Goal: Transaction & Acquisition: Download file/media

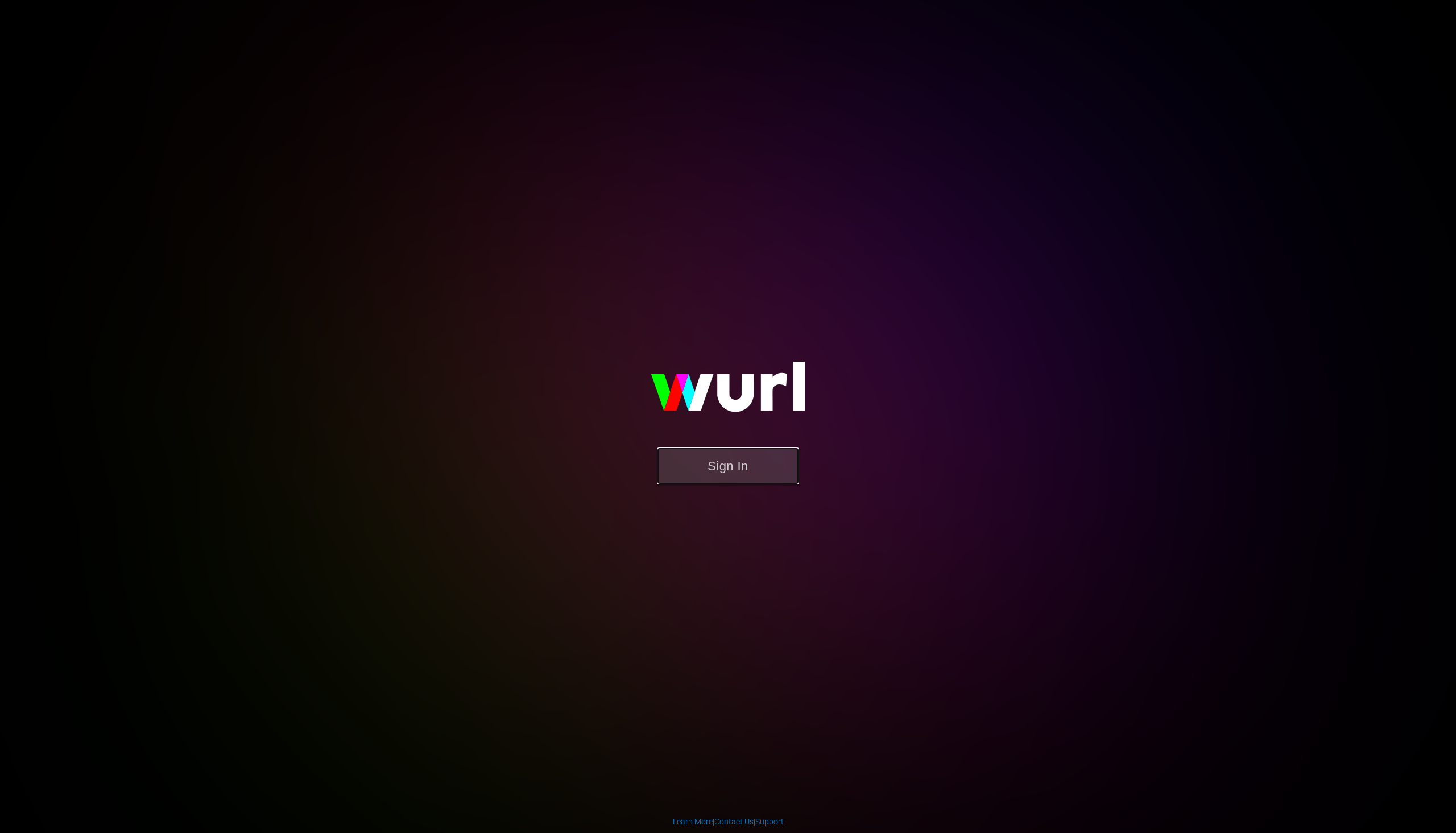
click at [682, 468] on button "Sign In" at bounding box center [728, 466] width 142 height 37
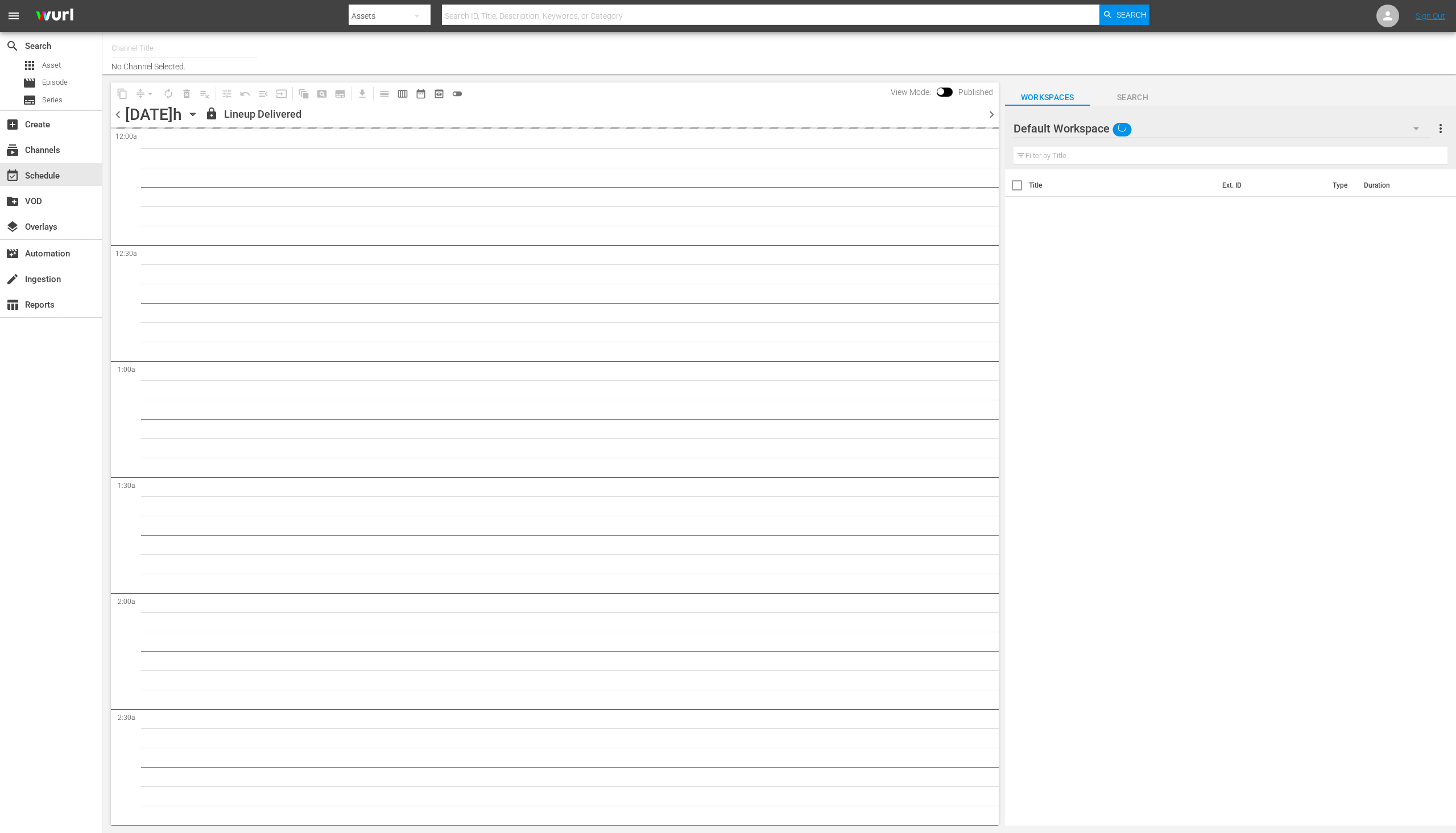
type input "PeliMex (1184)"
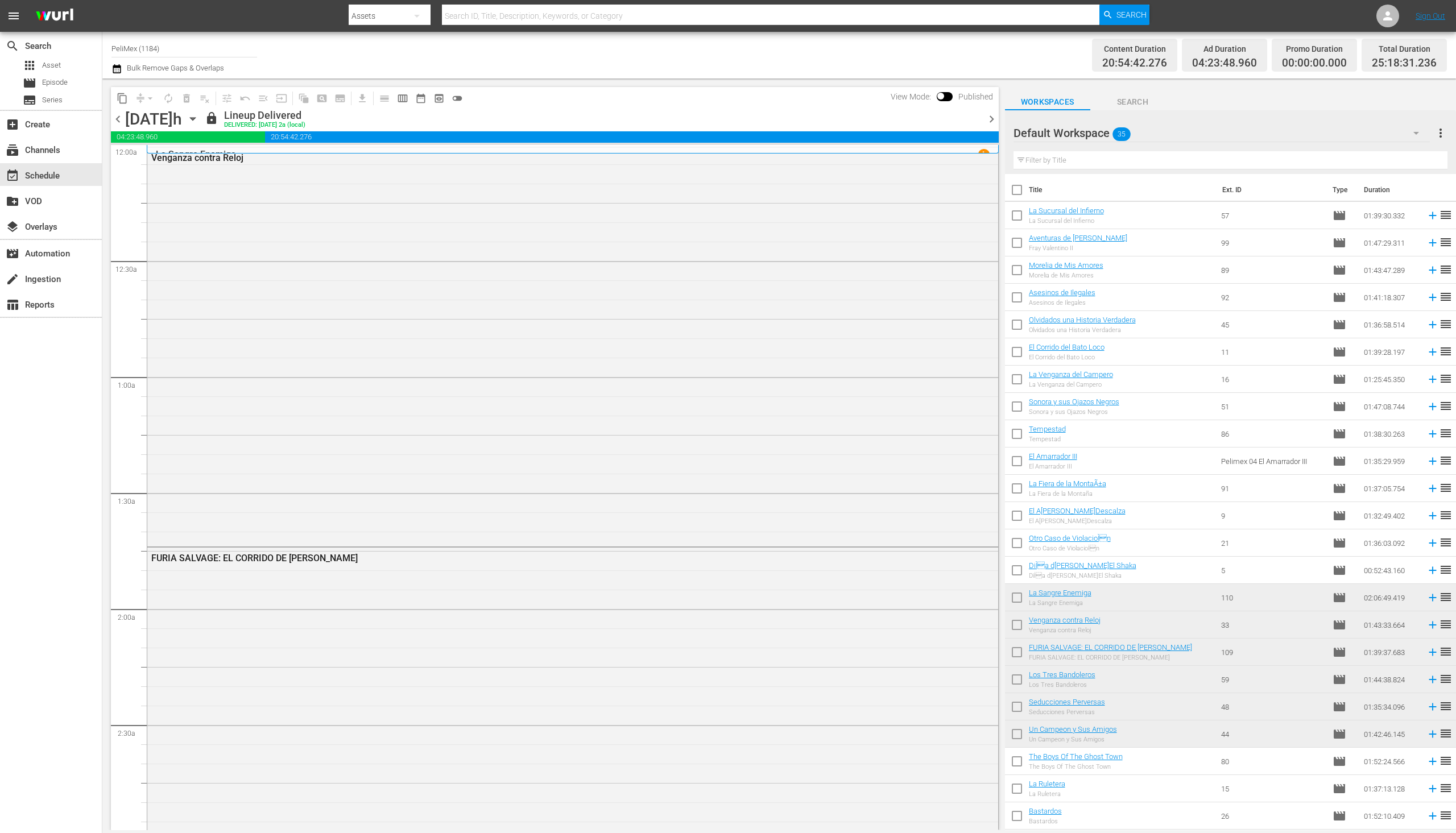
click at [995, 118] on span "chevron_right" at bounding box center [991, 119] width 14 height 14
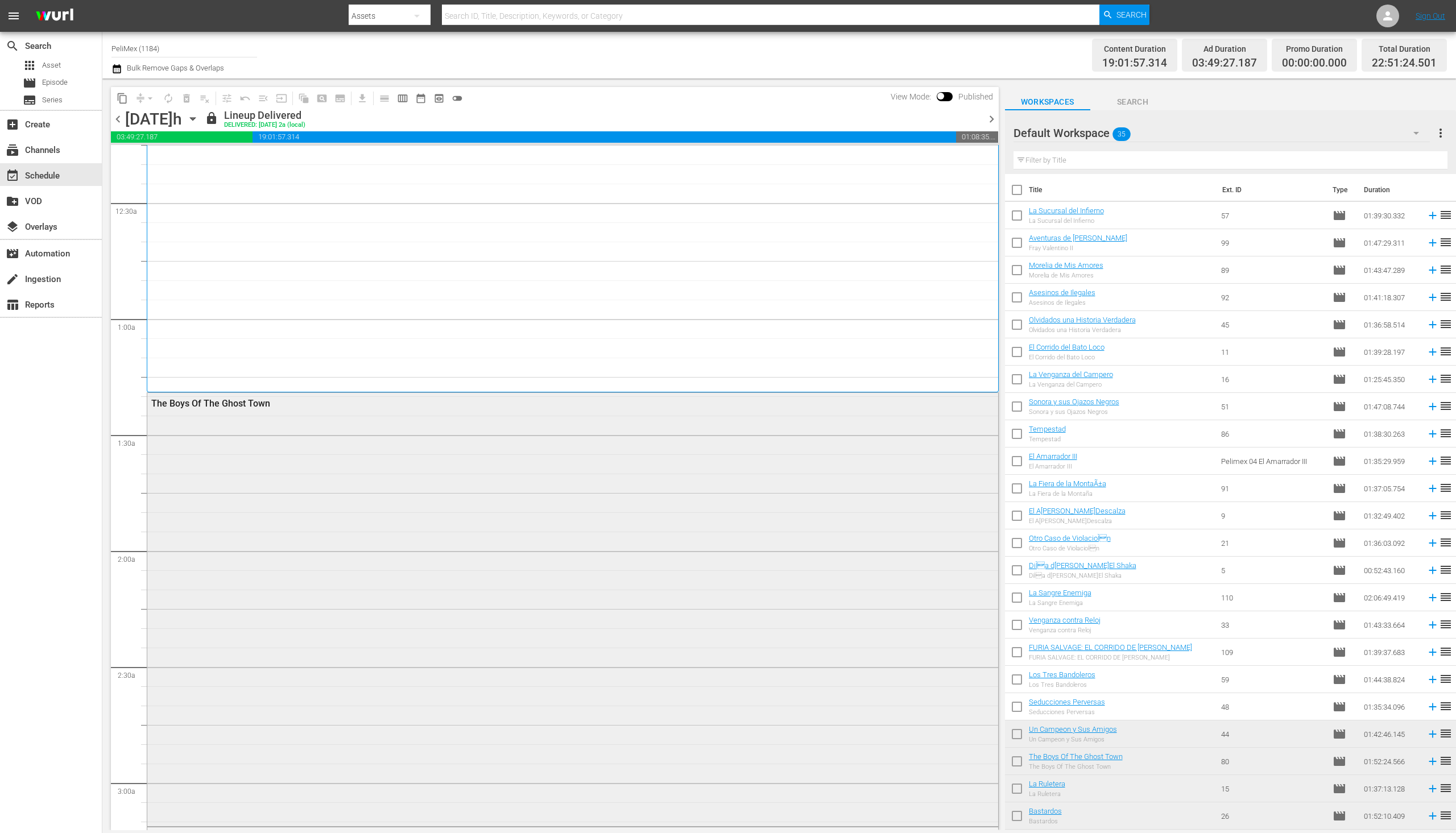
scroll to position [341, 0]
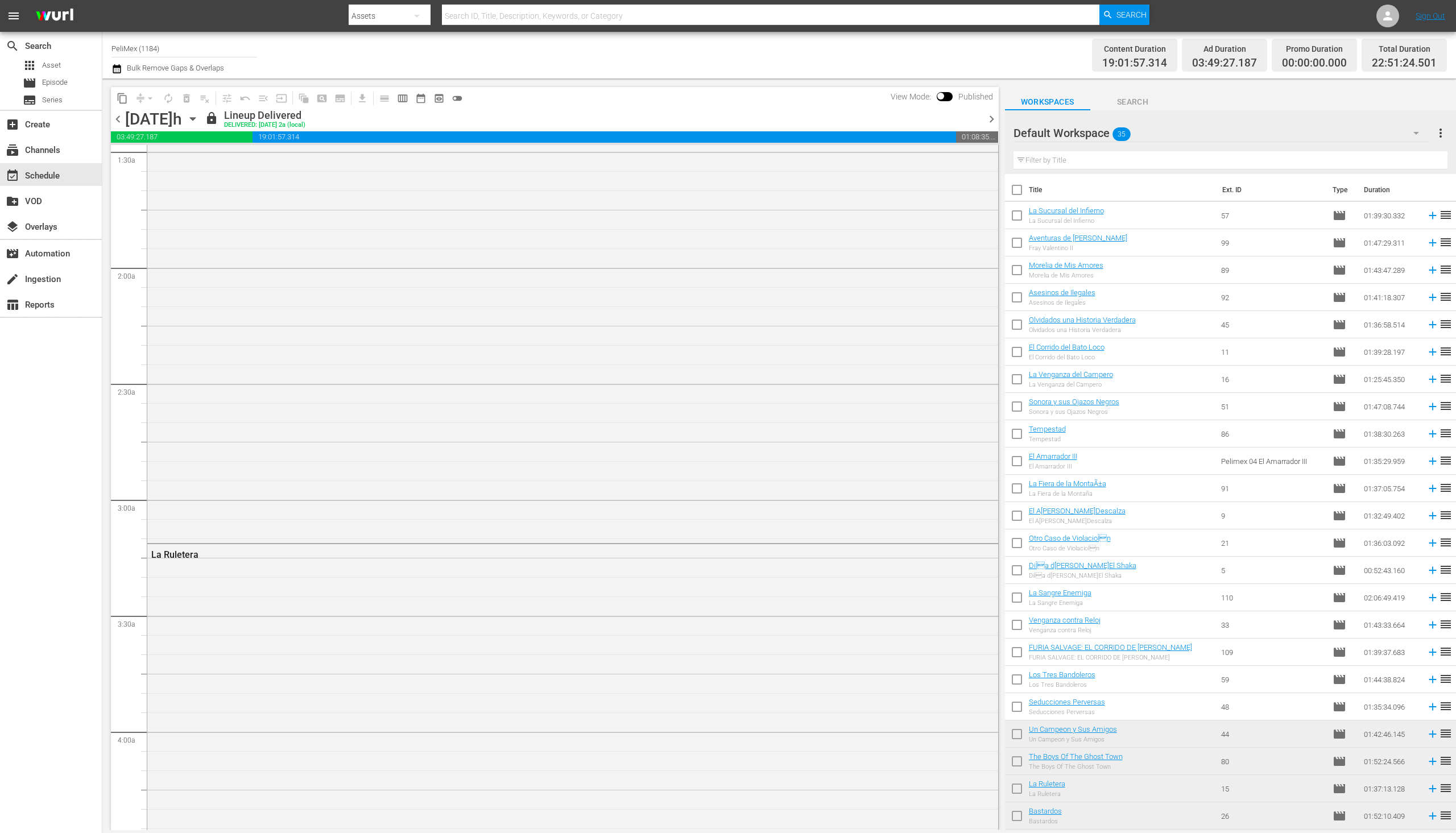
click at [989, 119] on span "chevron_right" at bounding box center [991, 119] width 14 height 14
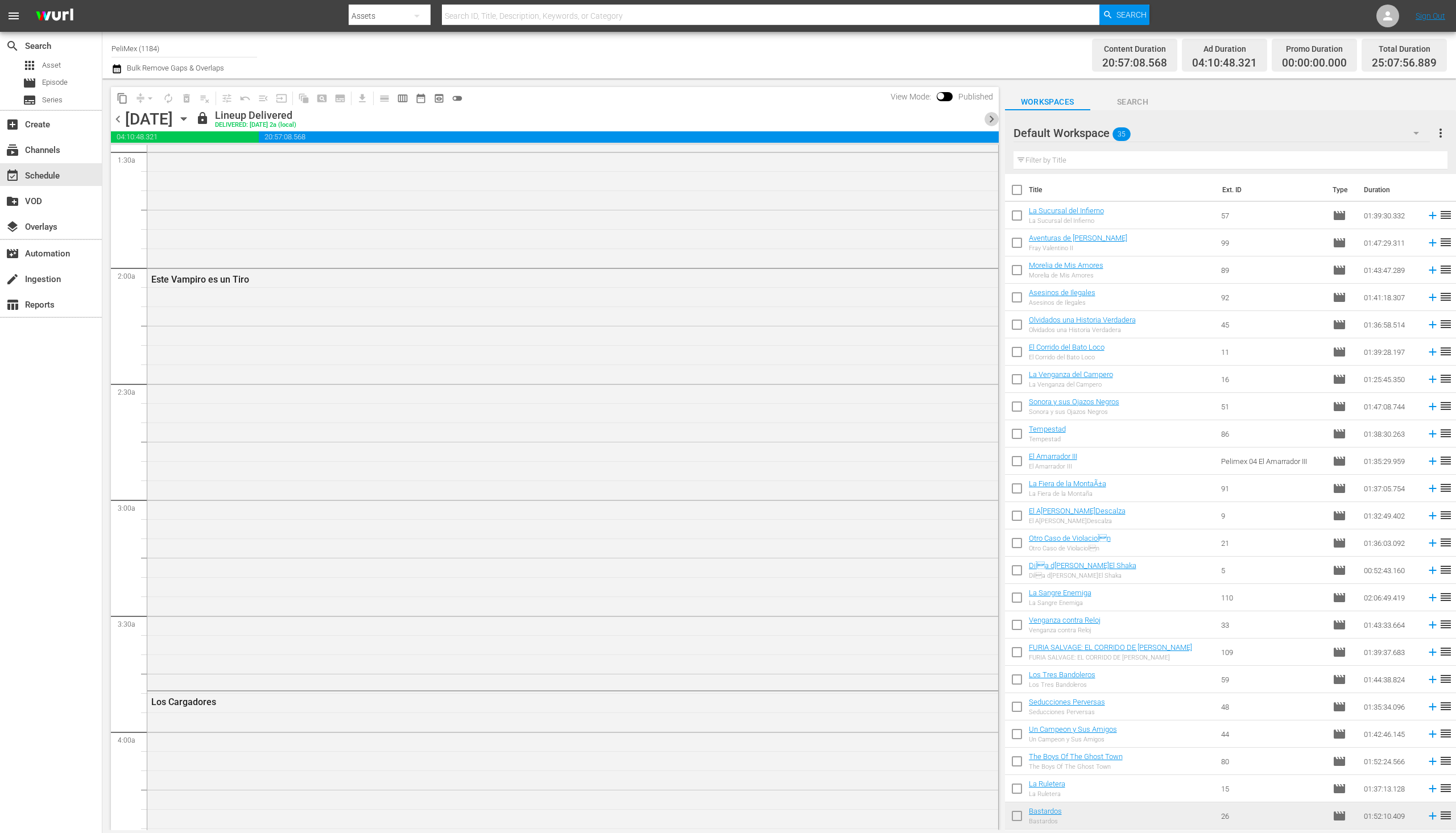
click at [989, 119] on span "chevron_right" at bounding box center [991, 119] width 14 height 14
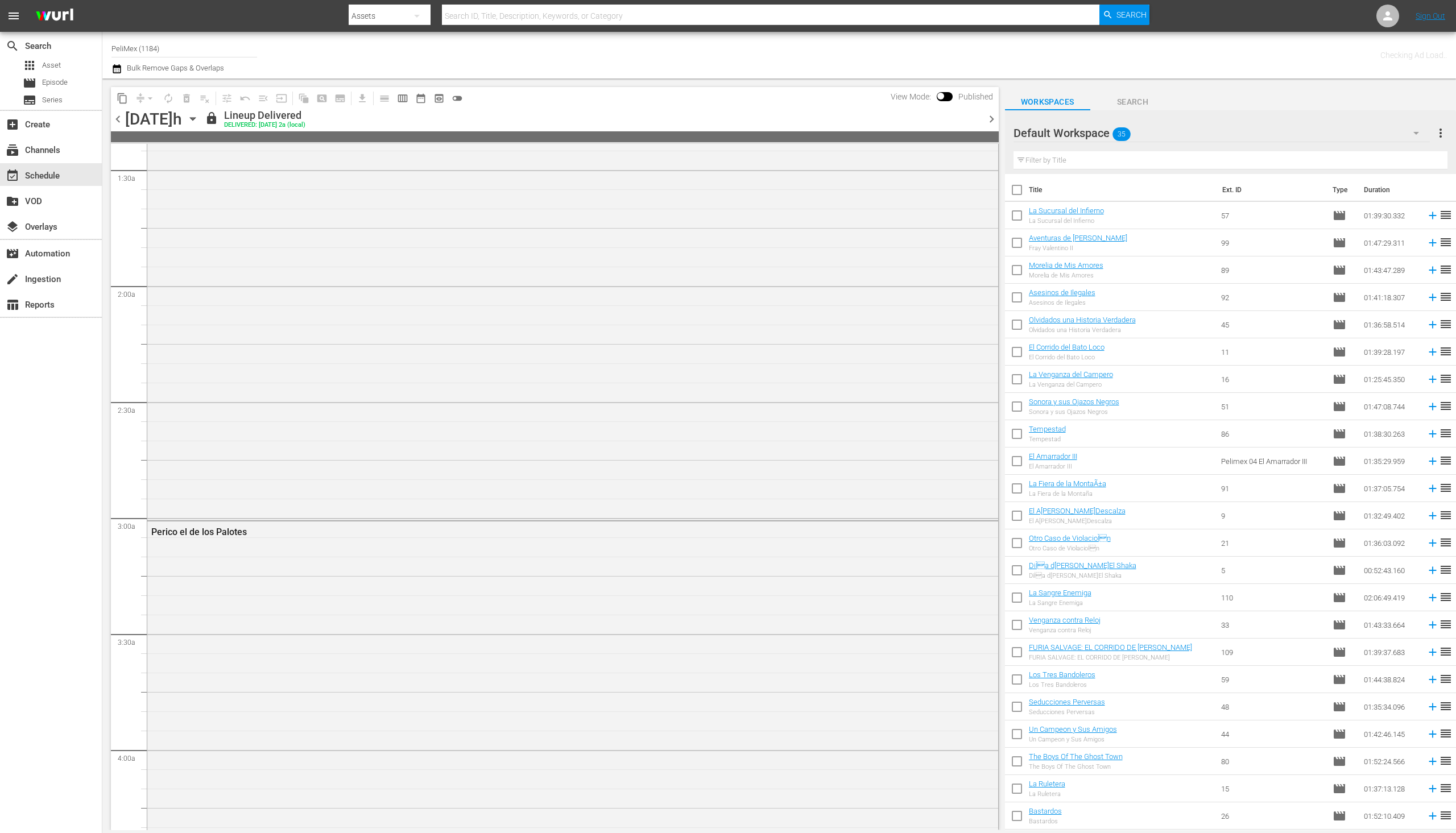
click at [989, 119] on span "chevron_right" at bounding box center [991, 119] width 14 height 14
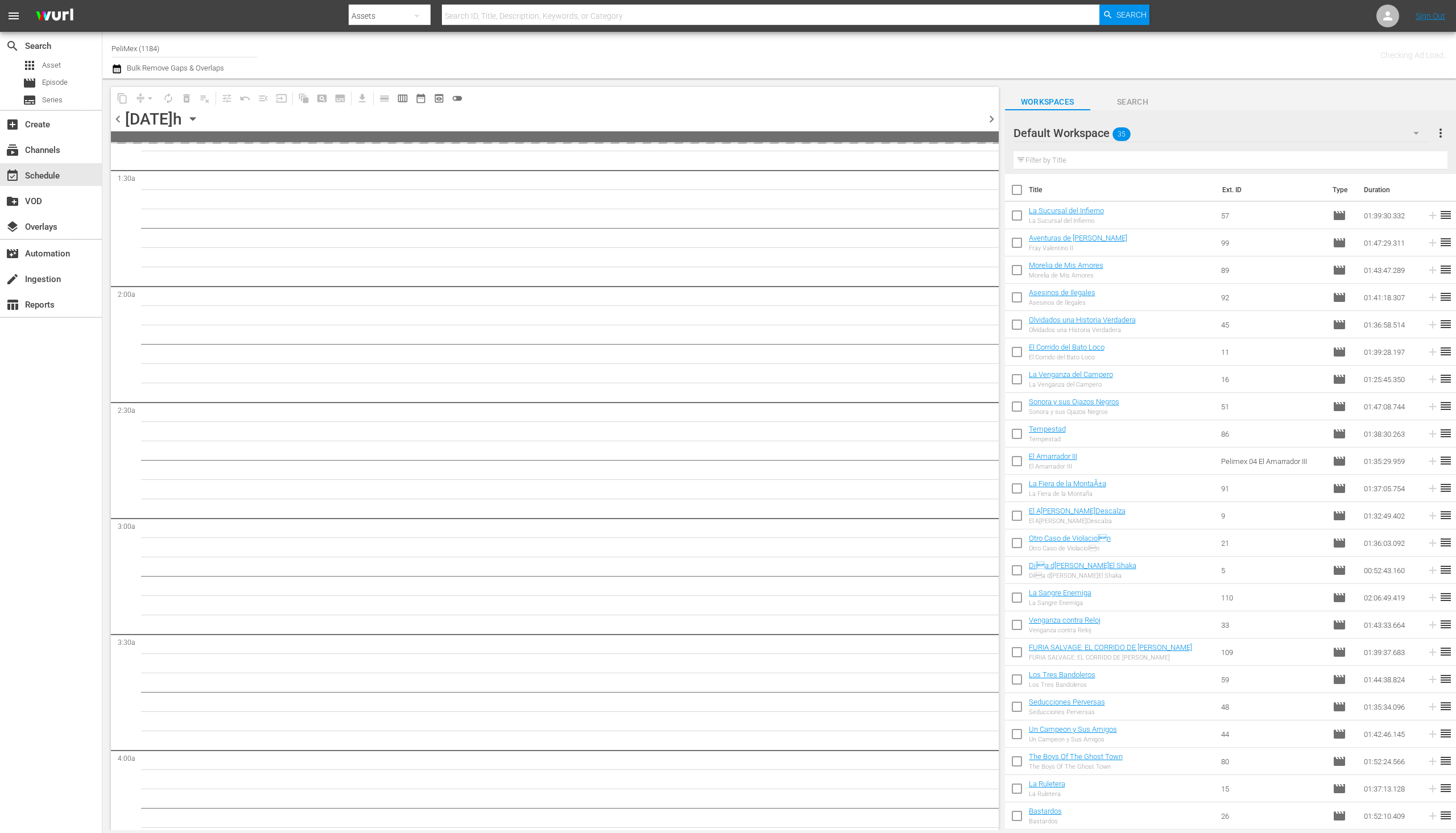
scroll to position [341, 0]
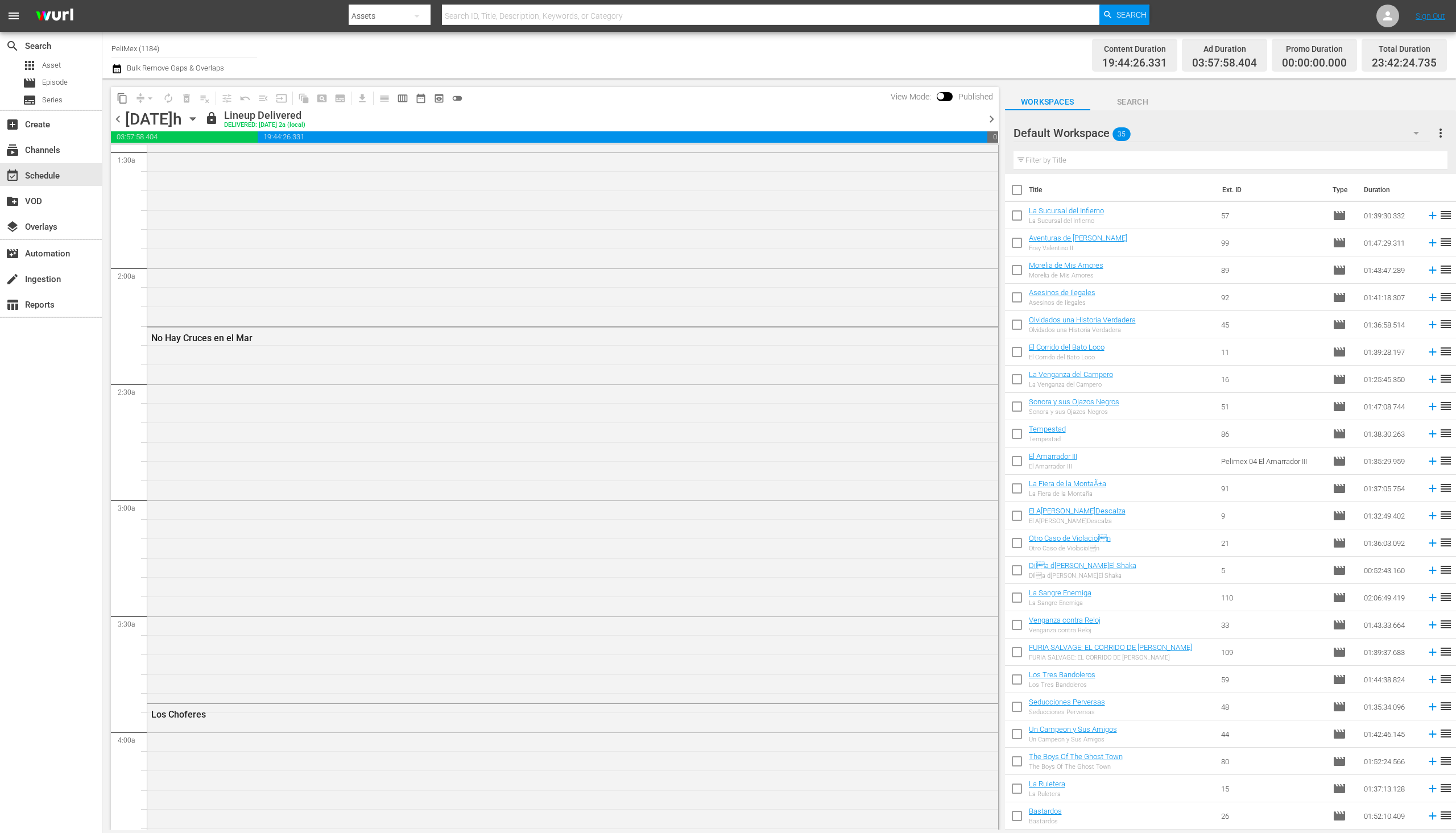
click at [1410, 134] on icon "button" at bounding box center [1417, 133] width 14 height 14
click at [1061, 169] on div "Programación alterna (35)" at bounding box center [1086, 165] width 118 height 18
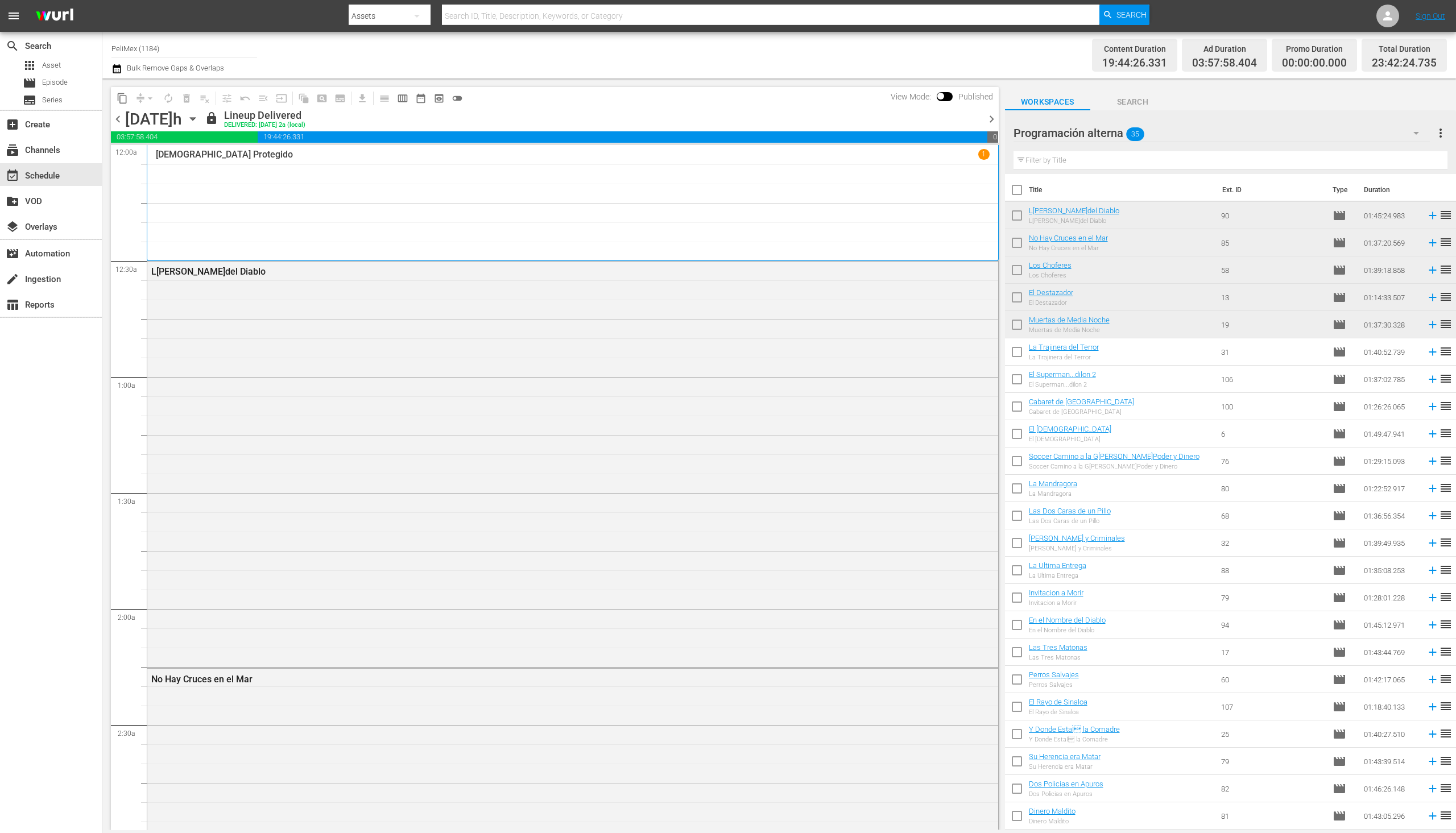
click at [989, 121] on span "chevron_right" at bounding box center [991, 119] width 14 height 14
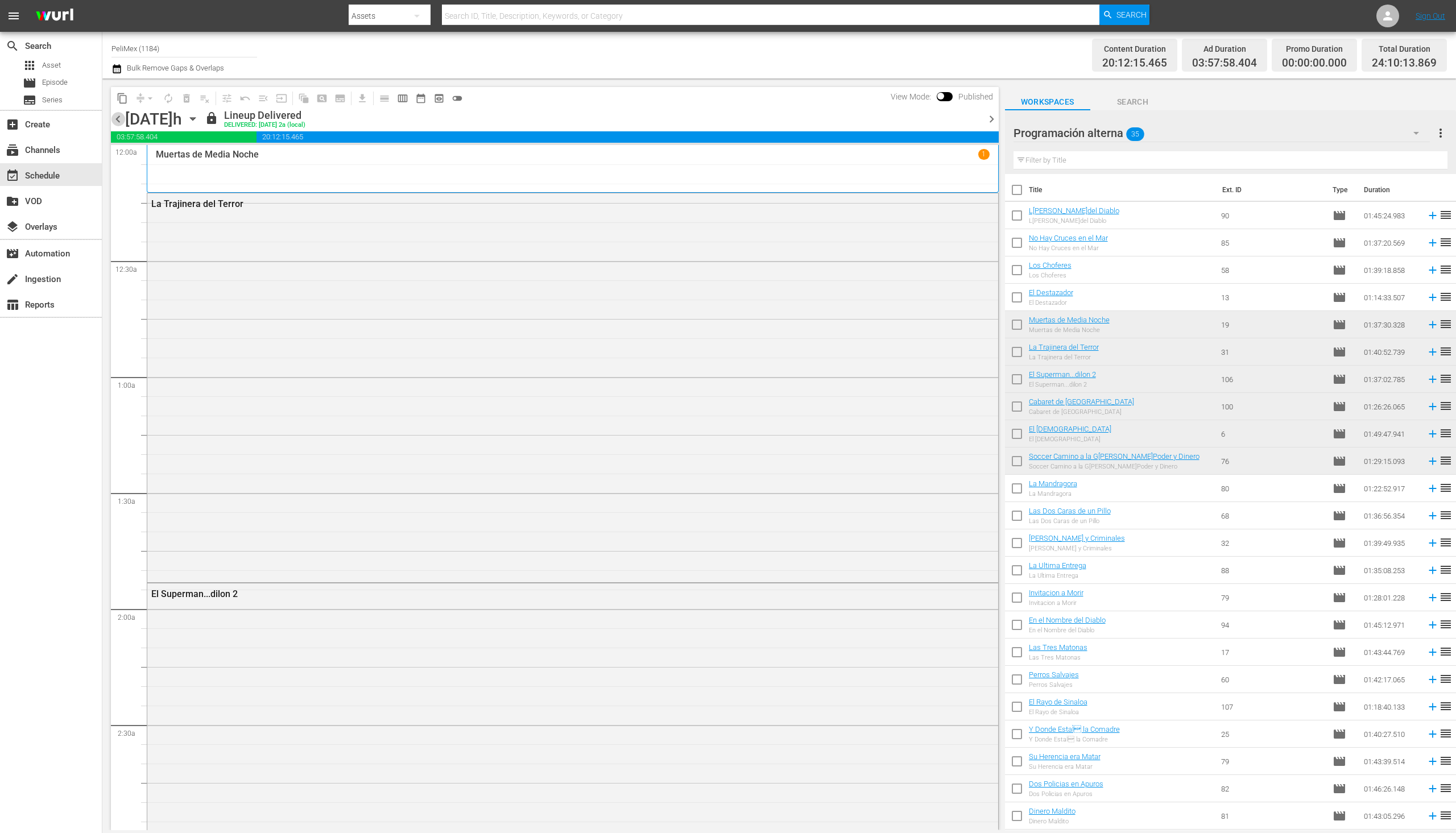
click at [118, 124] on span "chevron_left" at bounding box center [118, 119] width 14 height 14
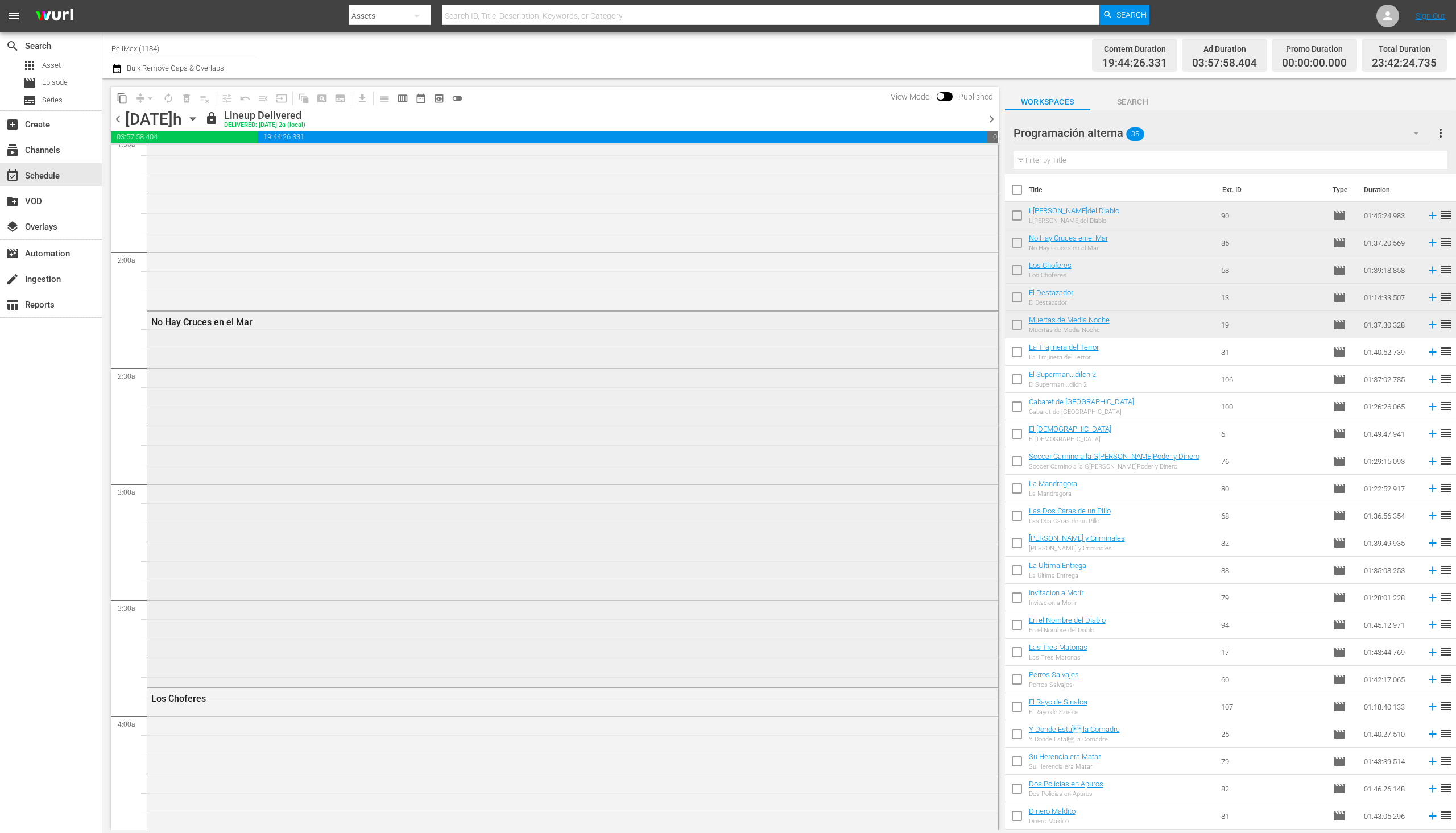
scroll to position [398, 0]
click at [983, 119] on div at bounding box center [982, 119] width 4 height 19
click at [992, 116] on span "chevron_right" at bounding box center [991, 119] width 14 height 14
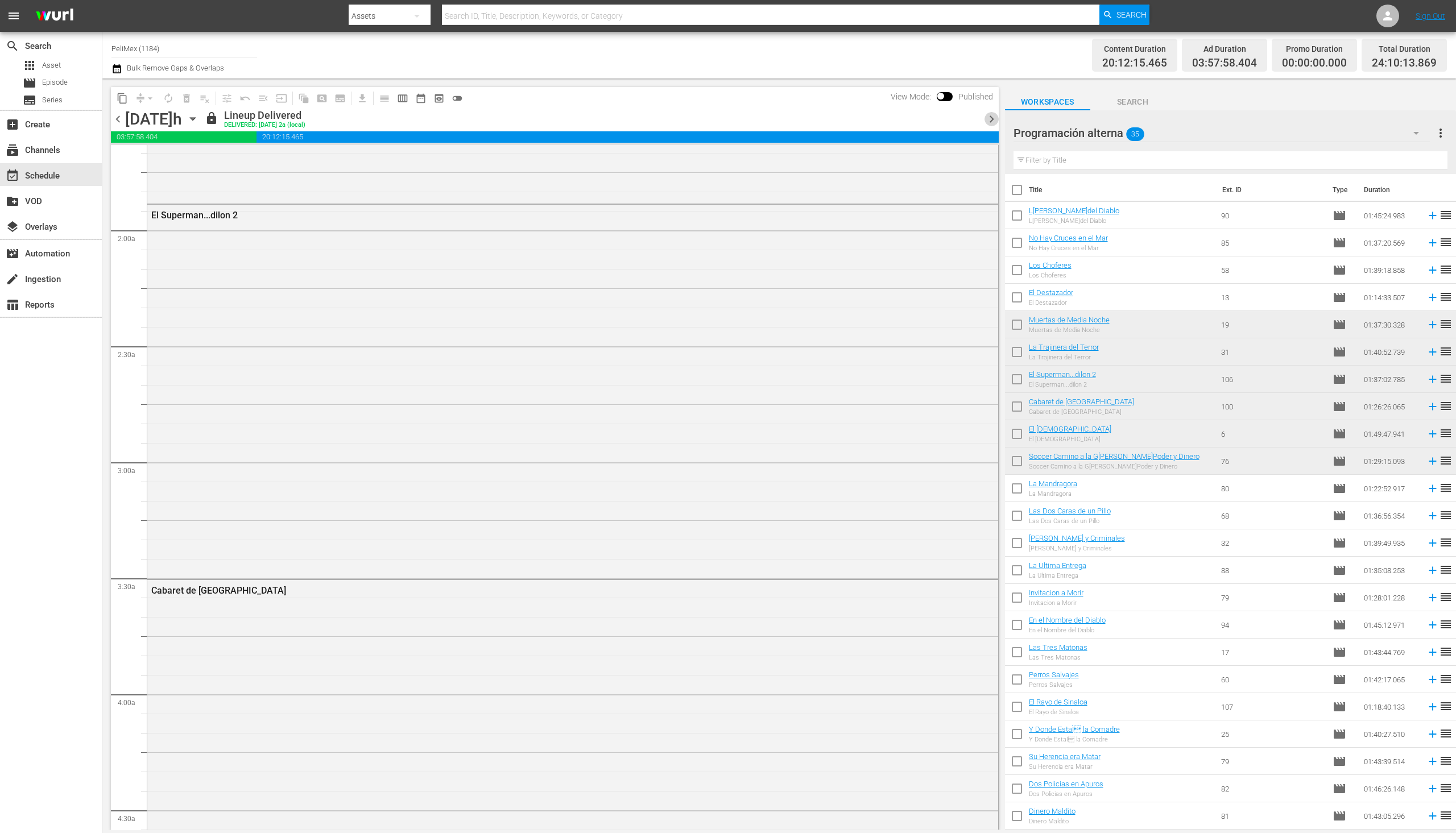
click at [992, 116] on span "chevron_right" at bounding box center [991, 119] width 14 height 14
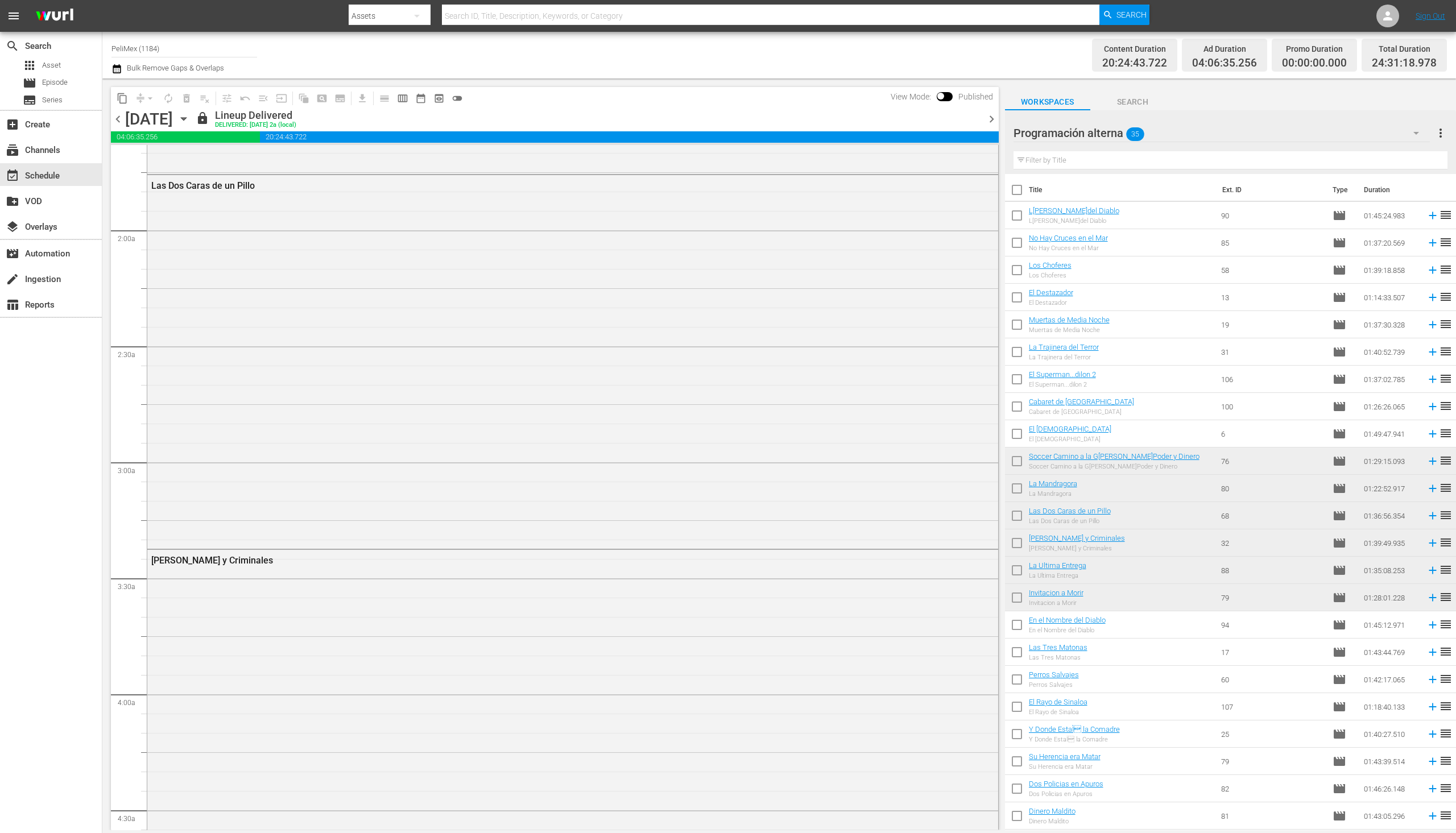
click at [992, 116] on span "chevron_right" at bounding box center [991, 119] width 14 height 14
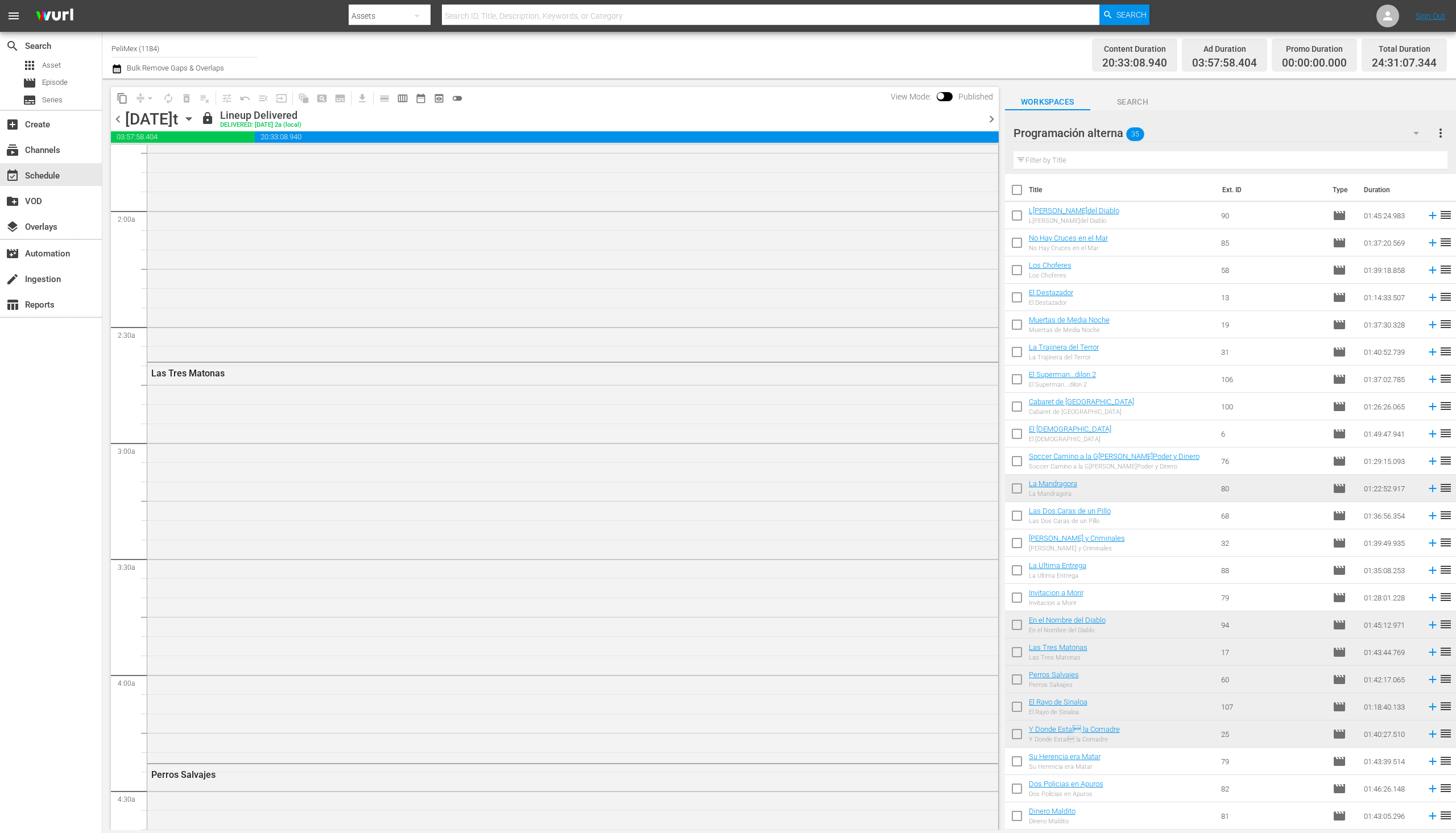
scroll to position [379, 0]
click at [992, 116] on span "chevron_right" at bounding box center [991, 119] width 14 height 14
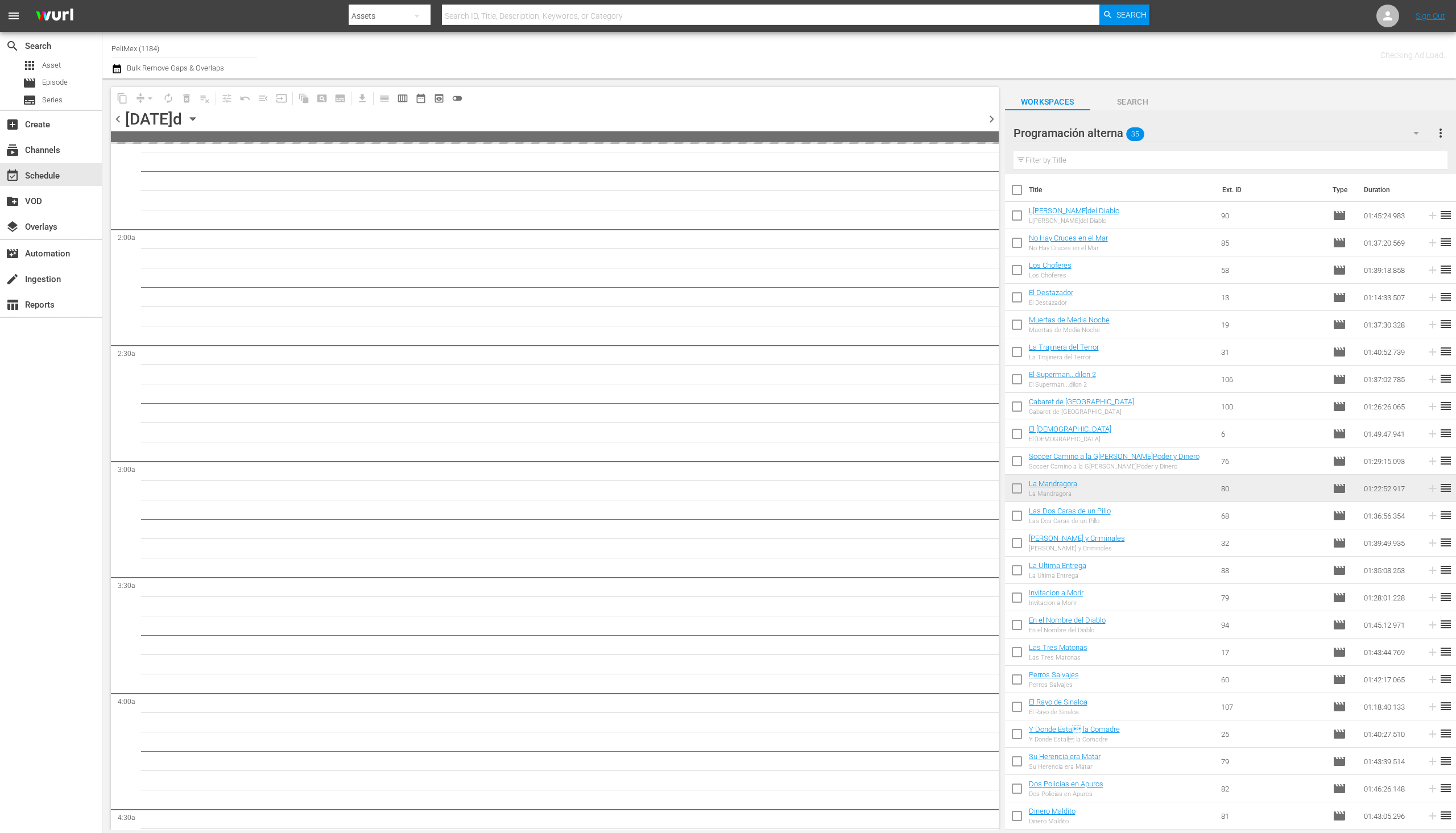
scroll to position [398, 0]
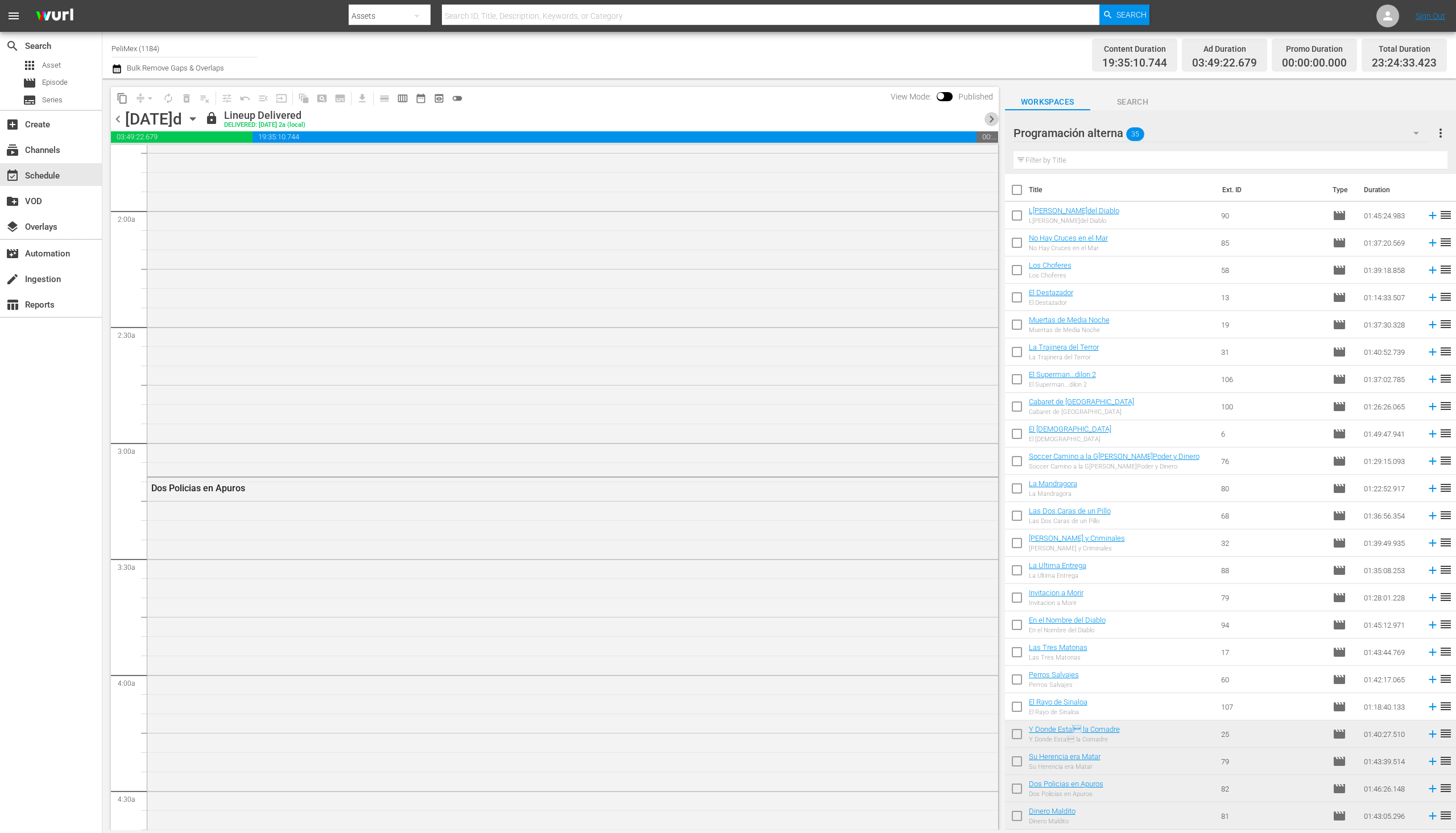
click at [992, 116] on span "chevron_right" at bounding box center [991, 119] width 14 height 14
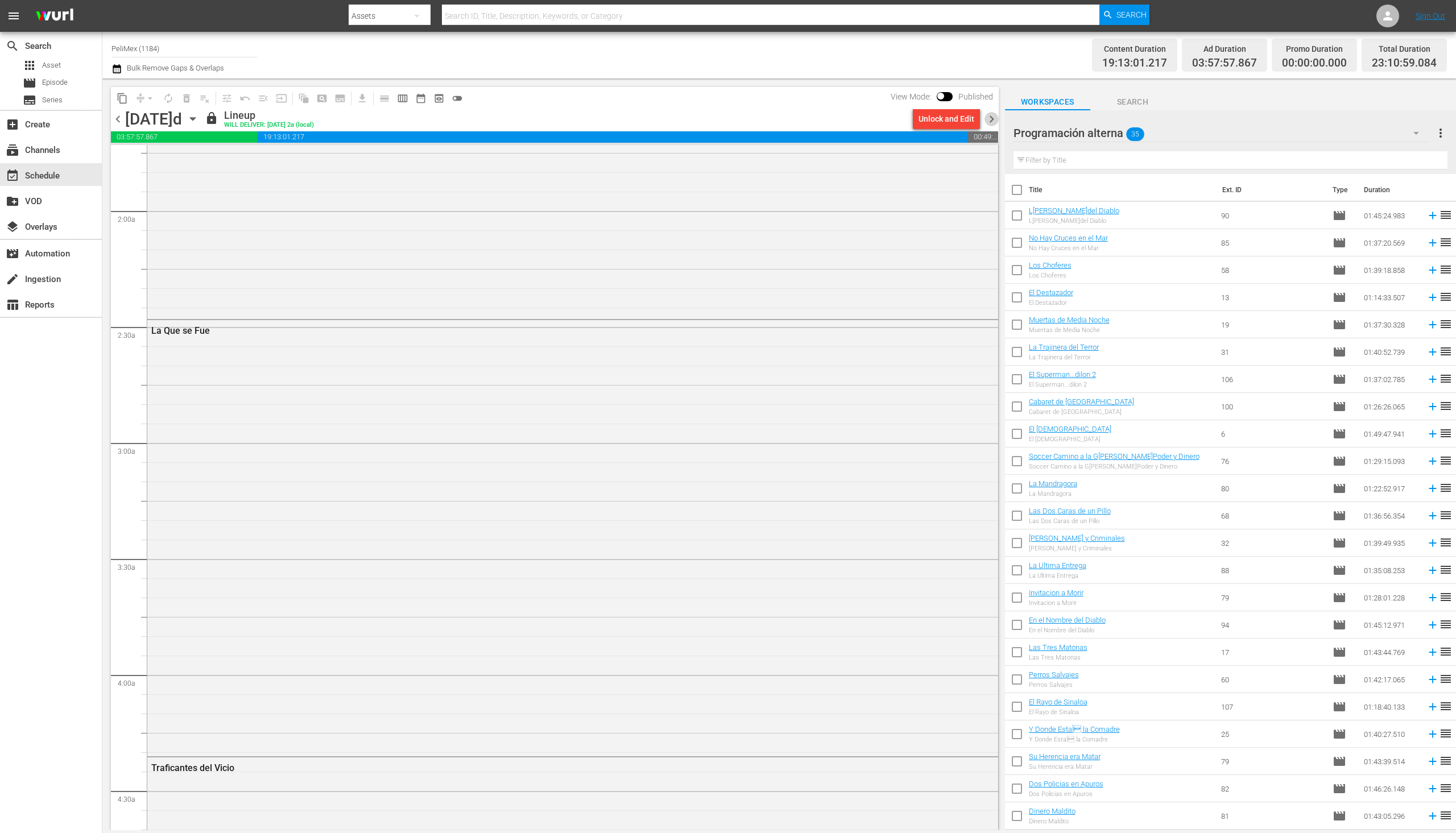
click at [991, 117] on span "chevron_right" at bounding box center [991, 119] width 14 height 14
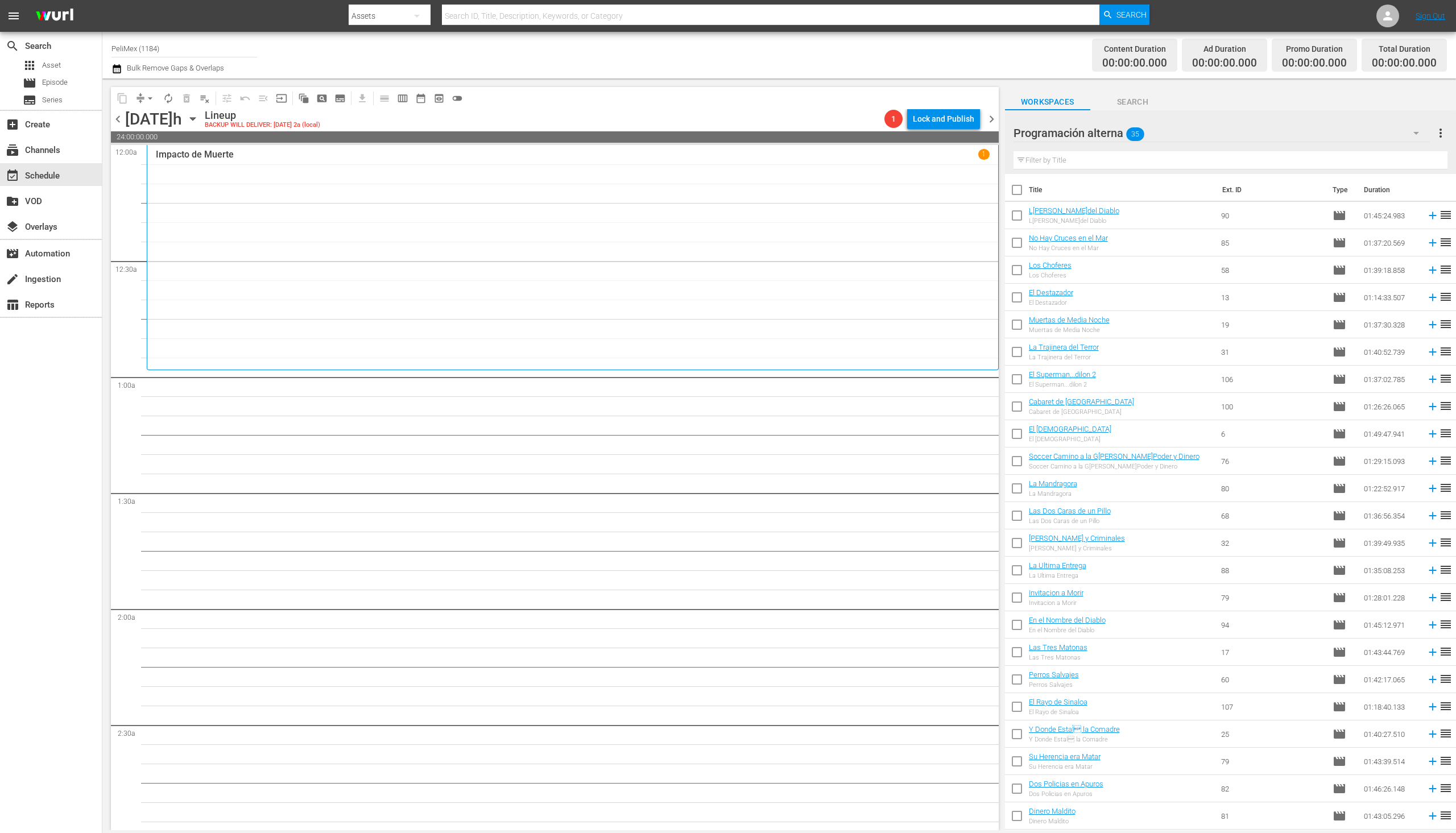
click at [1426, 132] on button "button" at bounding box center [1416, 133] width 27 height 27
click at [1083, 194] on div "Default Workspace (35)" at bounding box center [1086, 202] width 118 height 18
click at [1017, 226] on input "checkbox" at bounding box center [1017, 218] width 24 height 24
checkbox input "true"
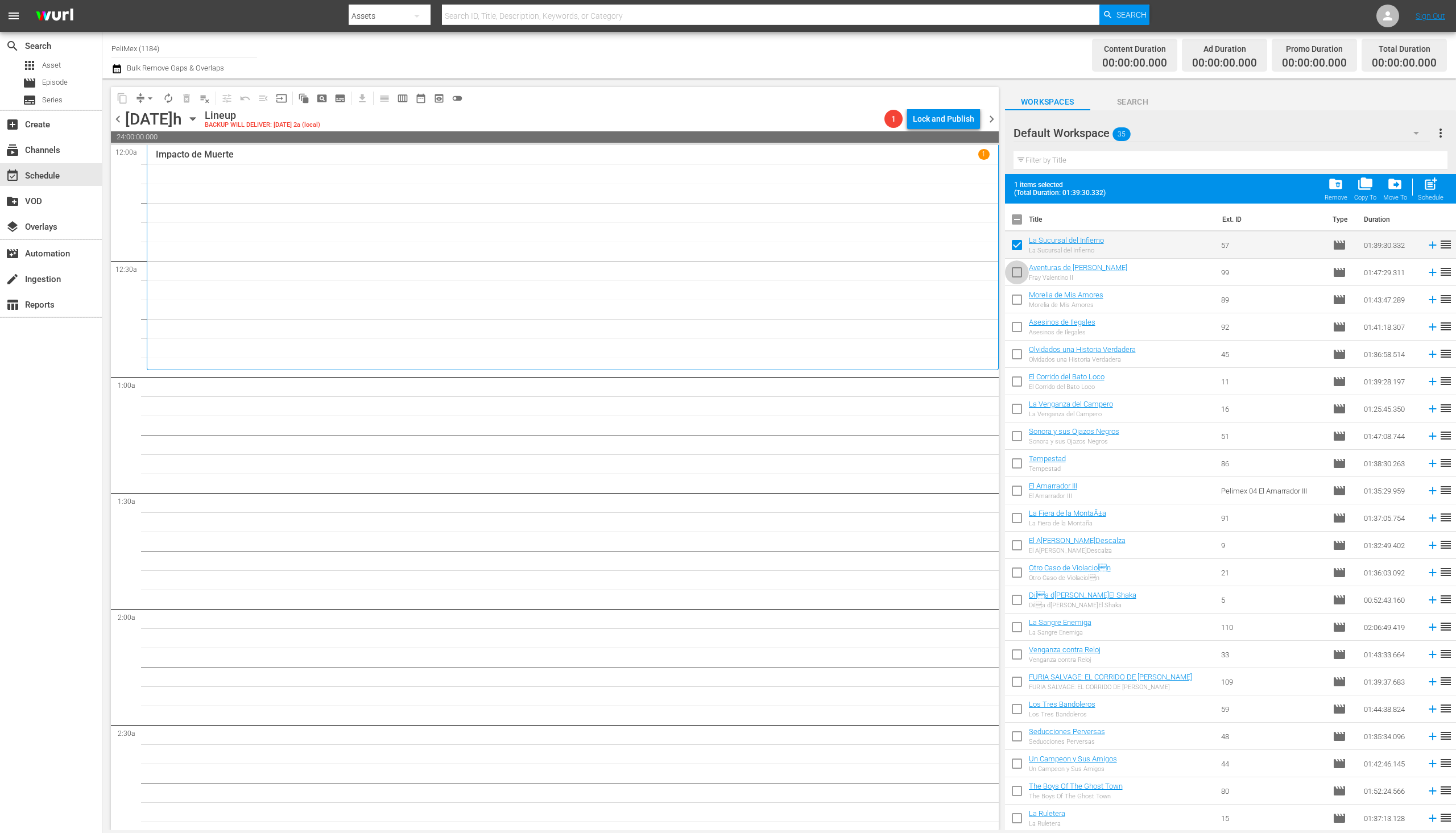
click at [1023, 277] on input "checkbox" at bounding box center [1017, 275] width 24 height 24
checkbox input "true"
click at [1017, 306] on input "checkbox" at bounding box center [1017, 302] width 24 height 24
checkbox input "true"
click at [1022, 331] on input "checkbox" at bounding box center [1017, 329] width 24 height 24
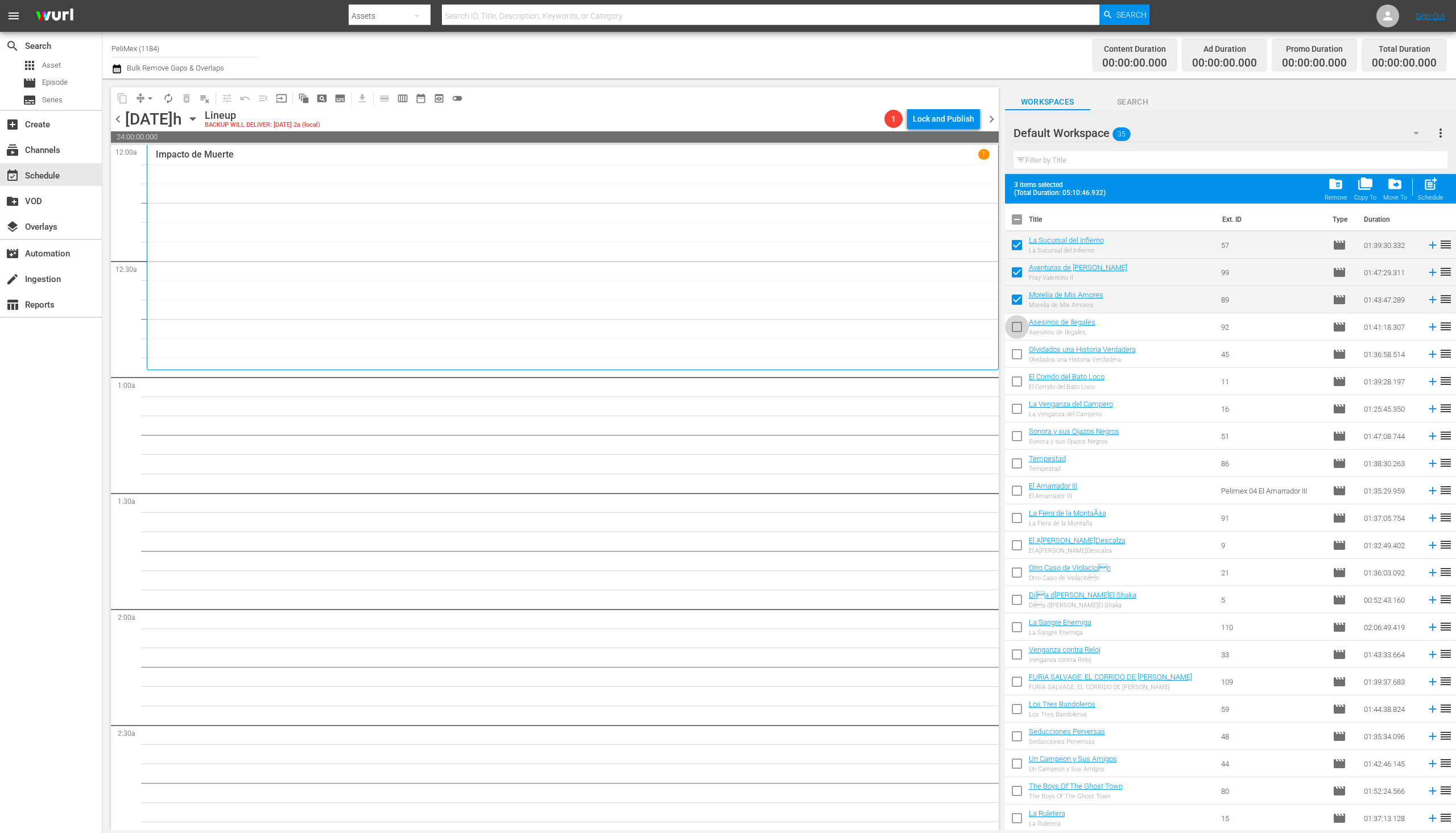
checkbox input "true"
click at [1009, 363] on input "checkbox" at bounding box center [1017, 357] width 24 height 24
checkbox input "true"
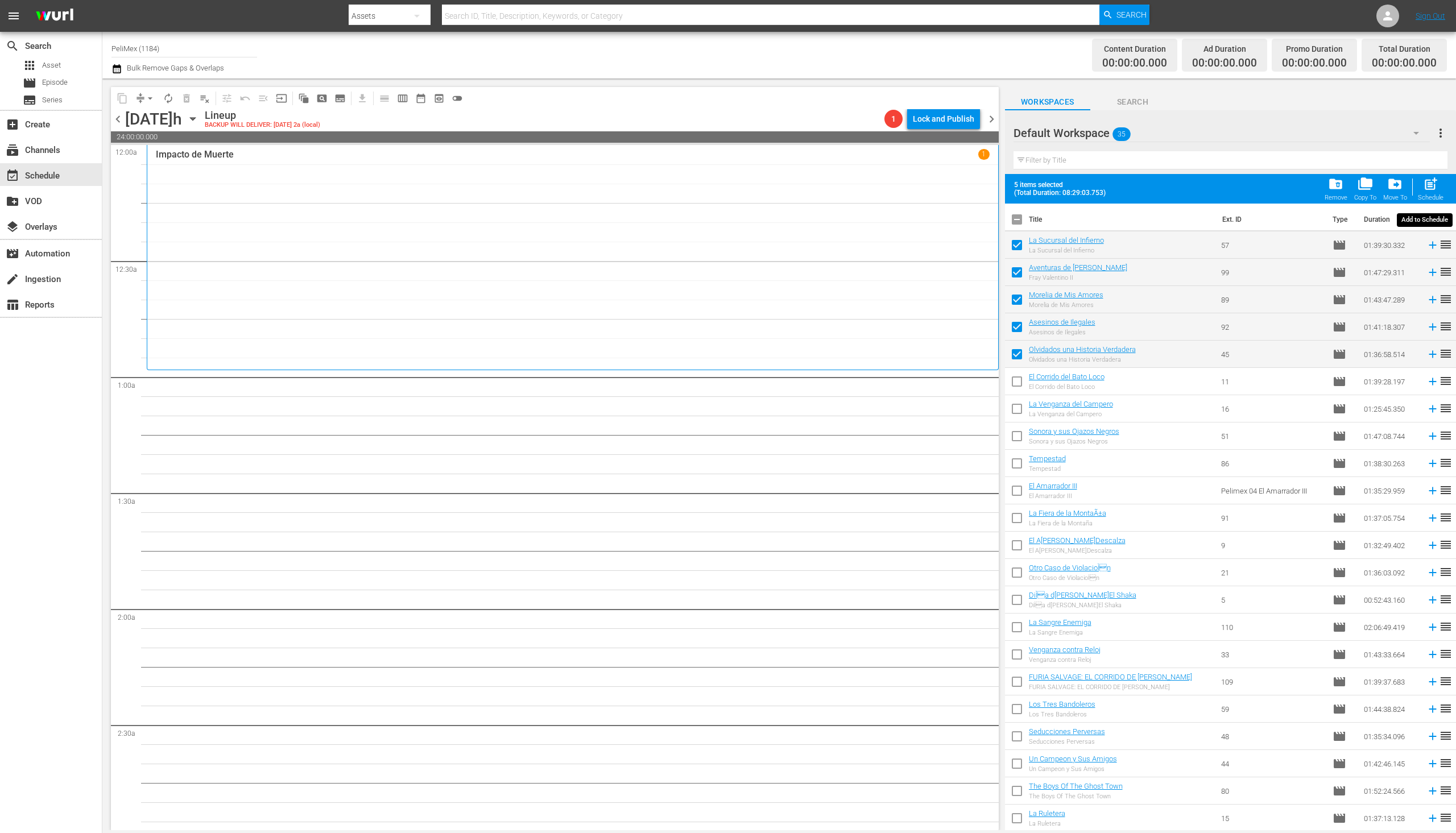
click at [1449, 191] on div "5 items selected (Total Duration: 08:29:03.753) folder_delete Remove folder_cop…" at bounding box center [1231, 188] width 451 height 30
click at [1422, 192] on div "post_add Schedule" at bounding box center [1431, 188] width 25 height 25
checkbox input "false"
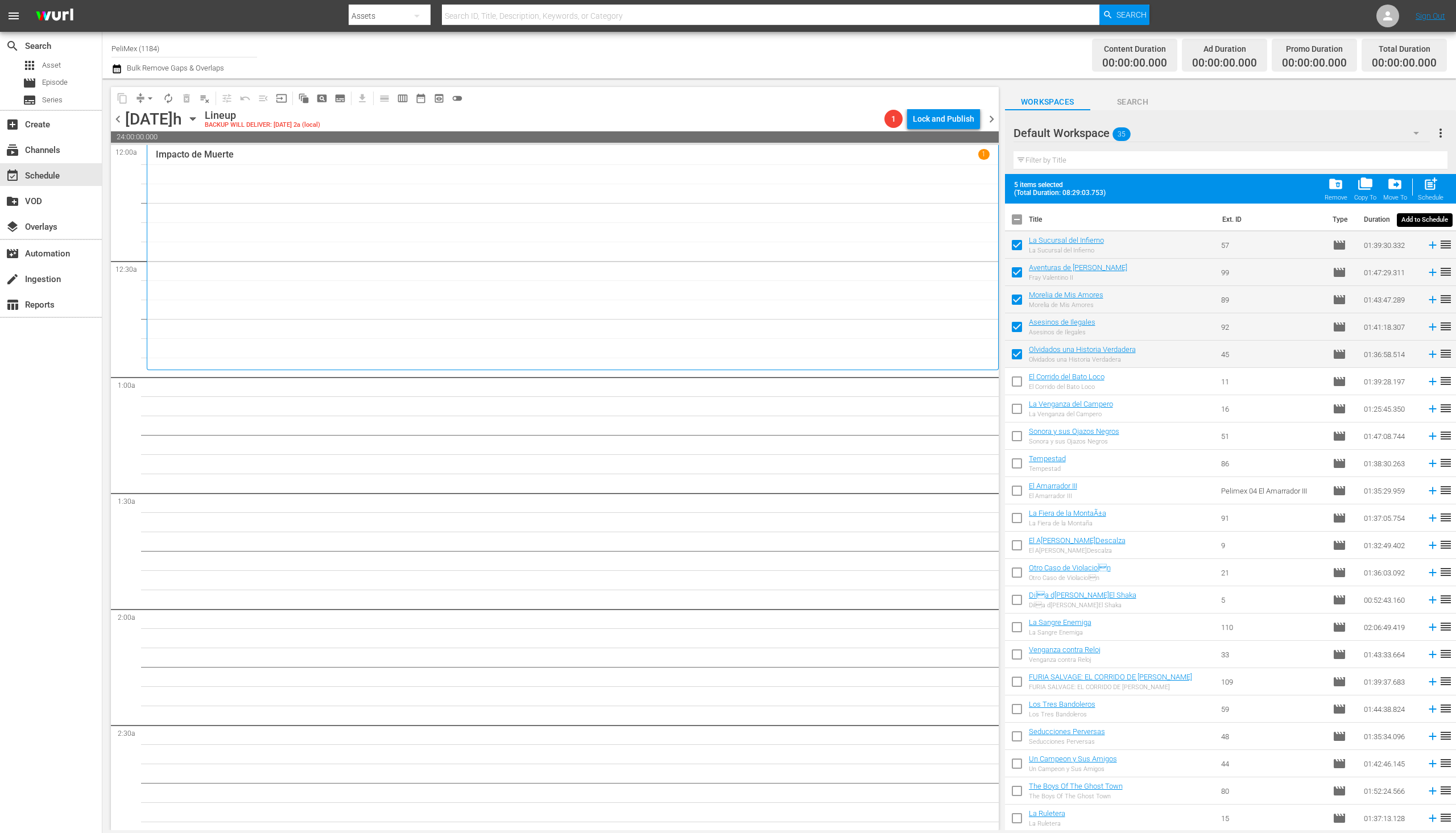
checkbox input "false"
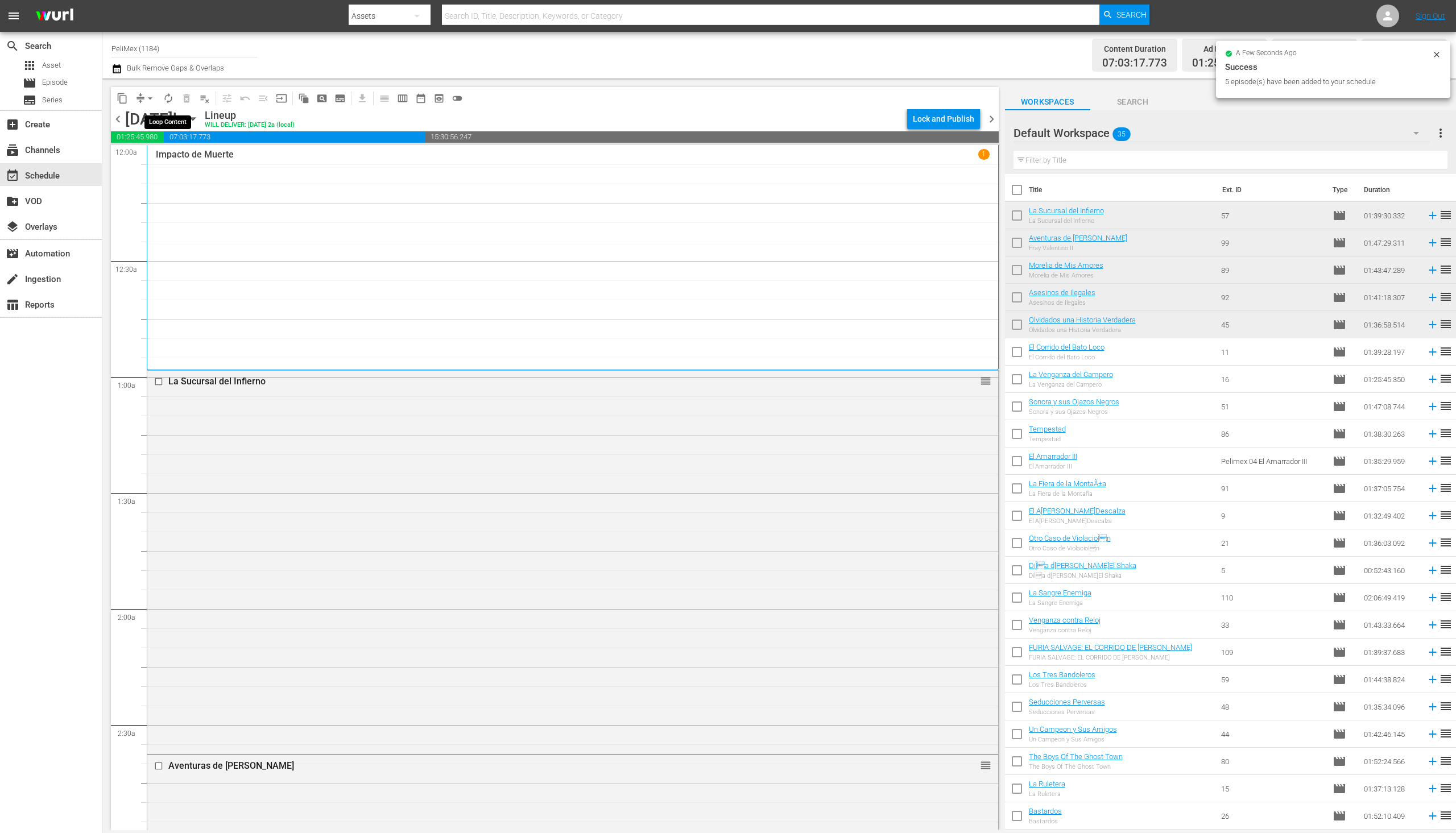
click at [170, 93] on span "autorenew_outlined" at bounding box center [168, 98] width 11 height 11
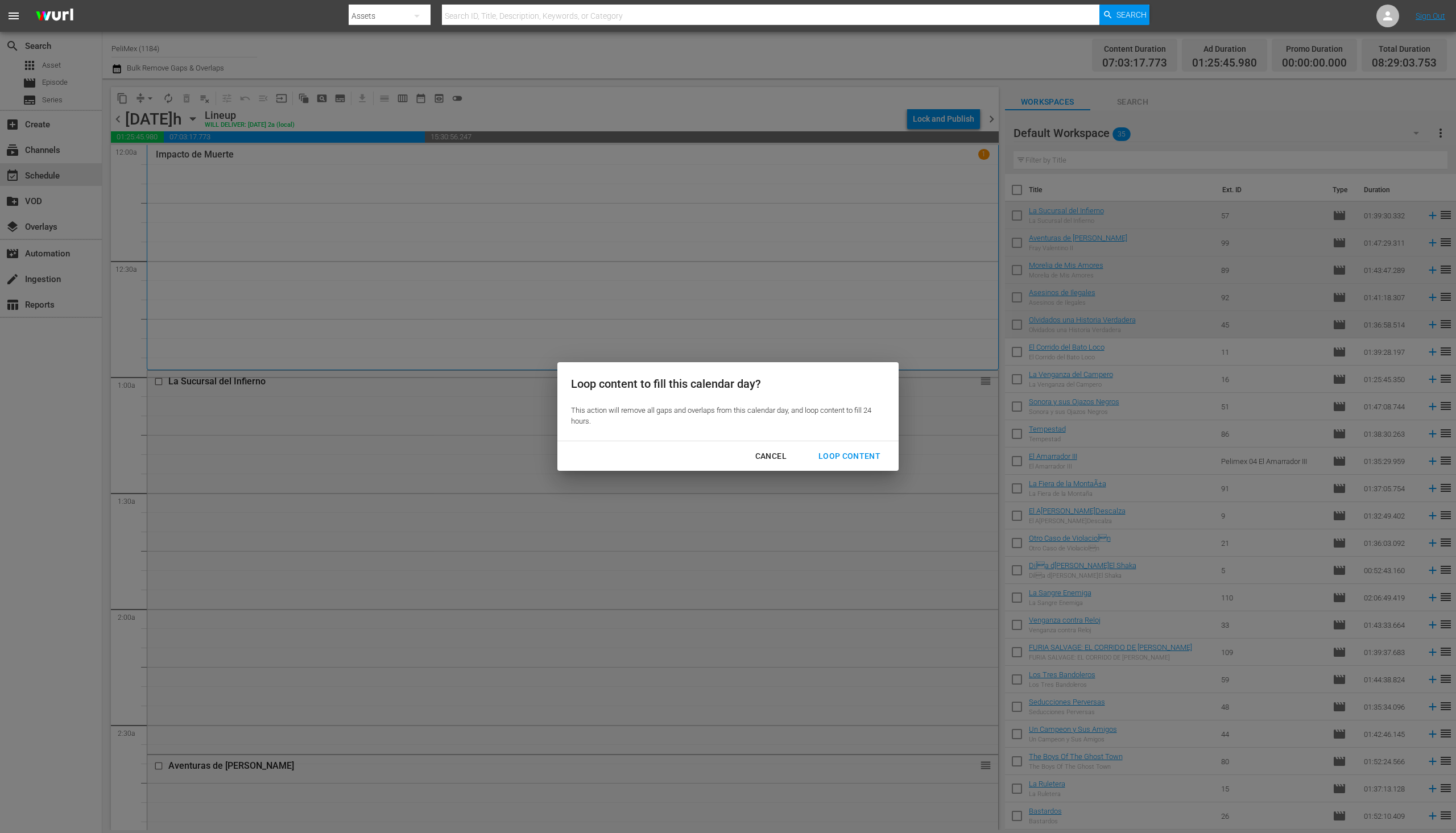
click at [846, 459] on div "Loop Content" at bounding box center [849, 456] width 80 height 14
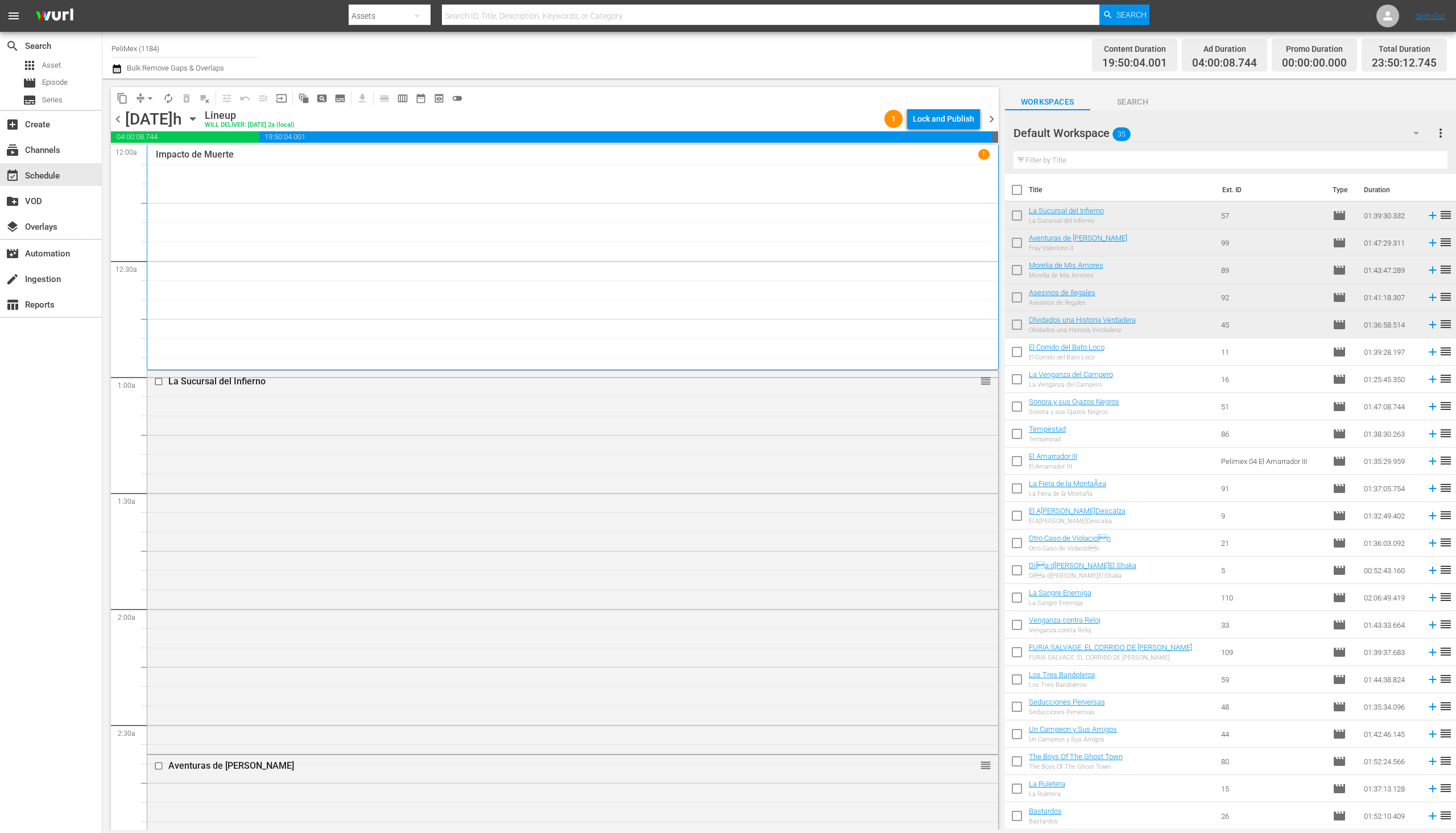
click at [1018, 356] on input "checkbox" at bounding box center [1017, 354] width 24 height 24
checkbox input "true"
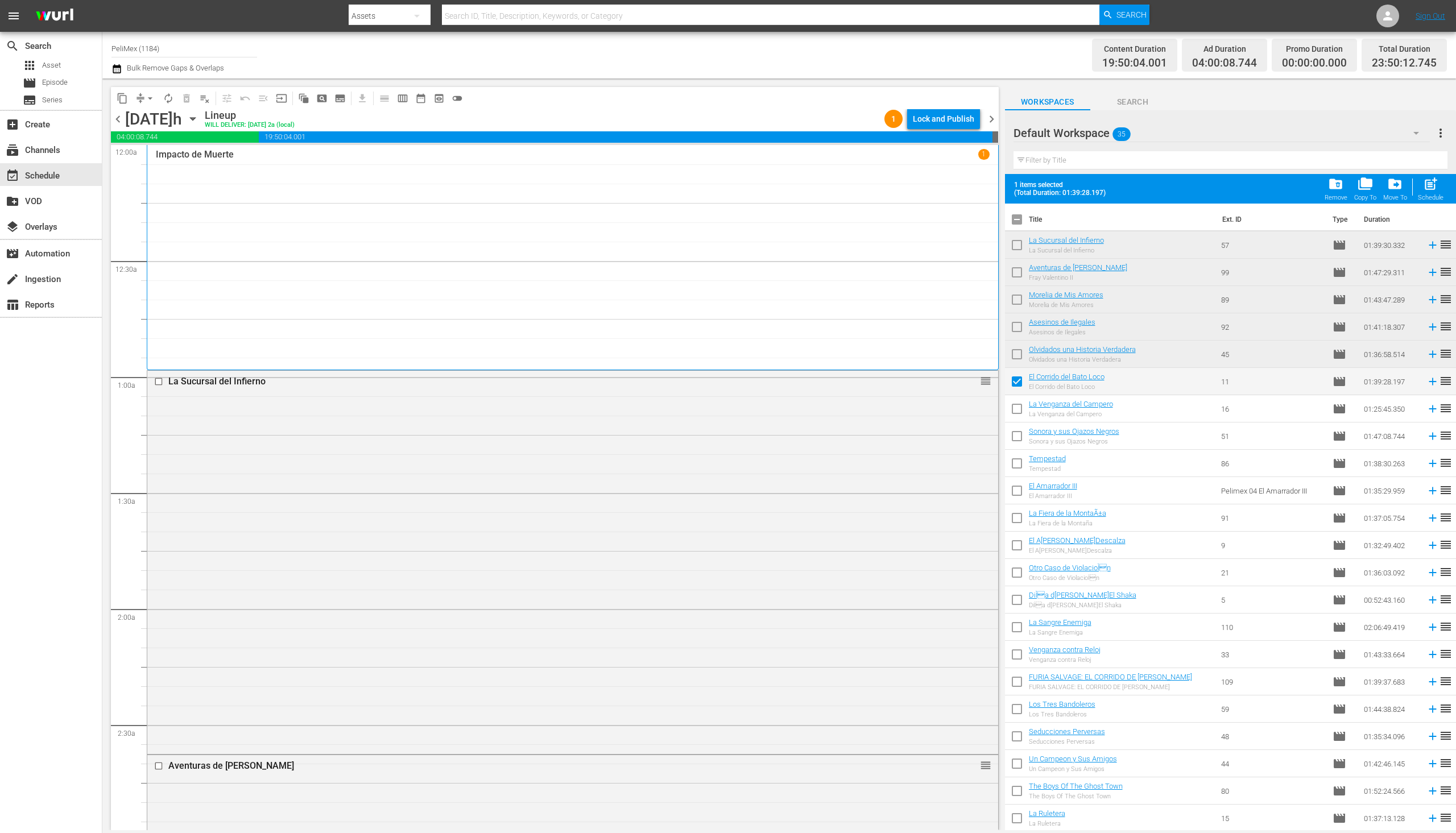
click at [1015, 410] on input "checkbox" at bounding box center [1017, 411] width 24 height 24
checkbox input "true"
click at [1019, 449] on input "checkbox" at bounding box center [1017, 438] width 24 height 24
checkbox input "true"
click at [1019, 490] on input "checkbox" at bounding box center [1017, 493] width 24 height 24
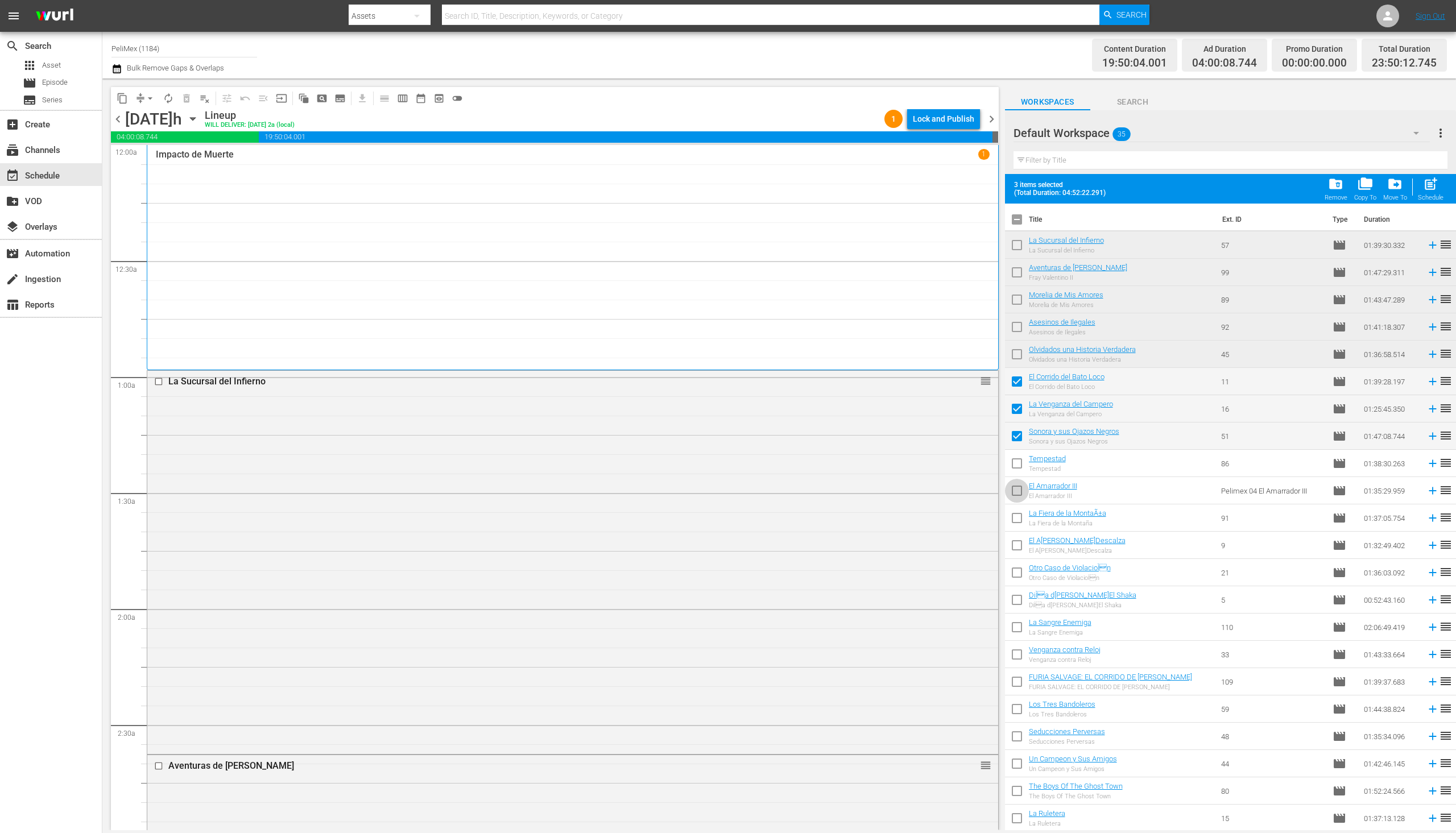
checkbox input "true"
click at [1016, 469] on input "checkbox" at bounding box center [1017, 466] width 24 height 24
checkbox input "true"
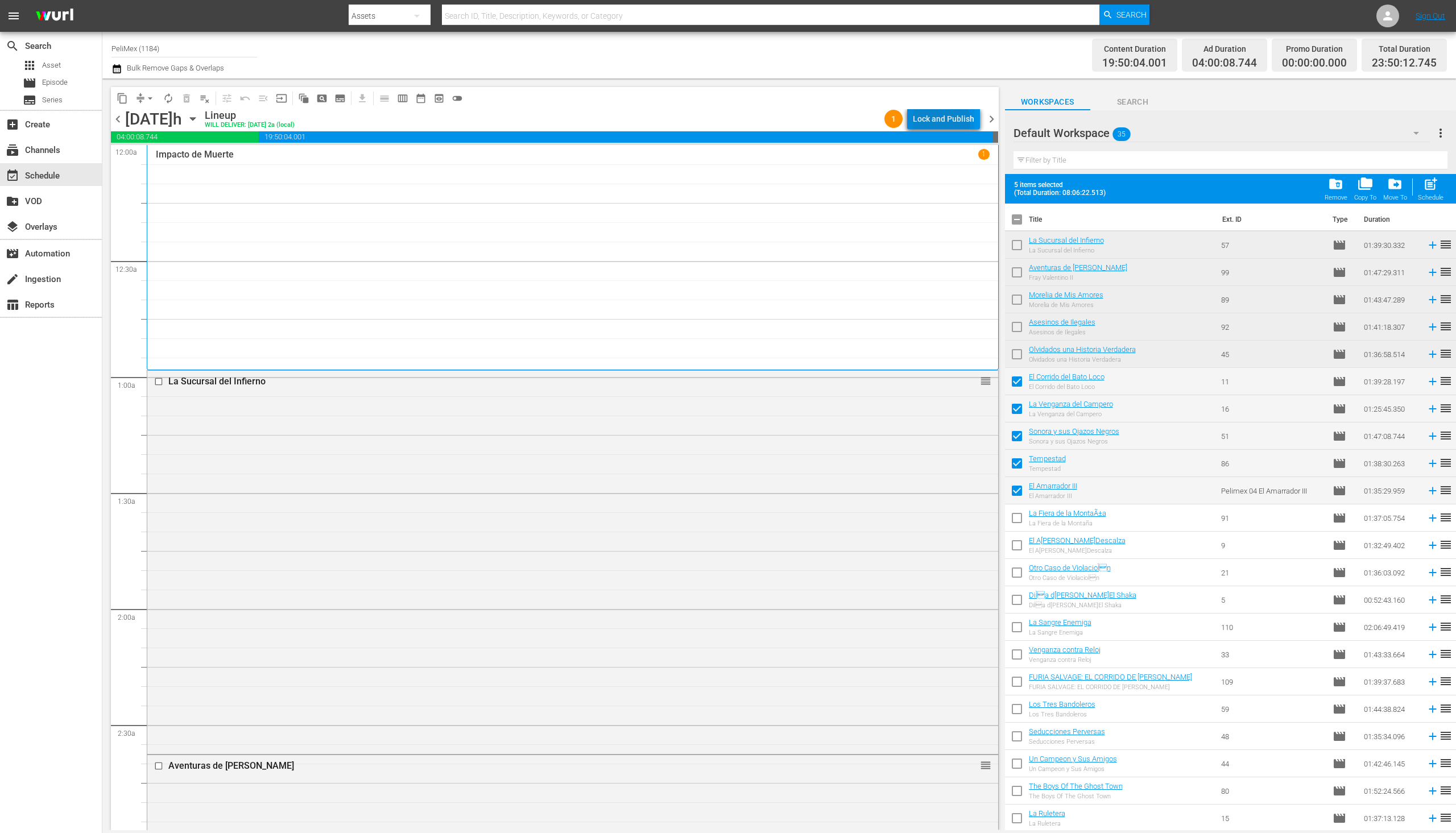
click at [944, 121] on div "Lock and Publish" at bounding box center [943, 119] width 62 height 20
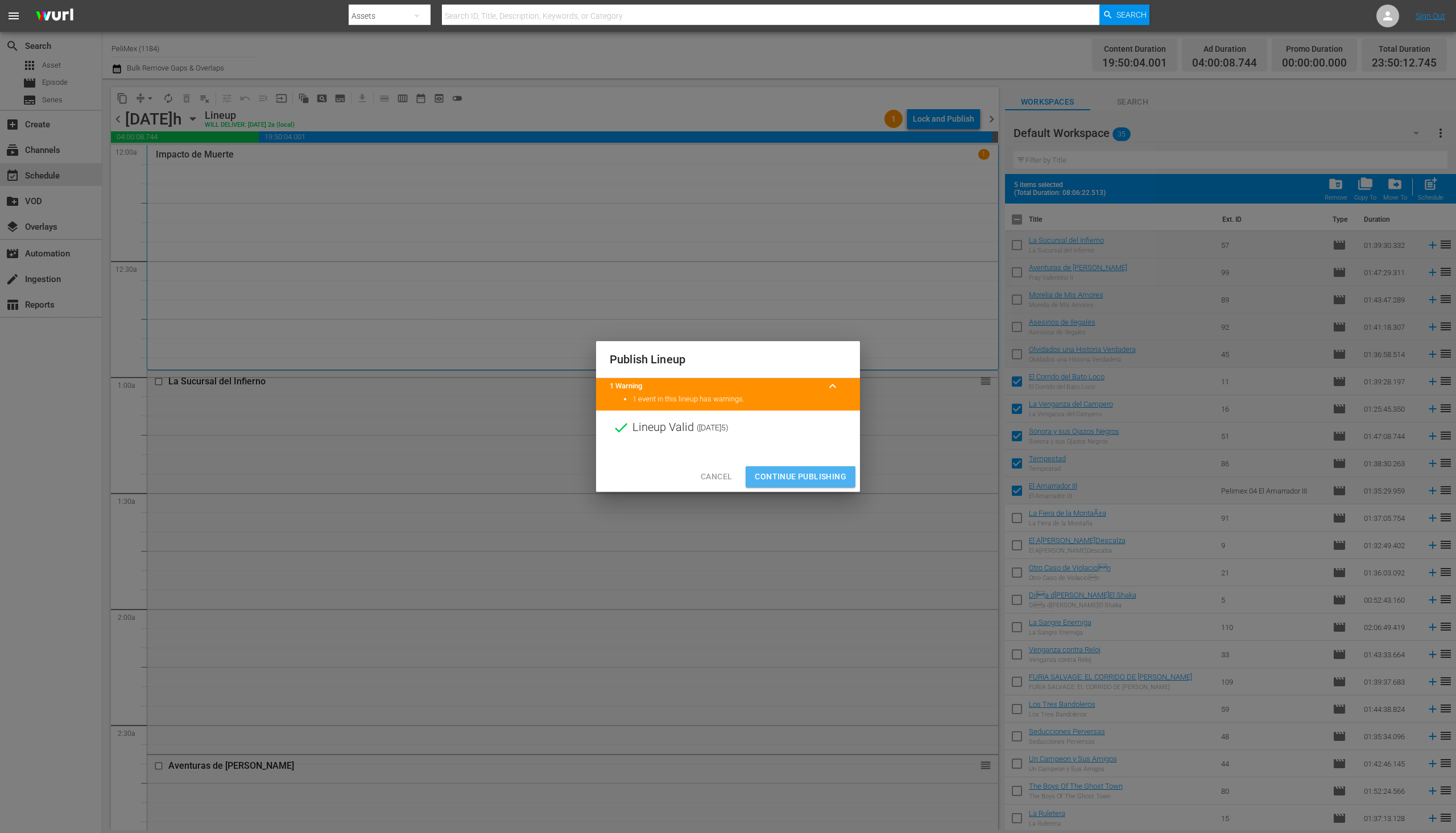
click at [812, 481] on span "Continue Publishing" at bounding box center [800, 476] width 91 height 14
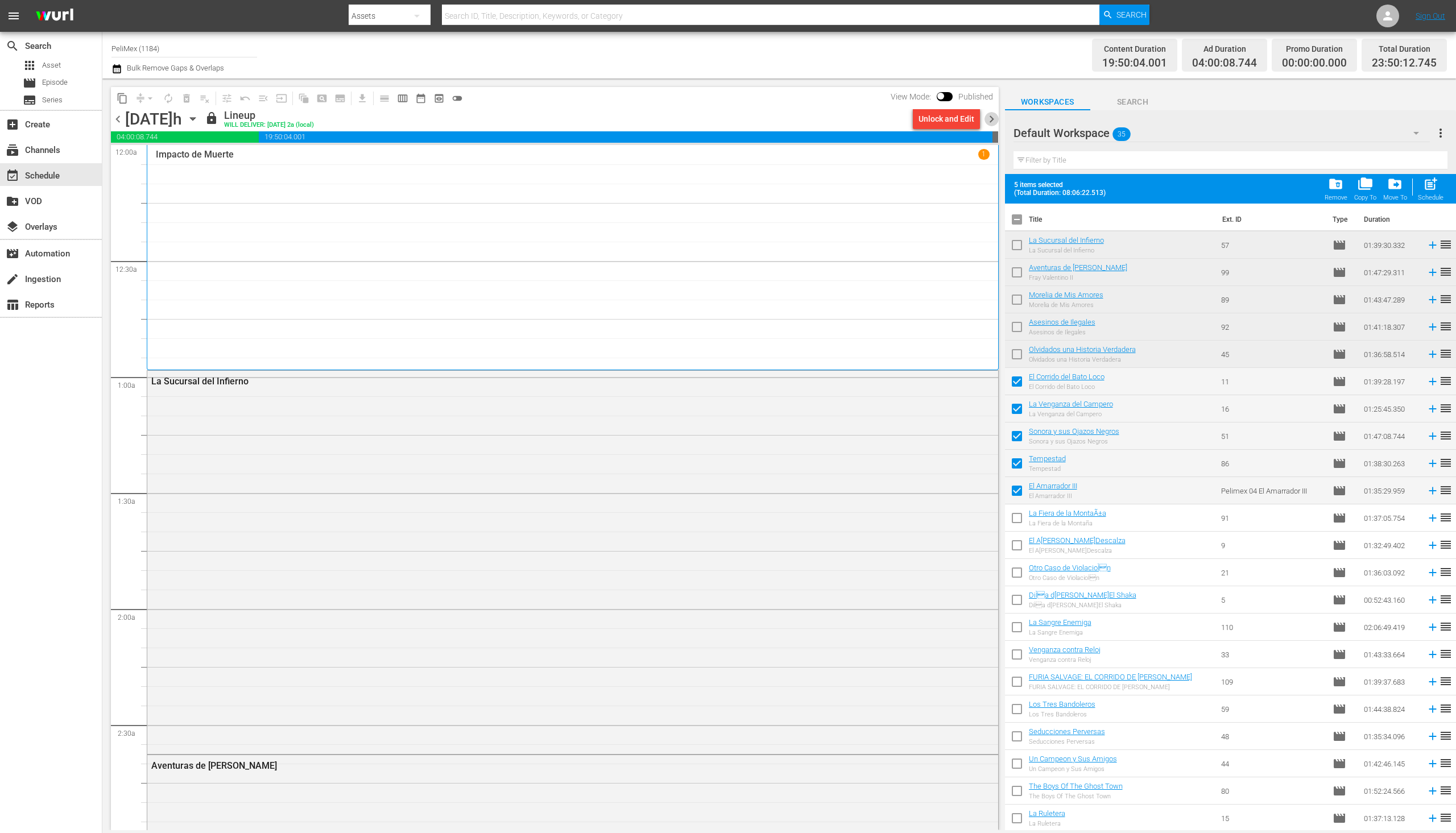
click at [989, 120] on span "chevron_right" at bounding box center [991, 119] width 14 height 14
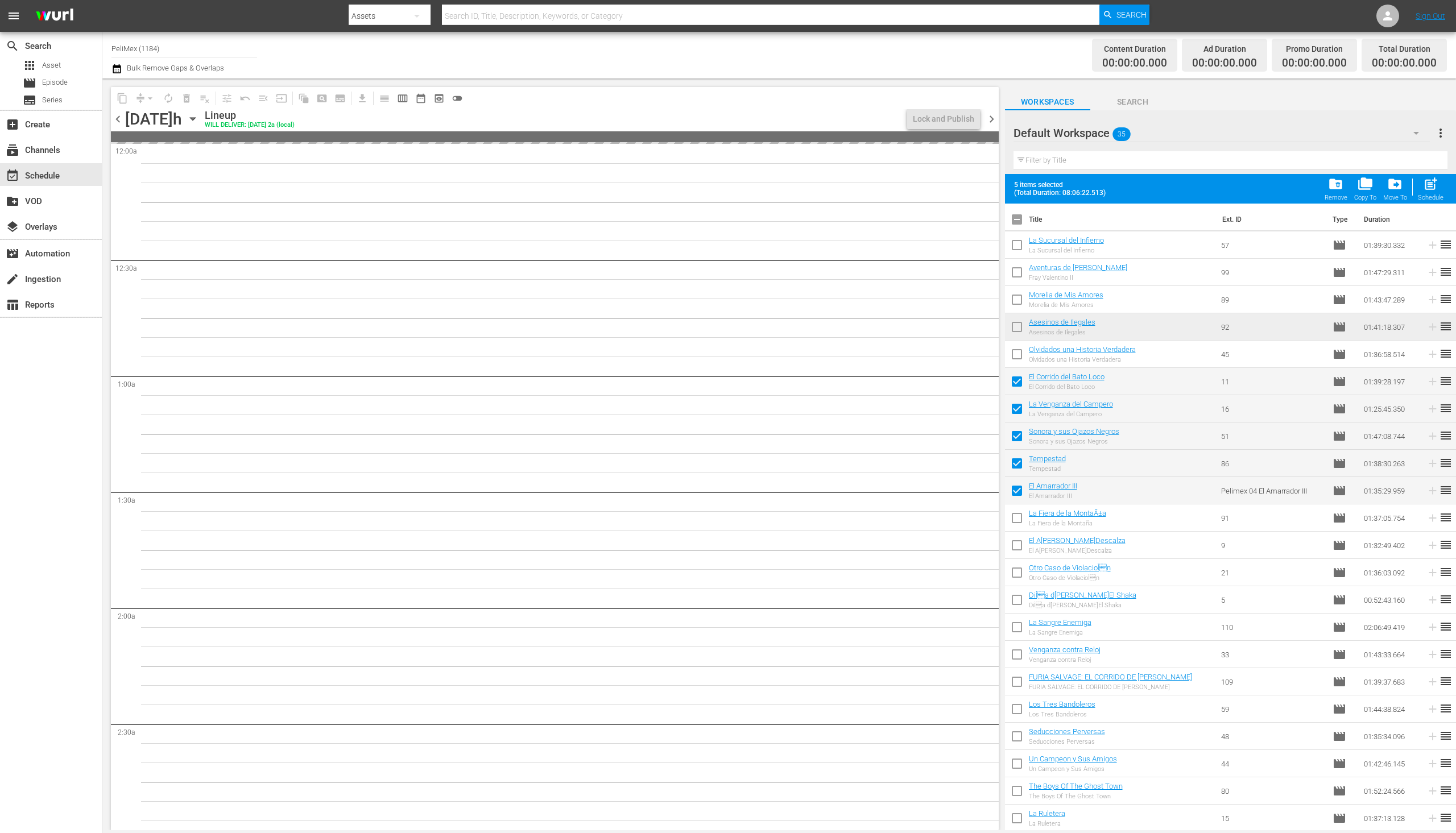
click at [115, 118] on span "chevron_left" at bounding box center [118, 119] width 14 height 14
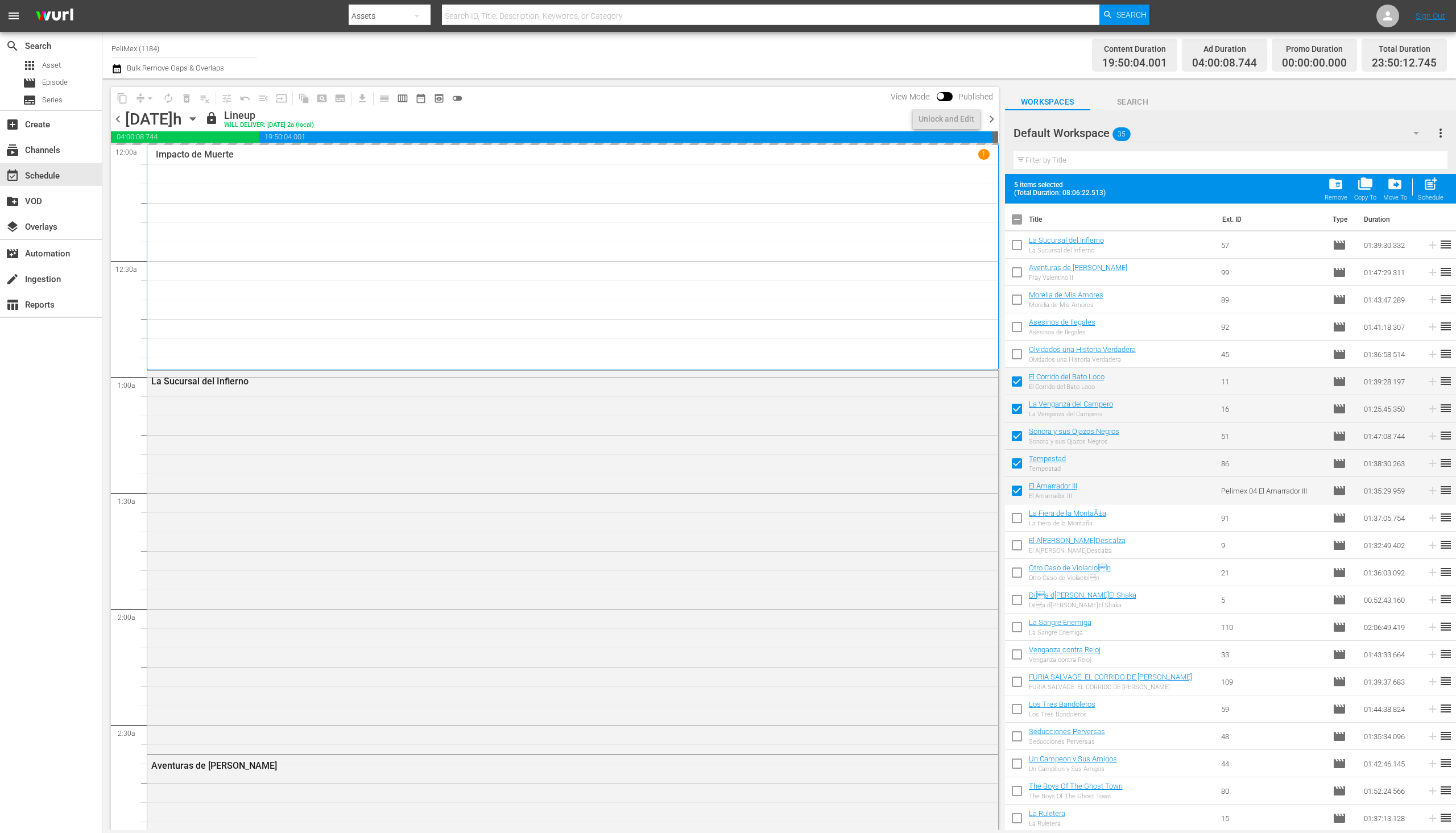
click at [993, 122] on span "chevron_right" at bounding box center [991, 119] width 14 height 14
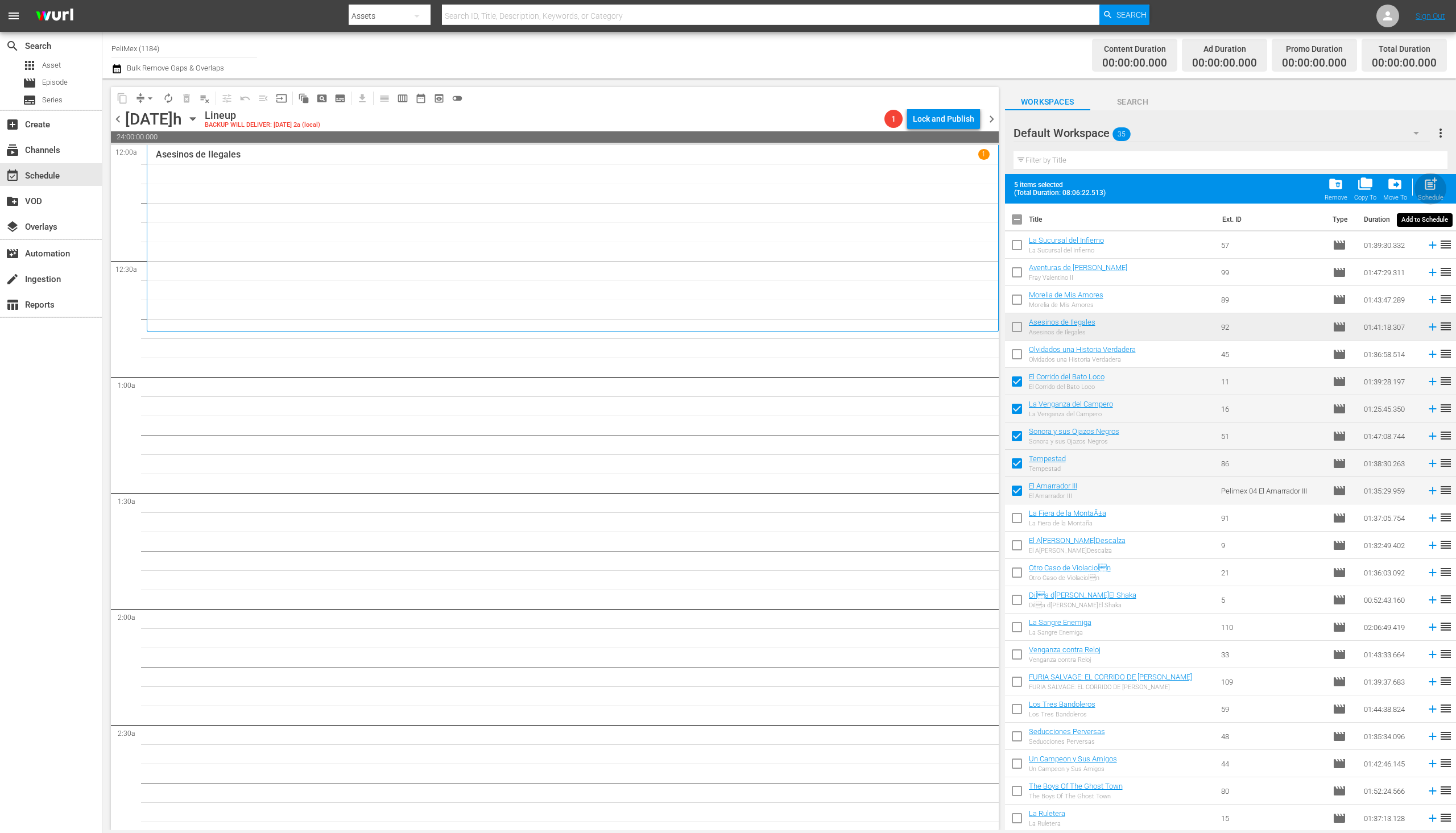
click at [1425, 190] on span "post_add" at bounding box center [1431, 184] width 15 height 15
checkbox input "false"
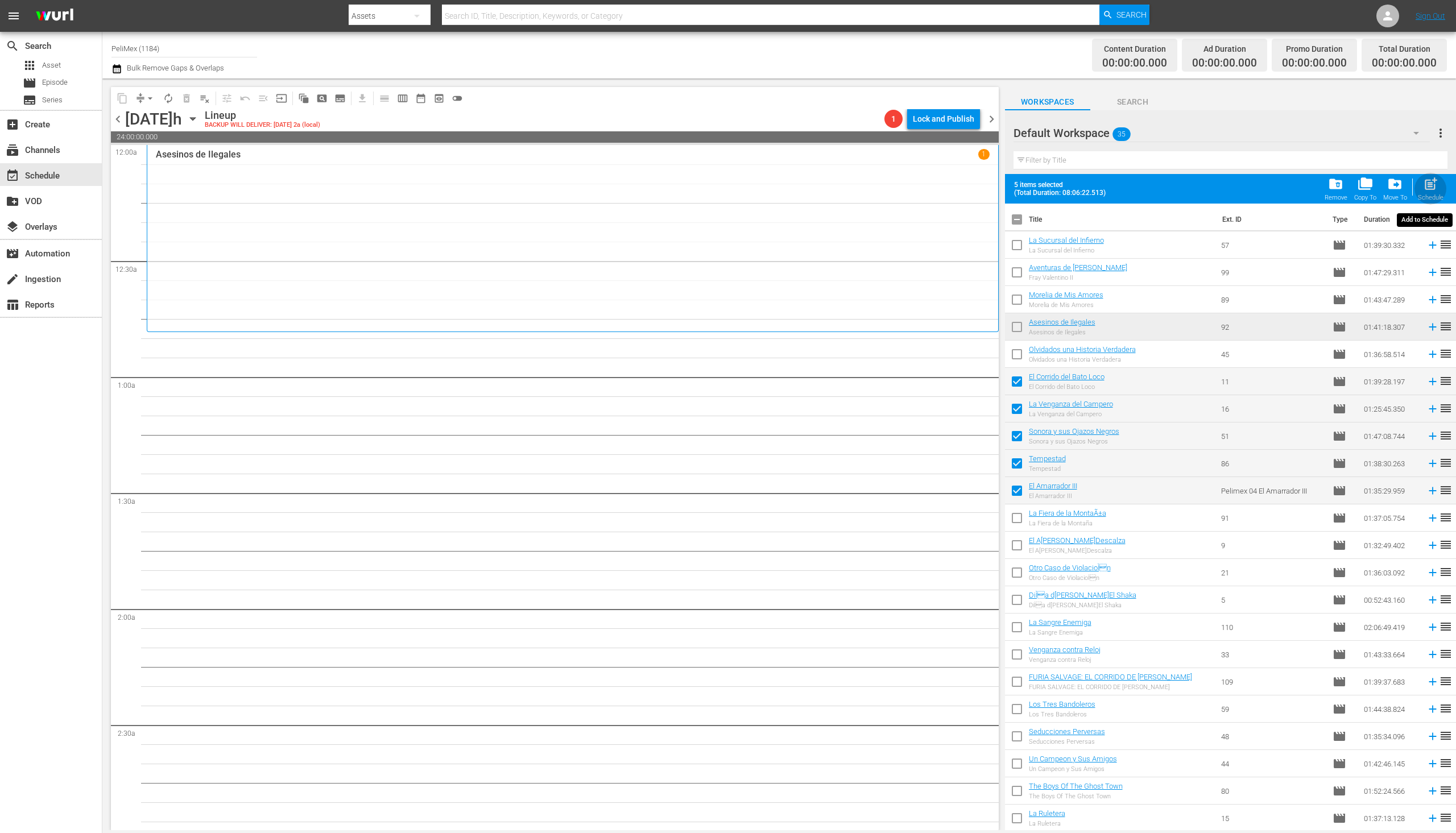
checkbox input "false"
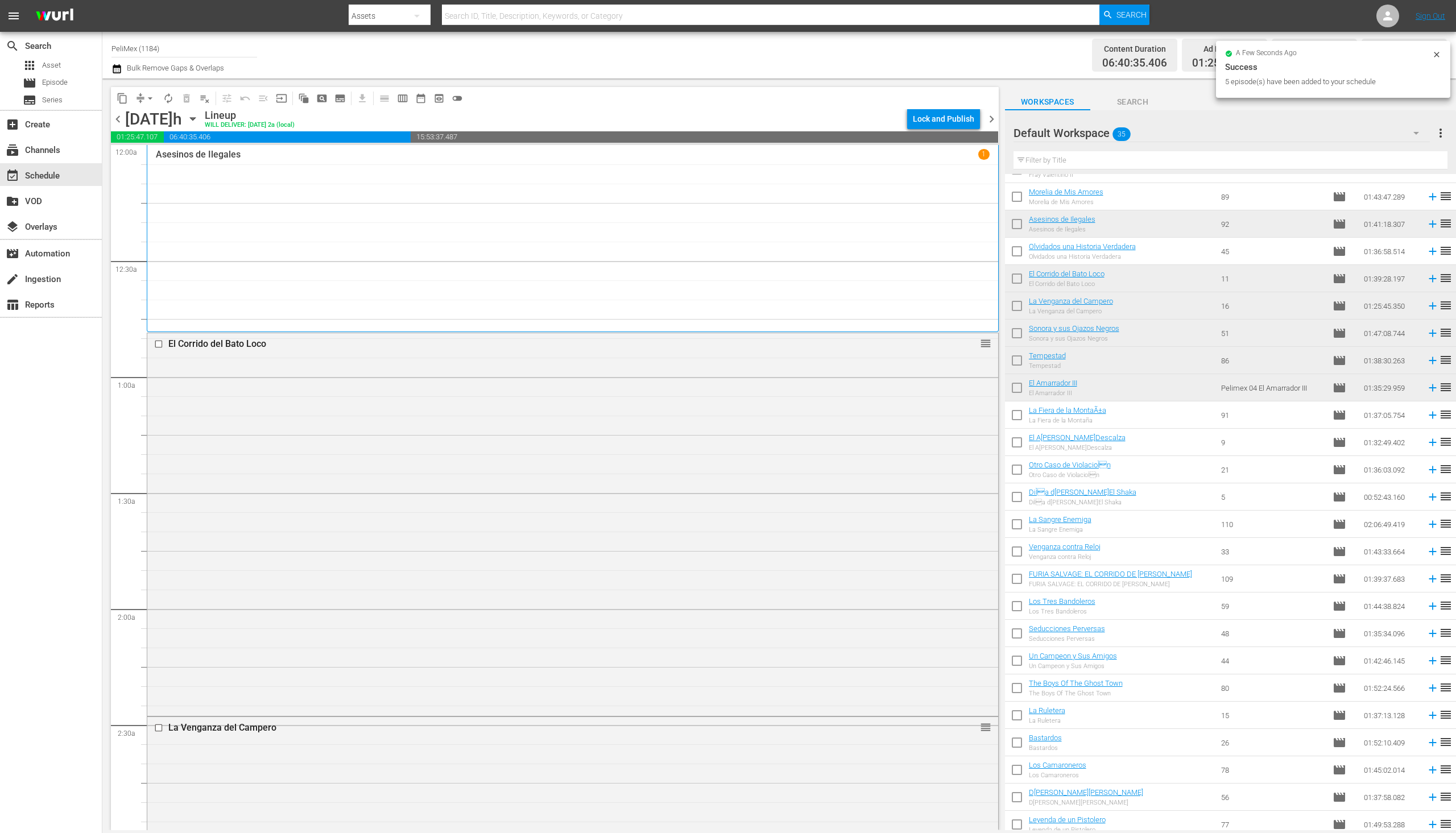
scroll to position [114, 0]
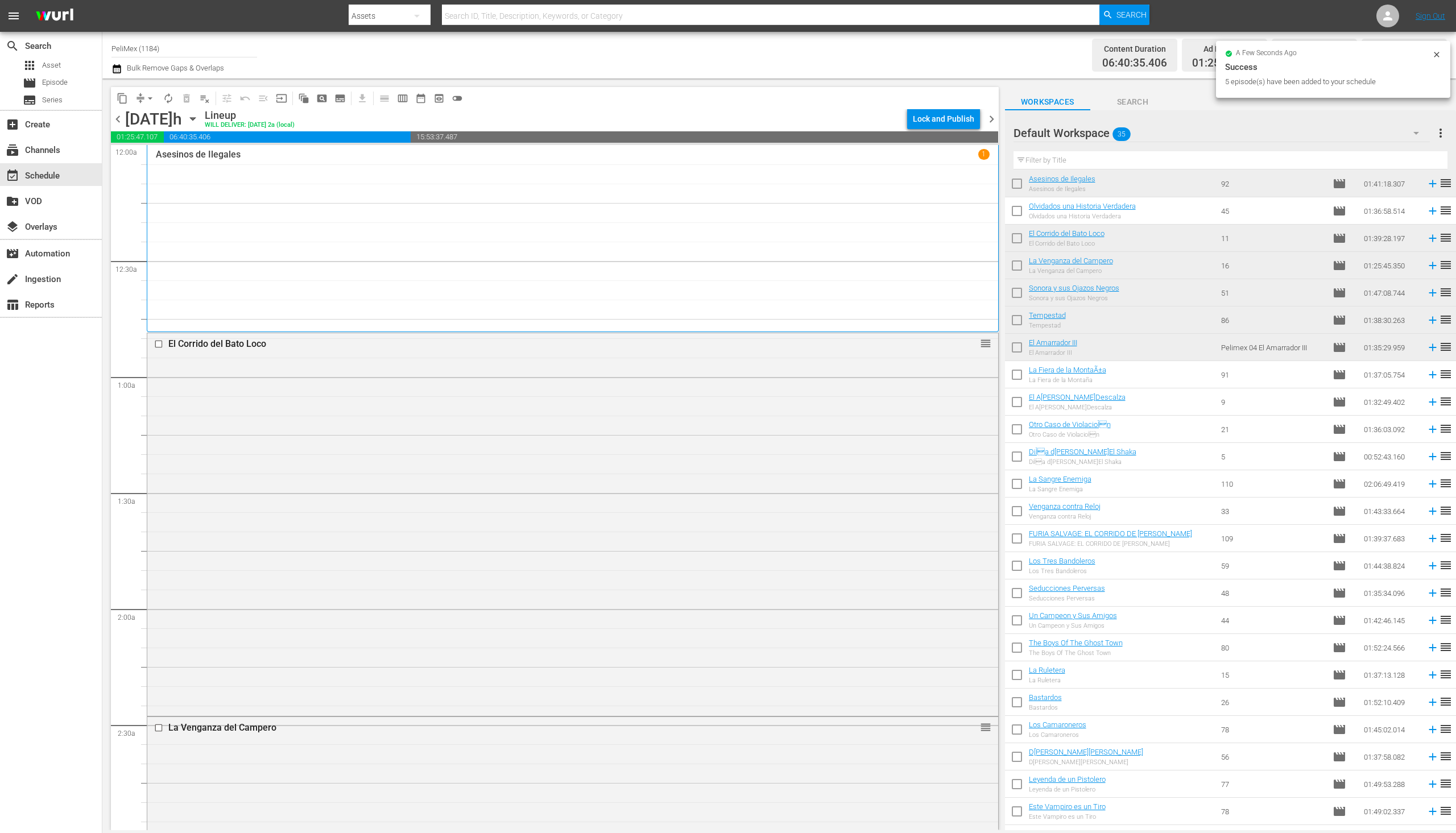
click at [1016, 376] on input "checkbox" at bounding box center [1017, 377] width 24 height 24
checkbox input "true"
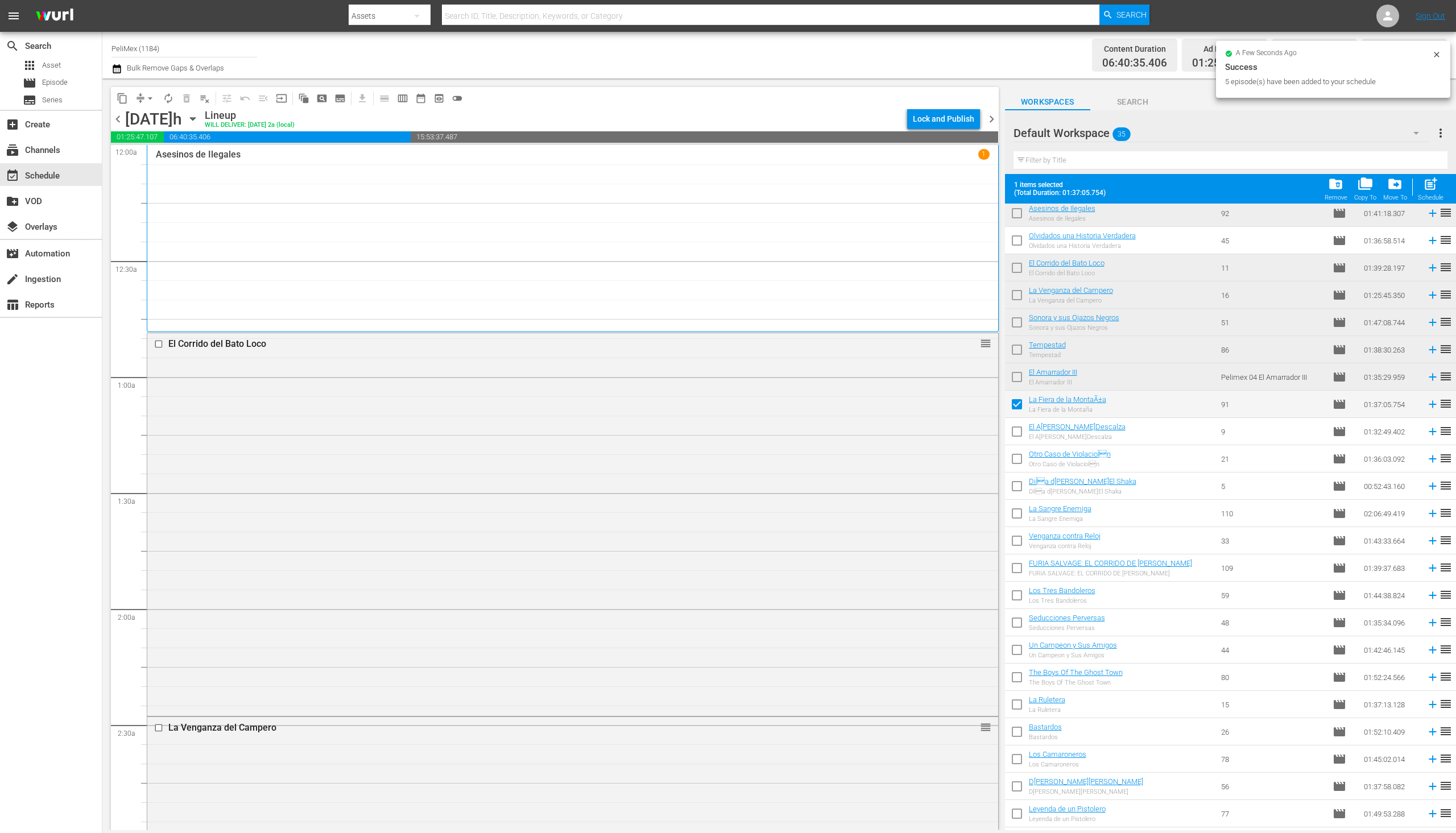
click at [1020, 438] on input "checkbox" at bounding box center [1017, 434] width 24 height 24
checkbox input "true"
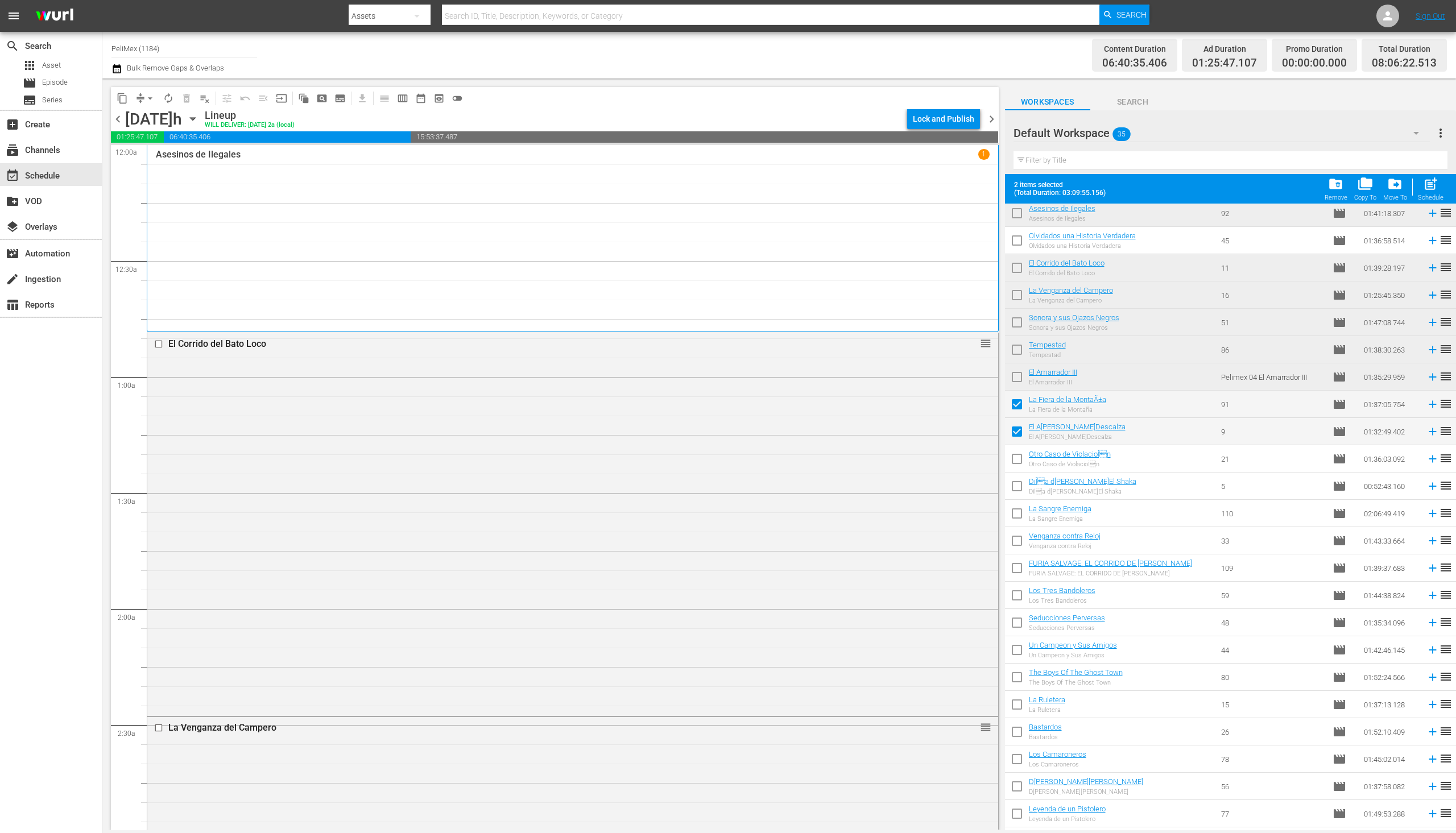
click at [1017, 457] on input "checkbox" at bounding box center [1017, 461] width 24 height 24
checkbox input "true"
click at [1013, 485] on input "checkbox" at bounding box center [1017, 489] width 24 height 24
checkbox input "true"
click at [1019, 521] on input "checkbox" at bounding box center [1017, 516] width 24 height 24
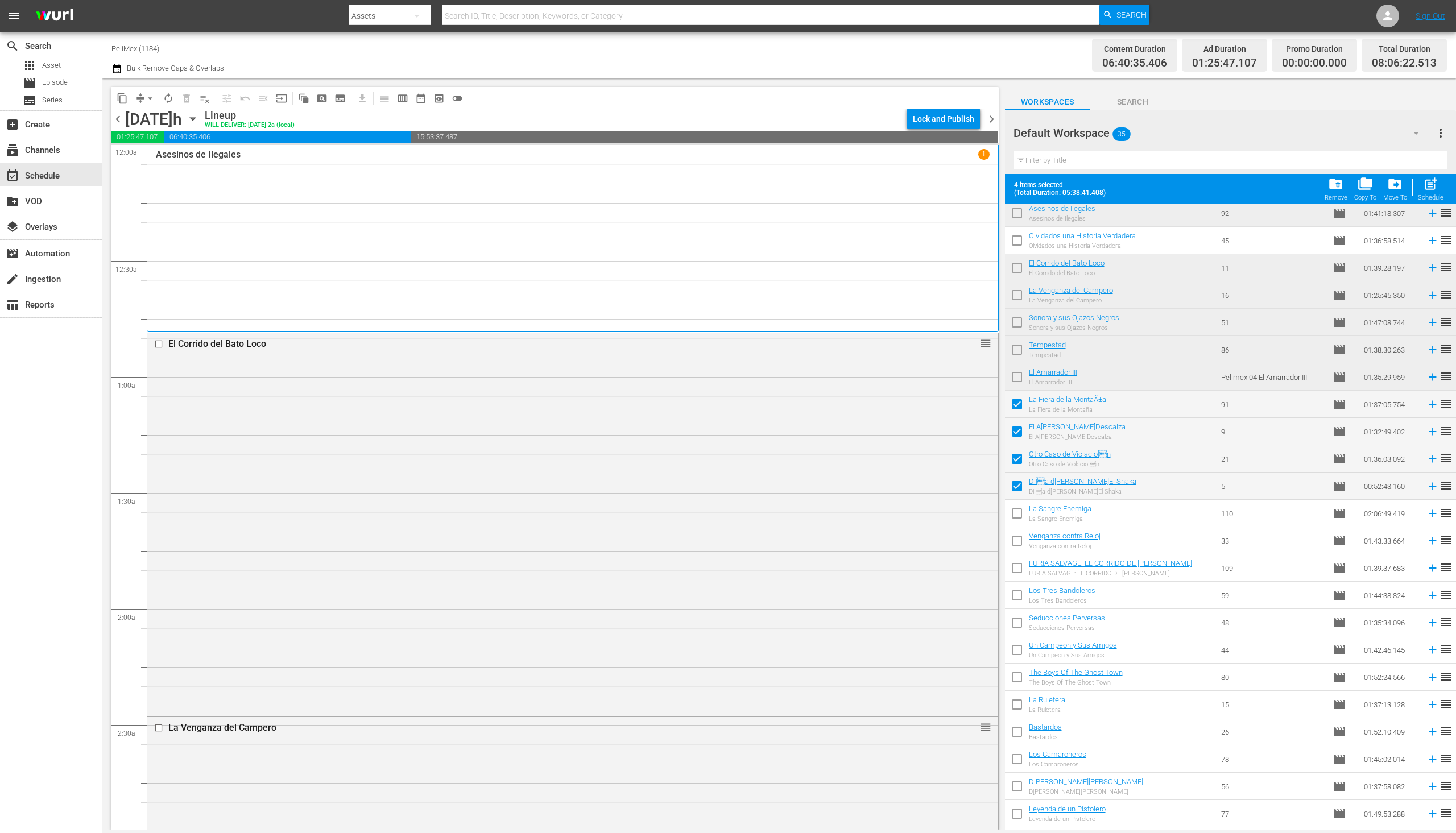
checkbox input "true"
click at [171, 105] on button "autorenew_outlined" at bounding box center [168, 98] width 18 height 18
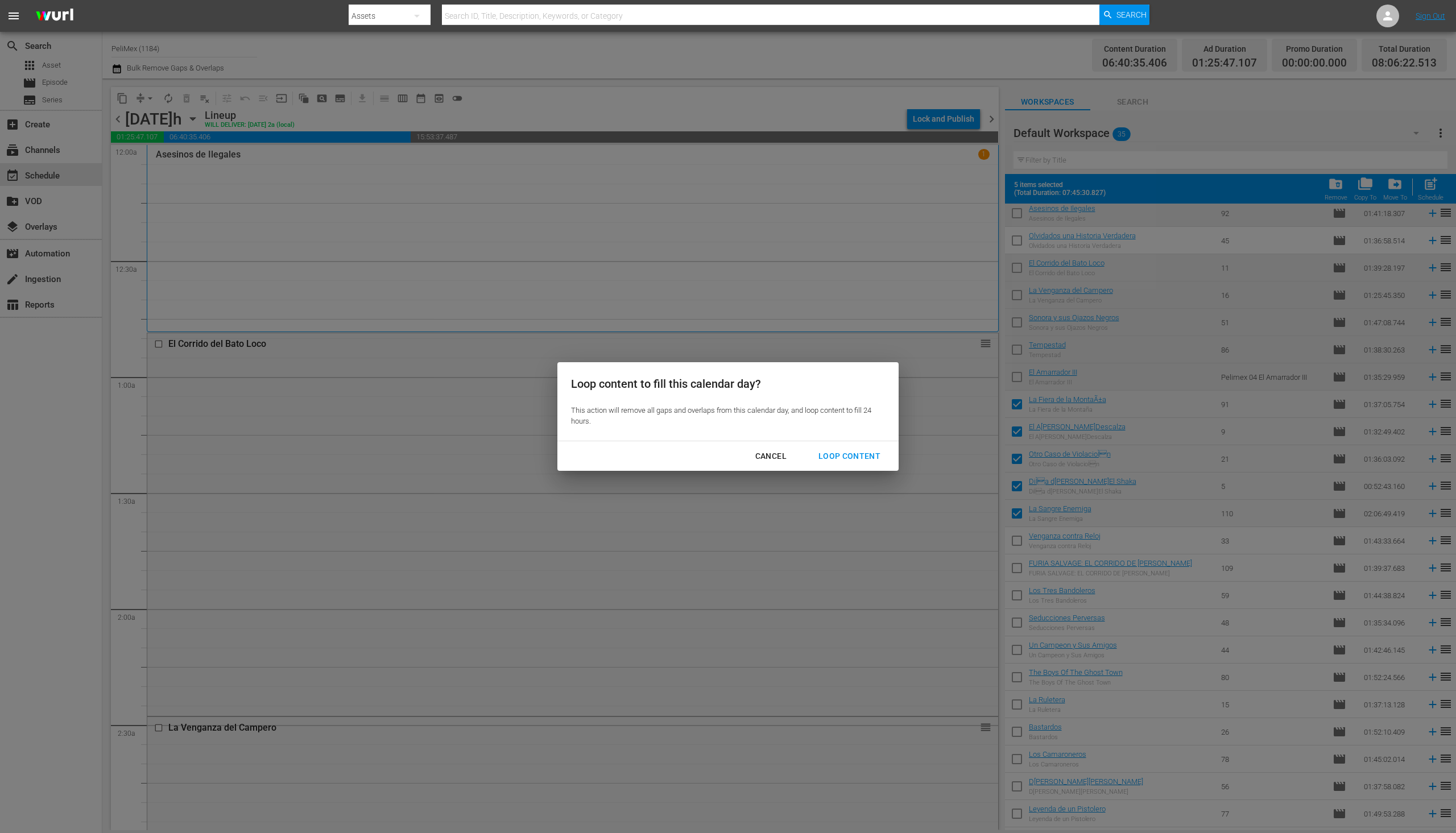
drag, startPoint x: 844, startPoint y: 461, endPoint x: 850, endPoint y: 461, distance: 6.0
click at [846, 464] on button "Loop Content" at bounding box center [849, 456] width 89 height 21
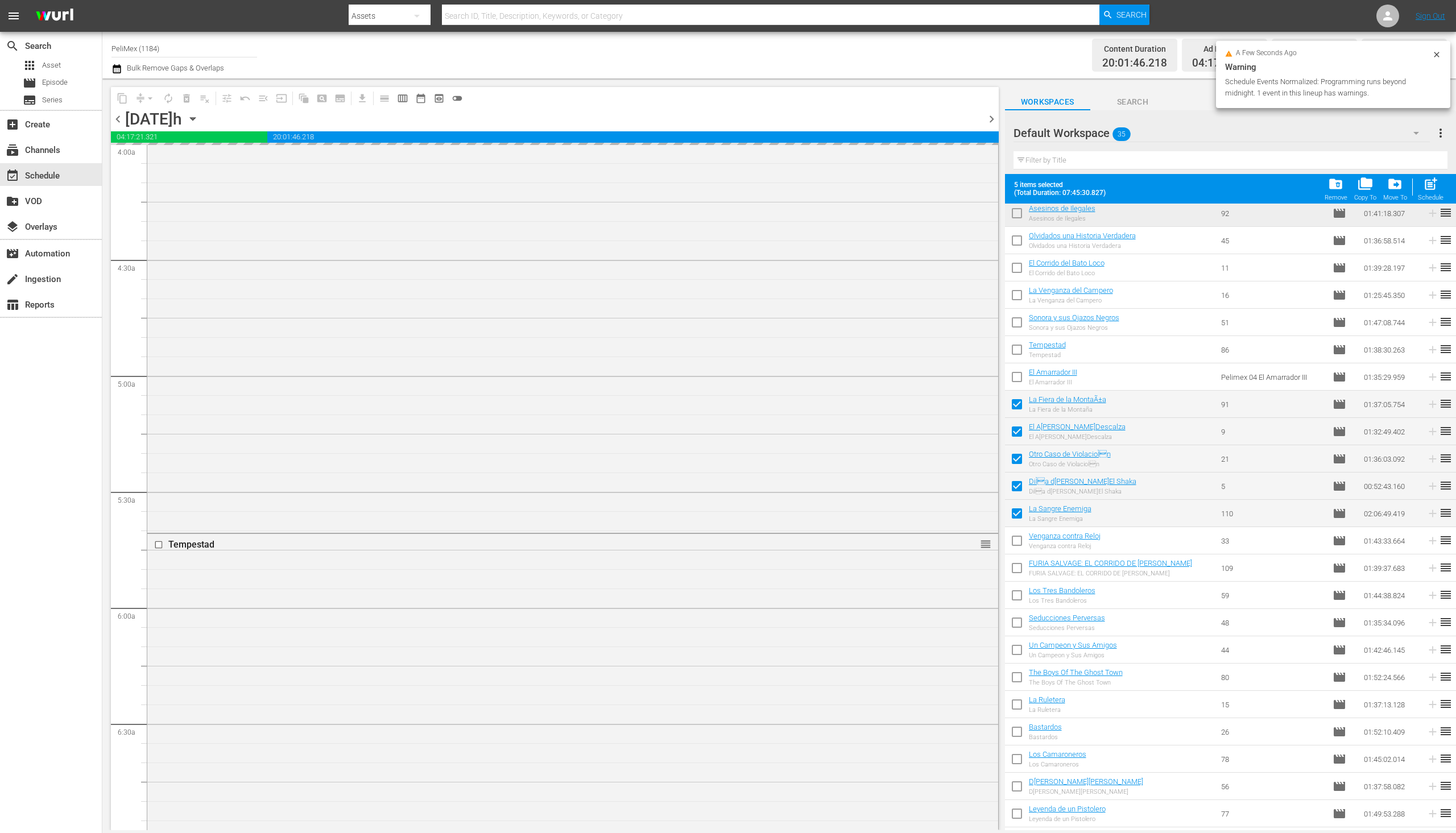
scroll to position [0, 0]
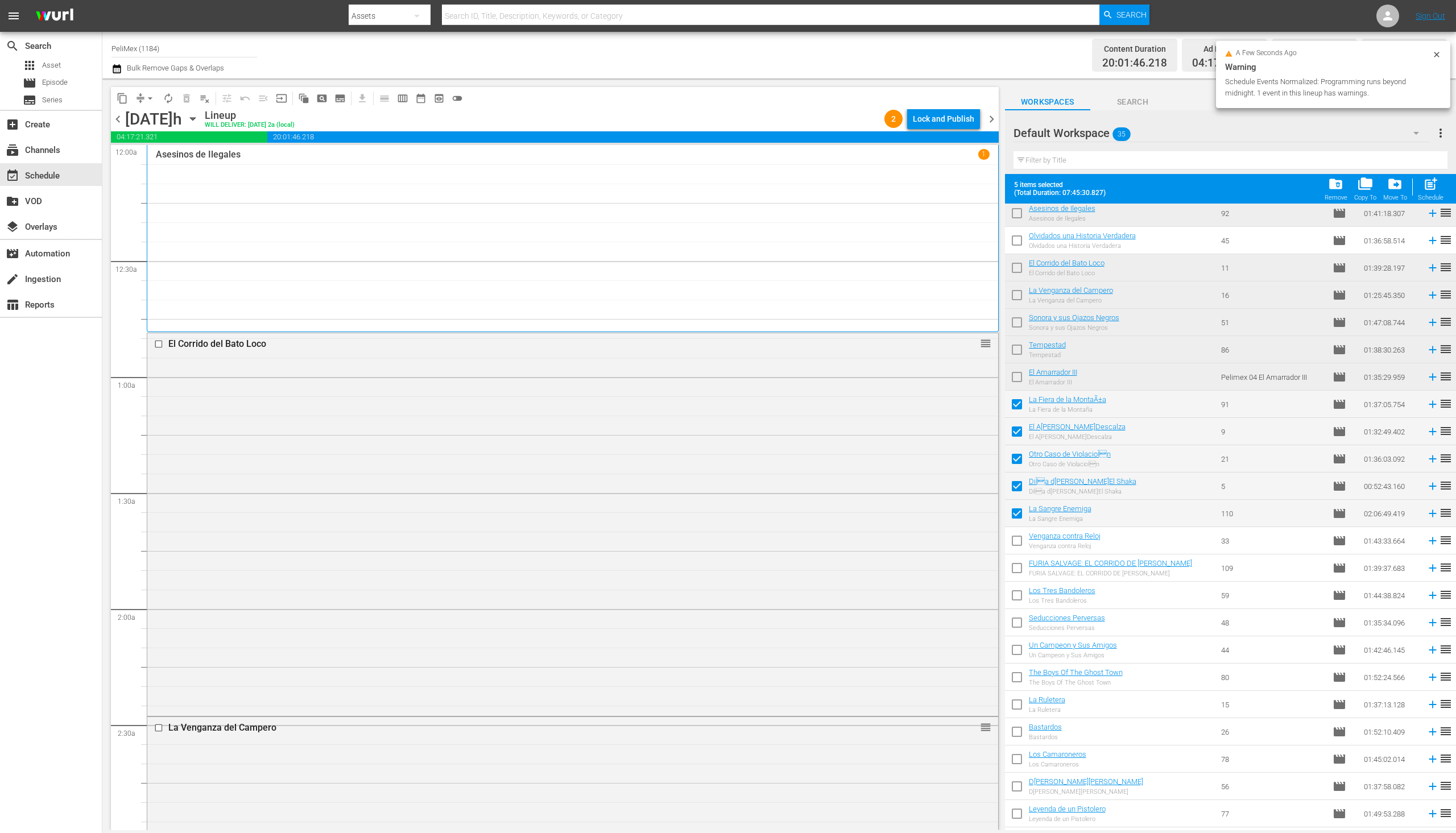
click at [964, 113] on div "Lock and Publish" at bounding box center [943, 119] width 62 height 20
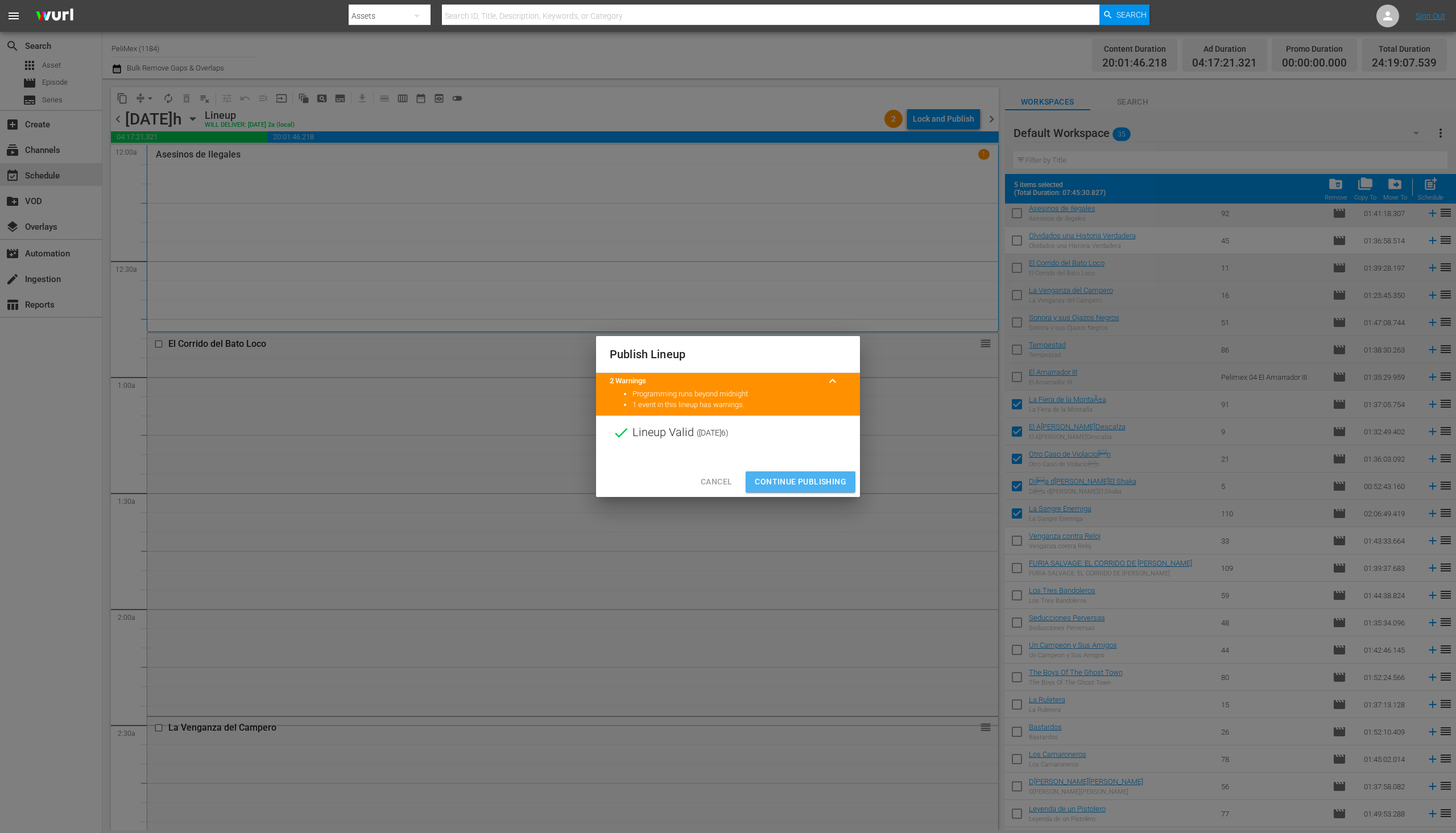
click at [807, 484] on span "Continue Publishing" at bounding box center [800, 482] width 91 height 14
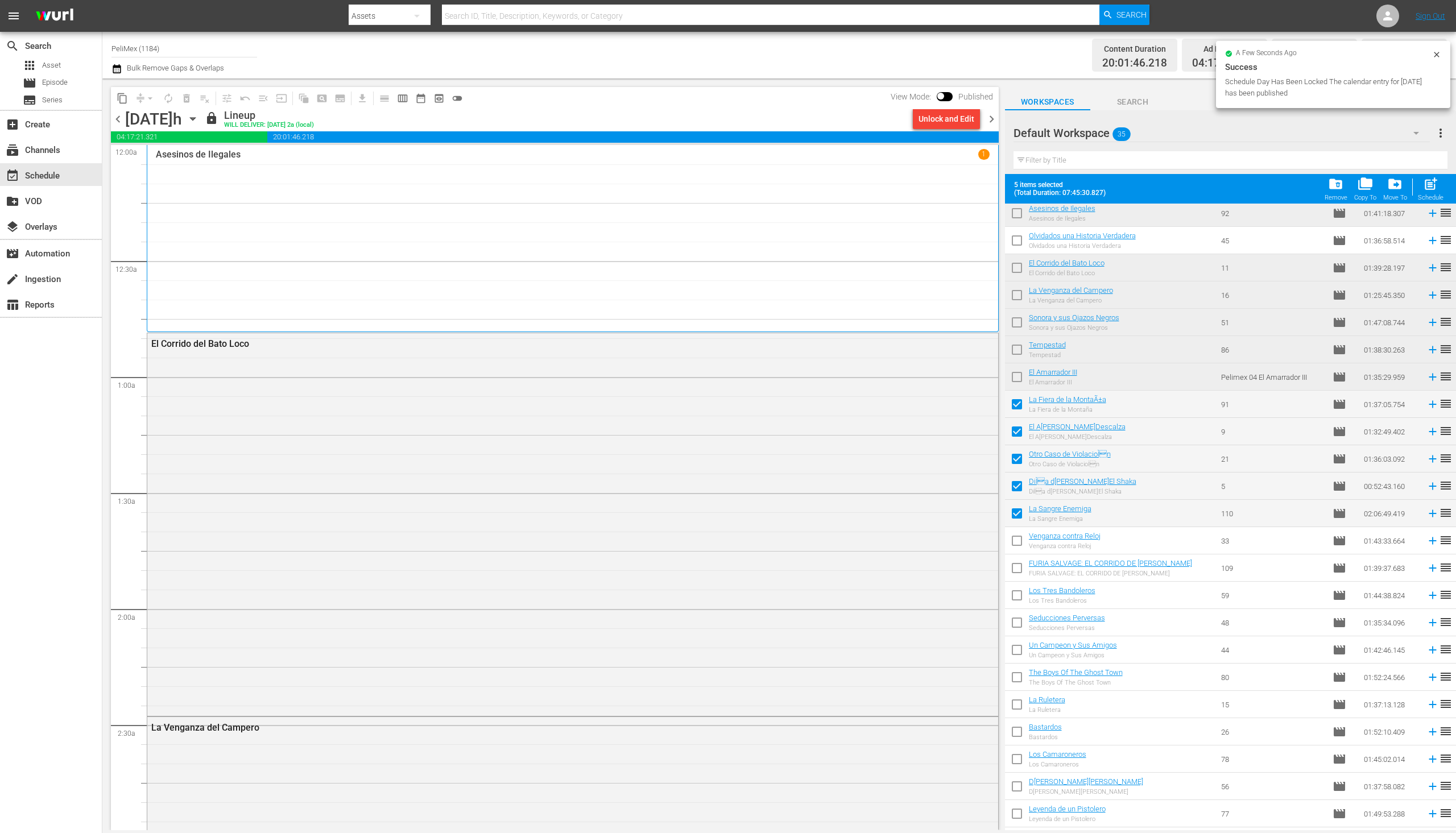
click at [994, 121] on span "chevron_right" at bounding box center [991, 119] width 14 height 14
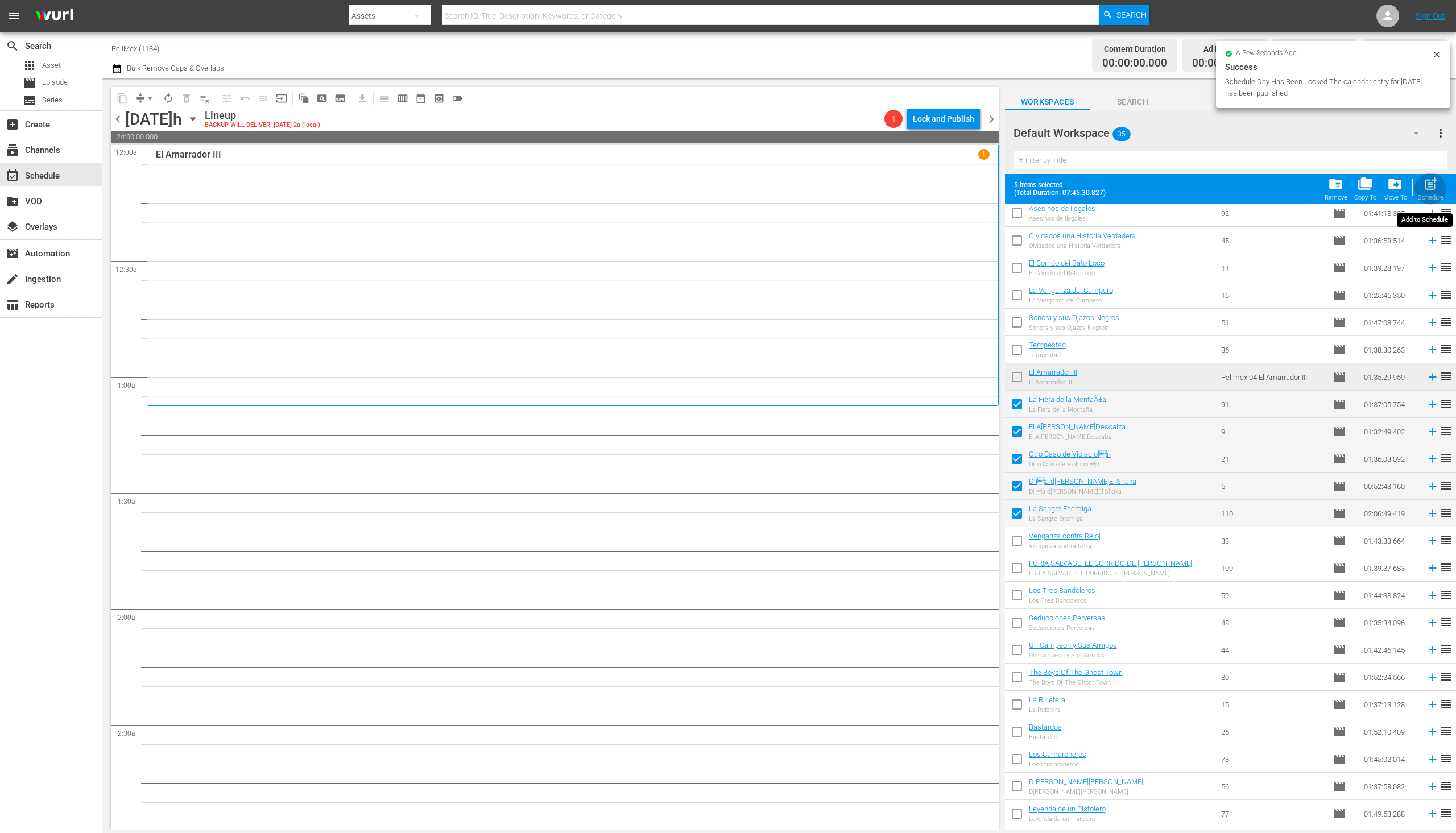
drag, startPoint x: 1437, startPoint y: 193, endPoint x: 1426, endPoint y: 194, distance: 11.0
click at [1437, 193] on div "post_add Schedule" at bounding box center [1431, 188] width 25 height 25
checkbox input "false"
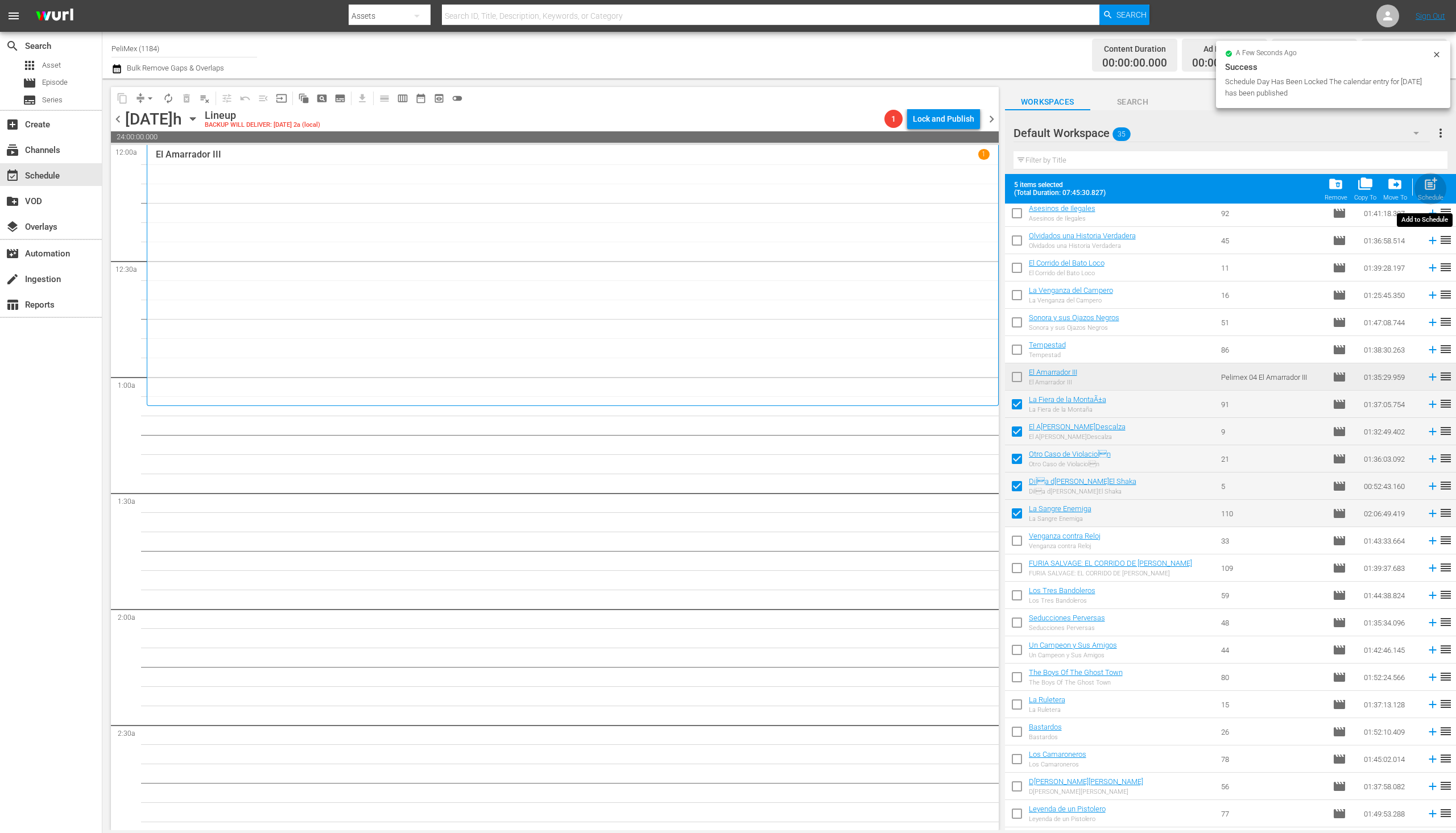
checkbox input "false"
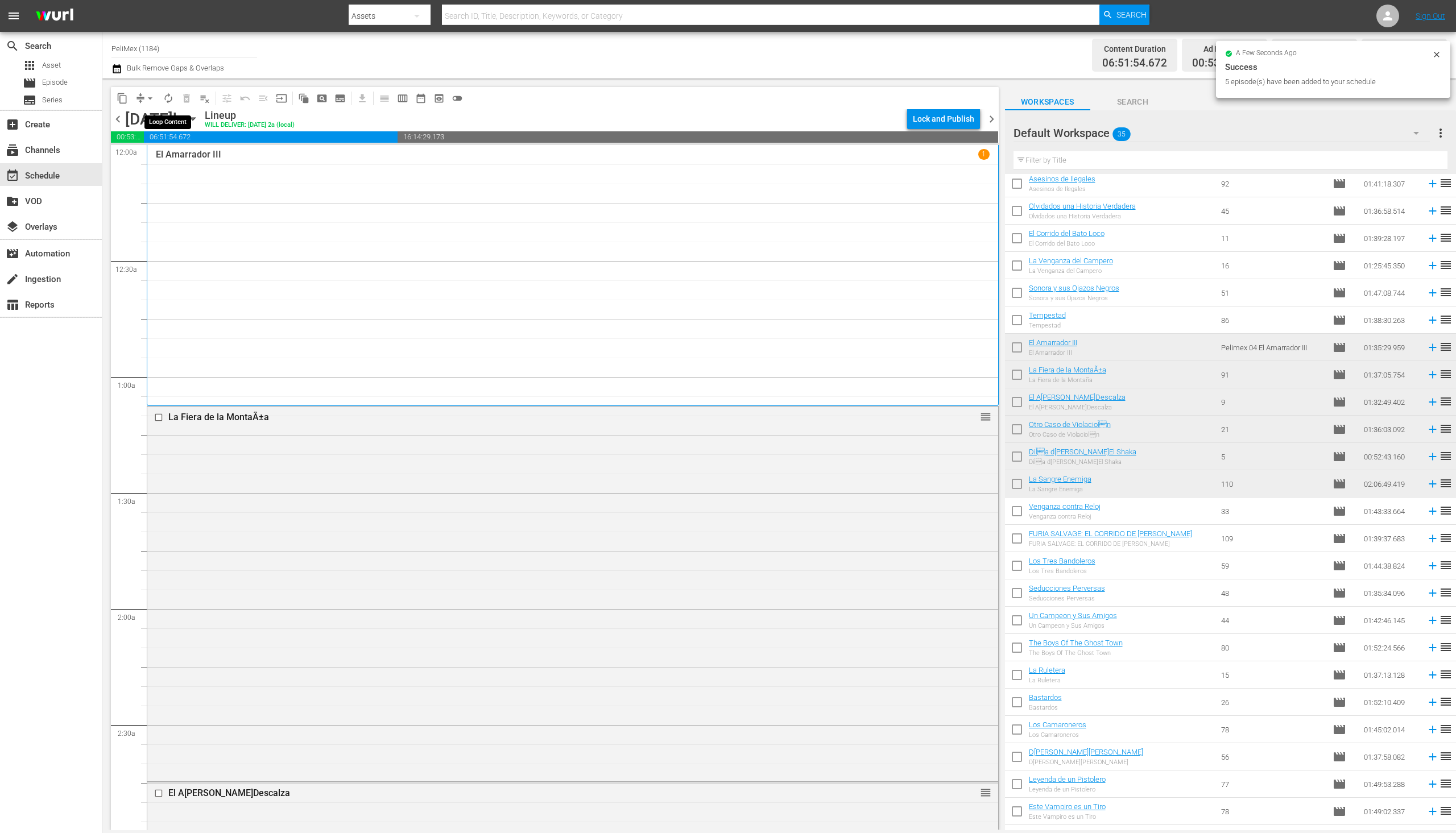
click at [173, 100] on span "autorenew_outlined" at bounding box center [168, 98] width 11 height 11
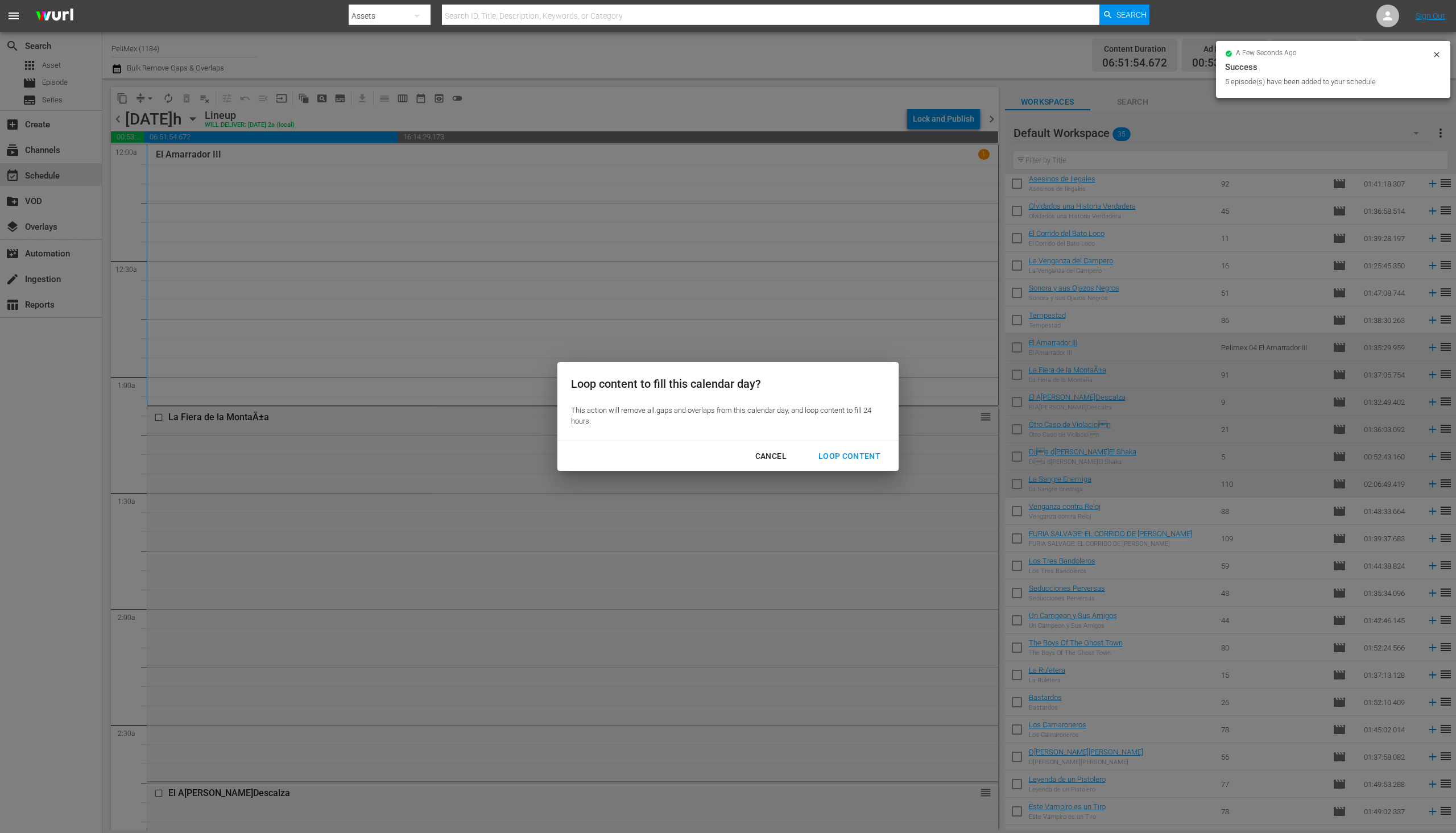
click at [854, 456] on div "Loop Content" at bounding box center [849, 456] width 80 height 14
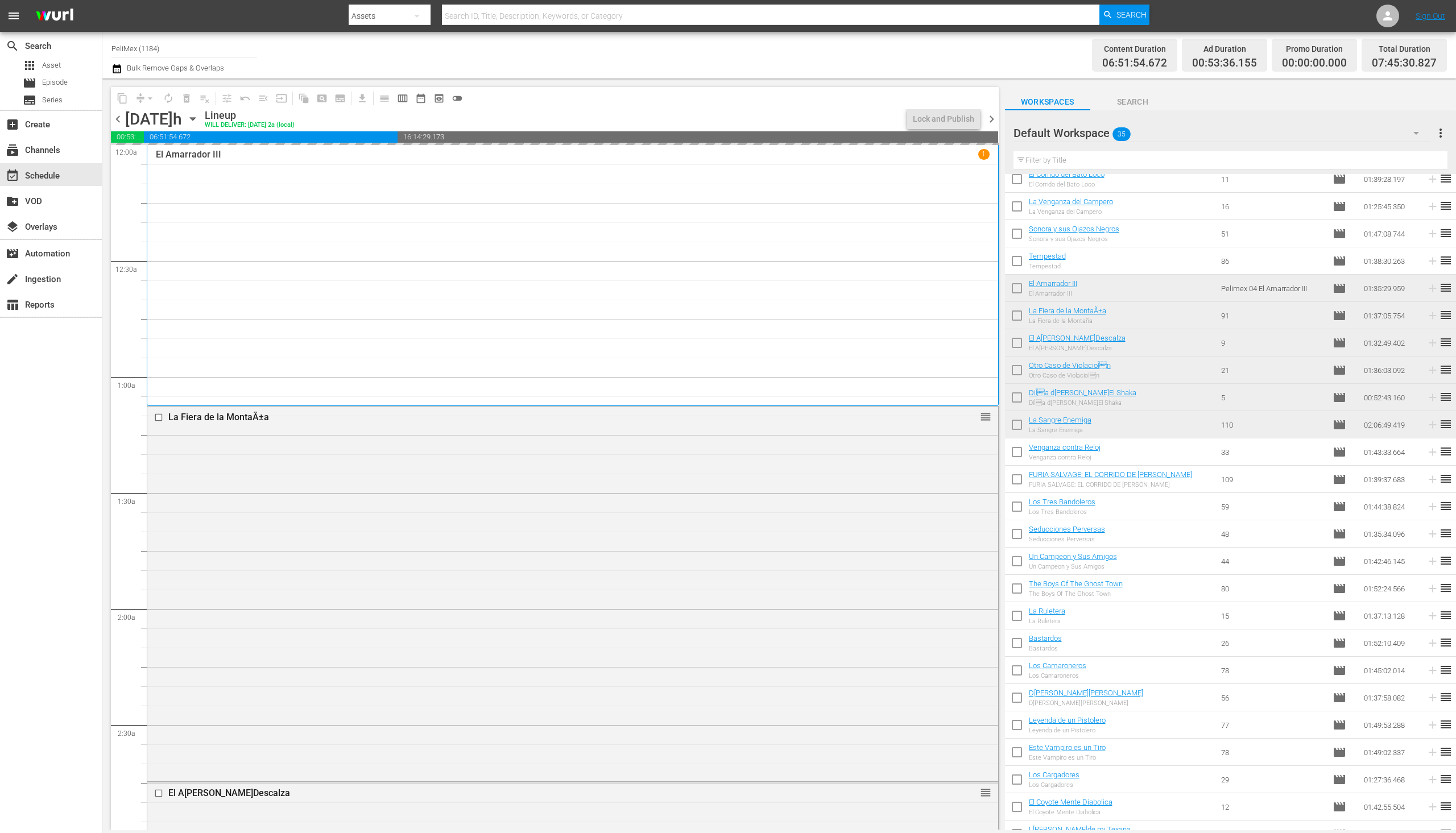
scroll to position [216, 0]
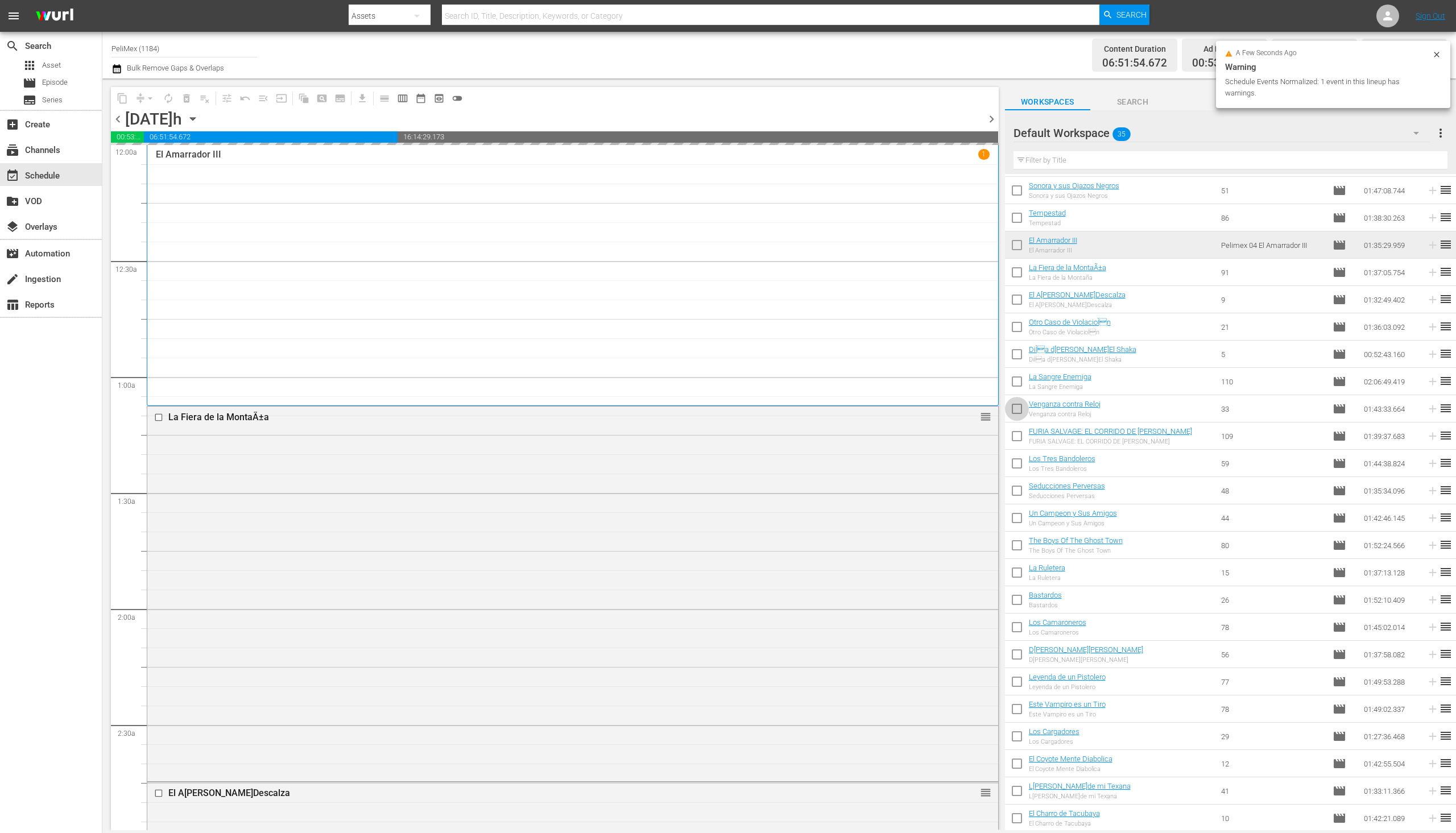
click at [1010, 408] on input "checkbox" at bounding box center [1017, 411] width 24 height 24
checkbox input "true"
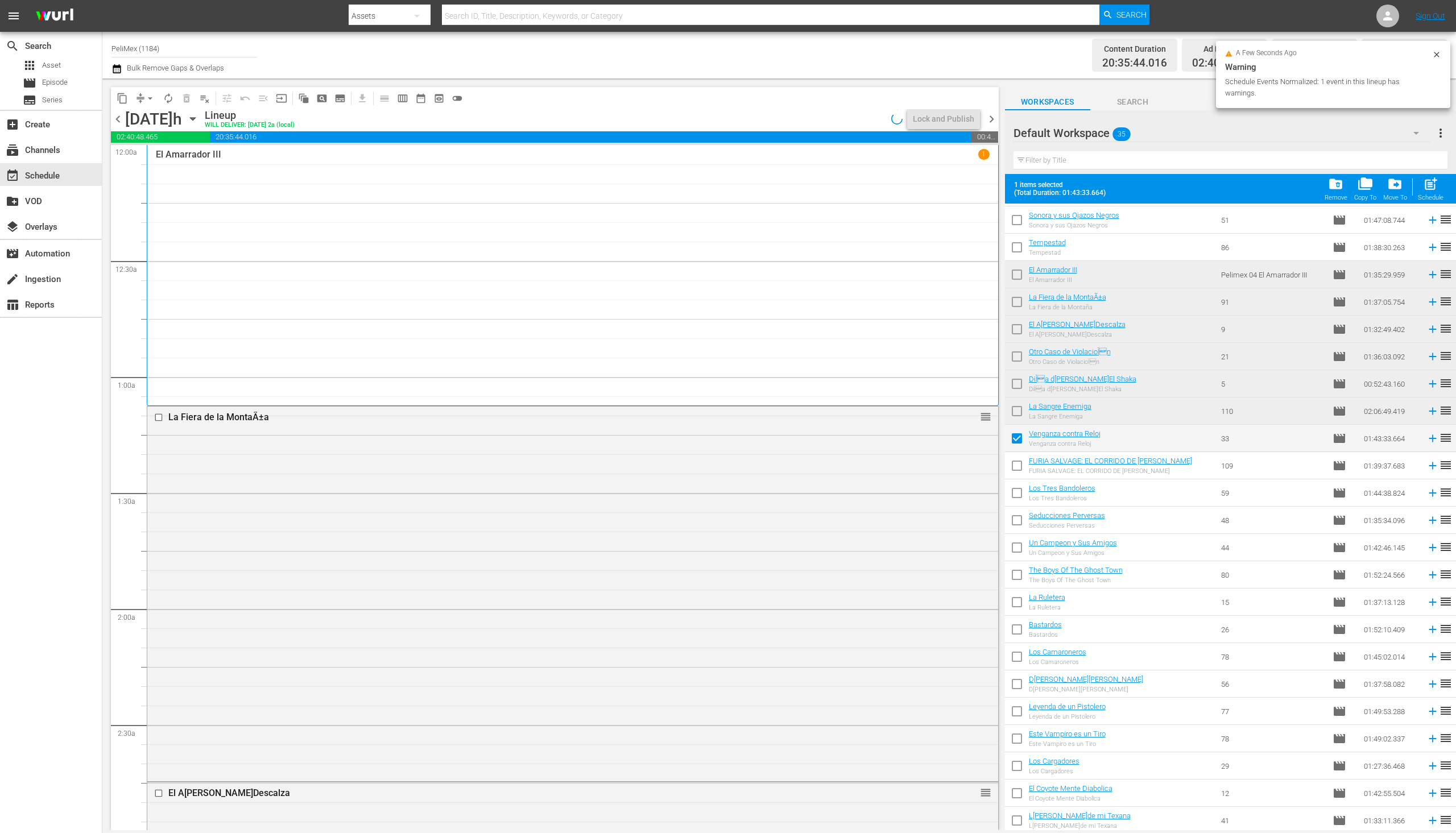
scroll to position [355, 0]
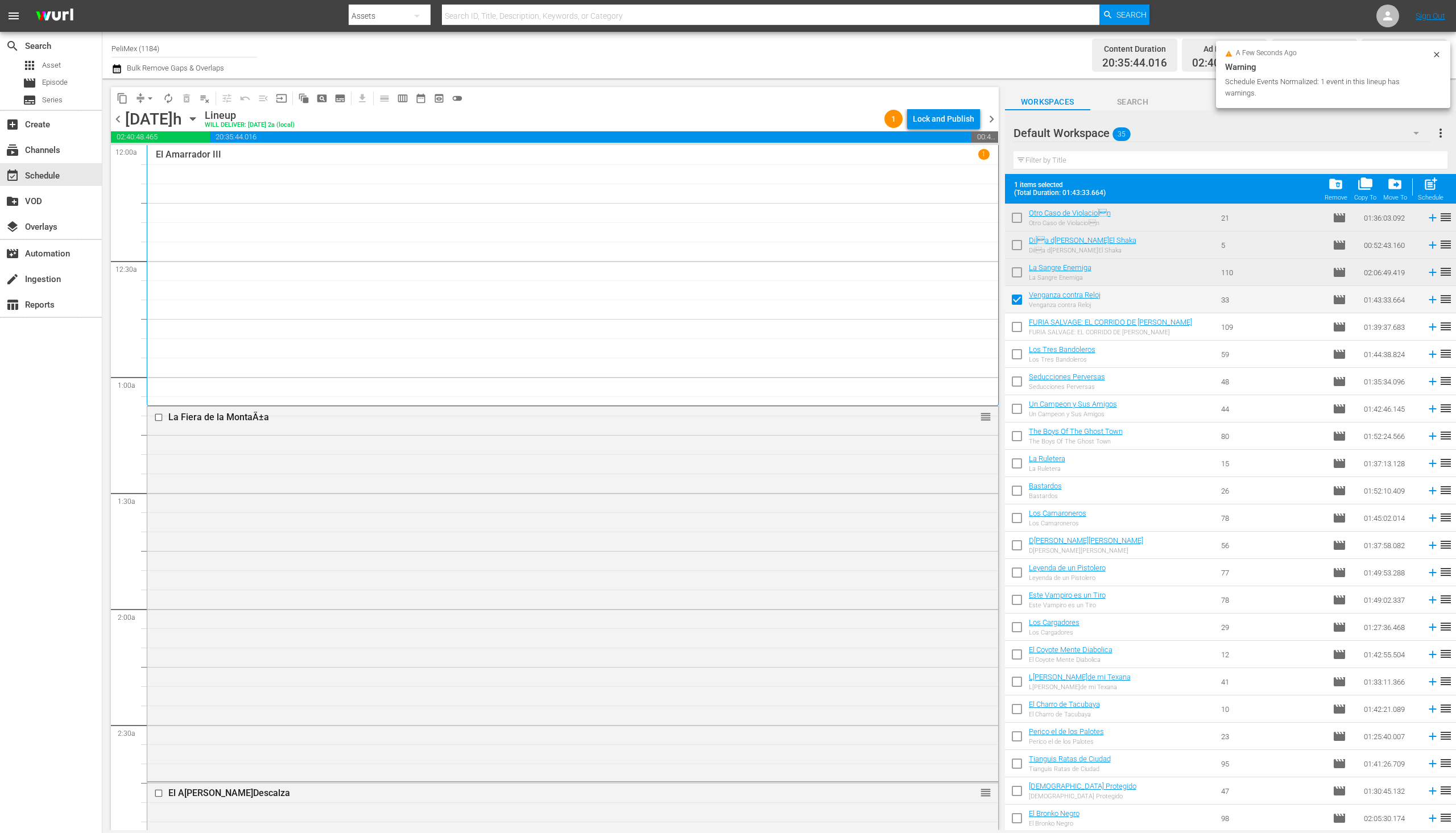
click at [1022, 334] on input "checkbox" at bounding box center [1017, 329] width 24 height 24
checkbox input "true"
click at [1022, 360] on input "checkbox" at bounding box center [1017, 357] width 24 height 24
checkbox input "true"
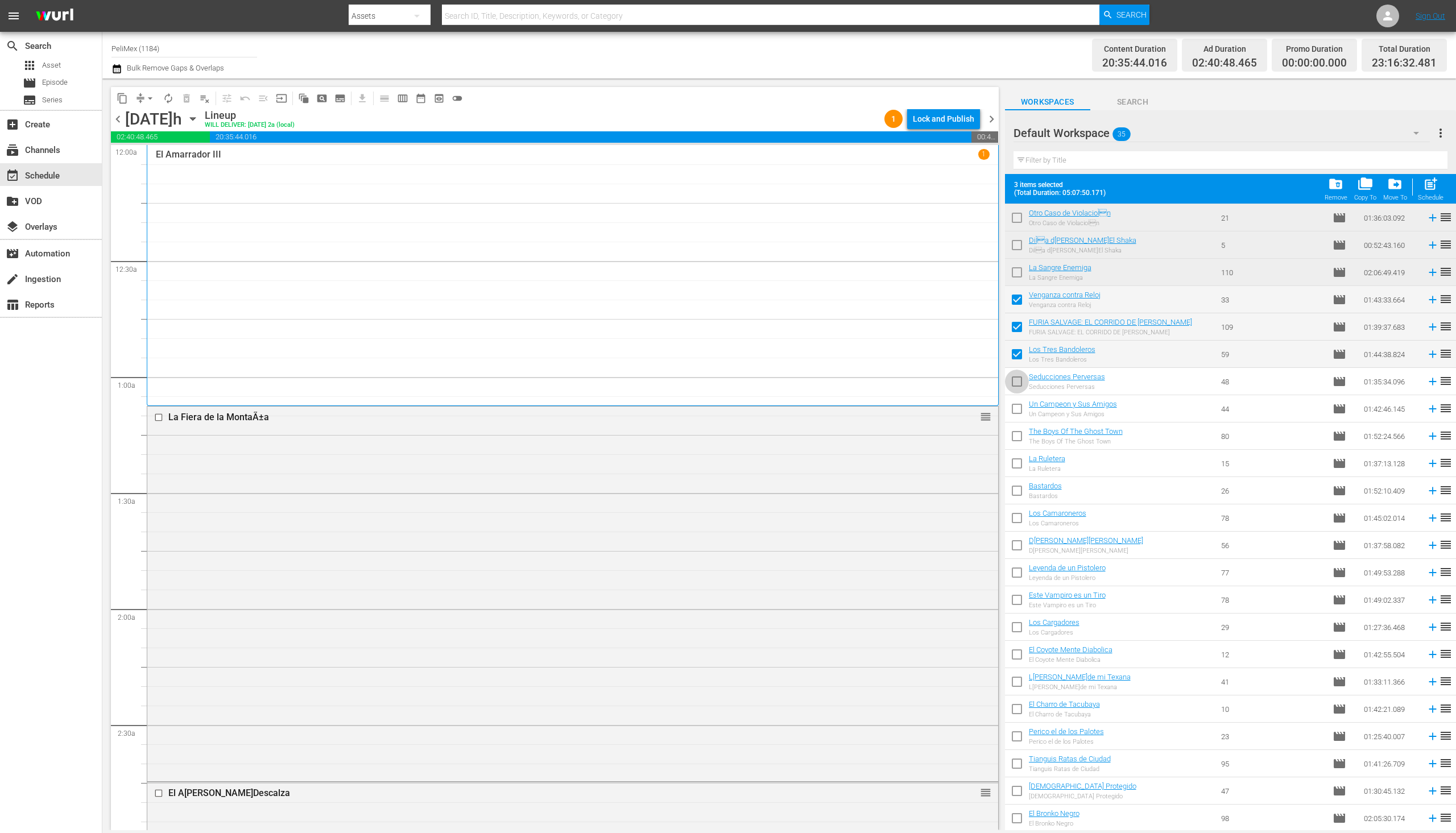
click at [1017, 384] on input "checkbox" at bounding box center [1017, 384] width 24 height 24
checkbox input "true"
click at [1014, 415] on input "checkbox" at bounding box center [1017, 411] width 24 height 24
checkbox input "true"
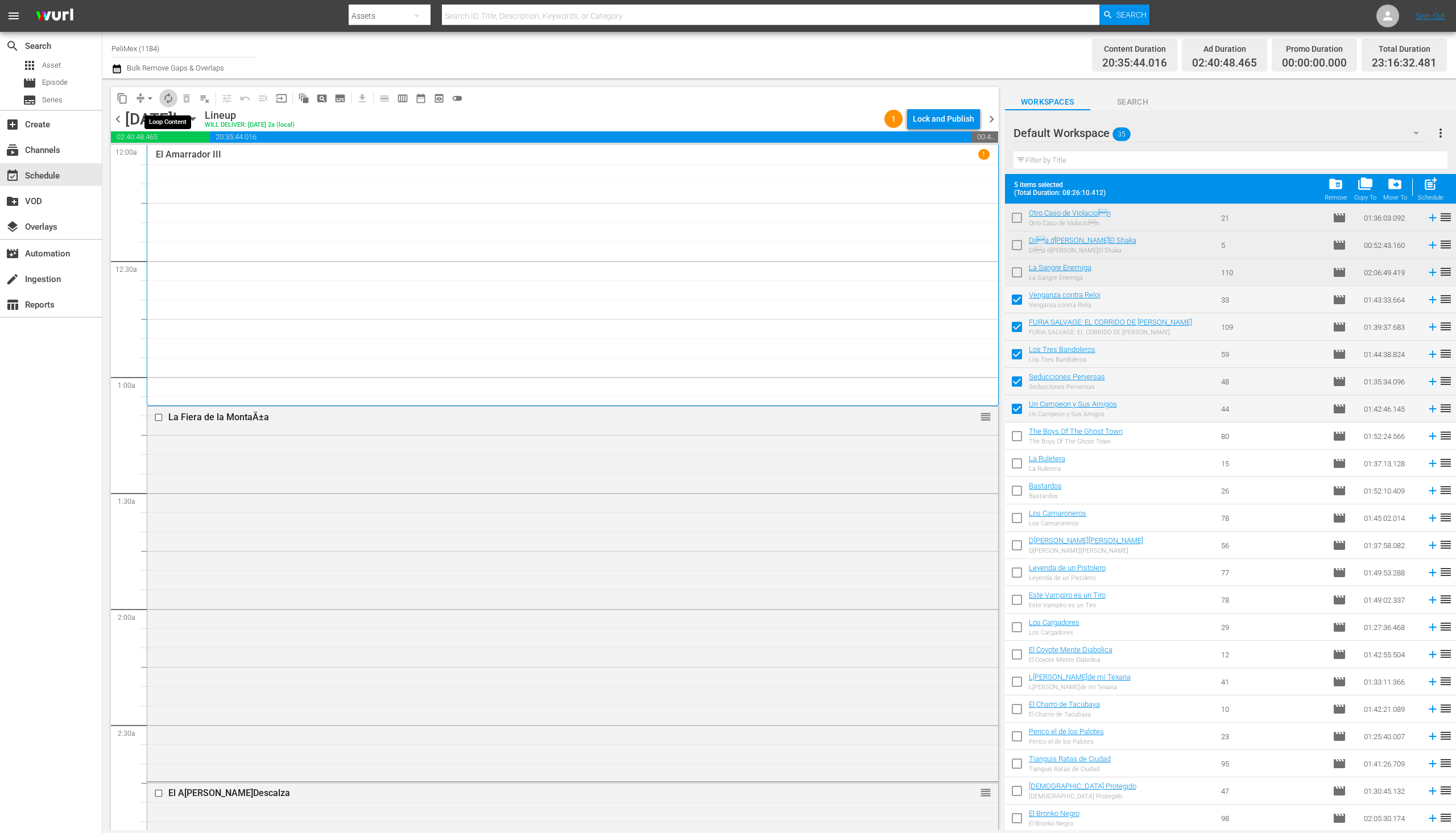
click at [169, 99] on span "autorenew_outlined" at bounding box center [168, 98] width 11 height 11
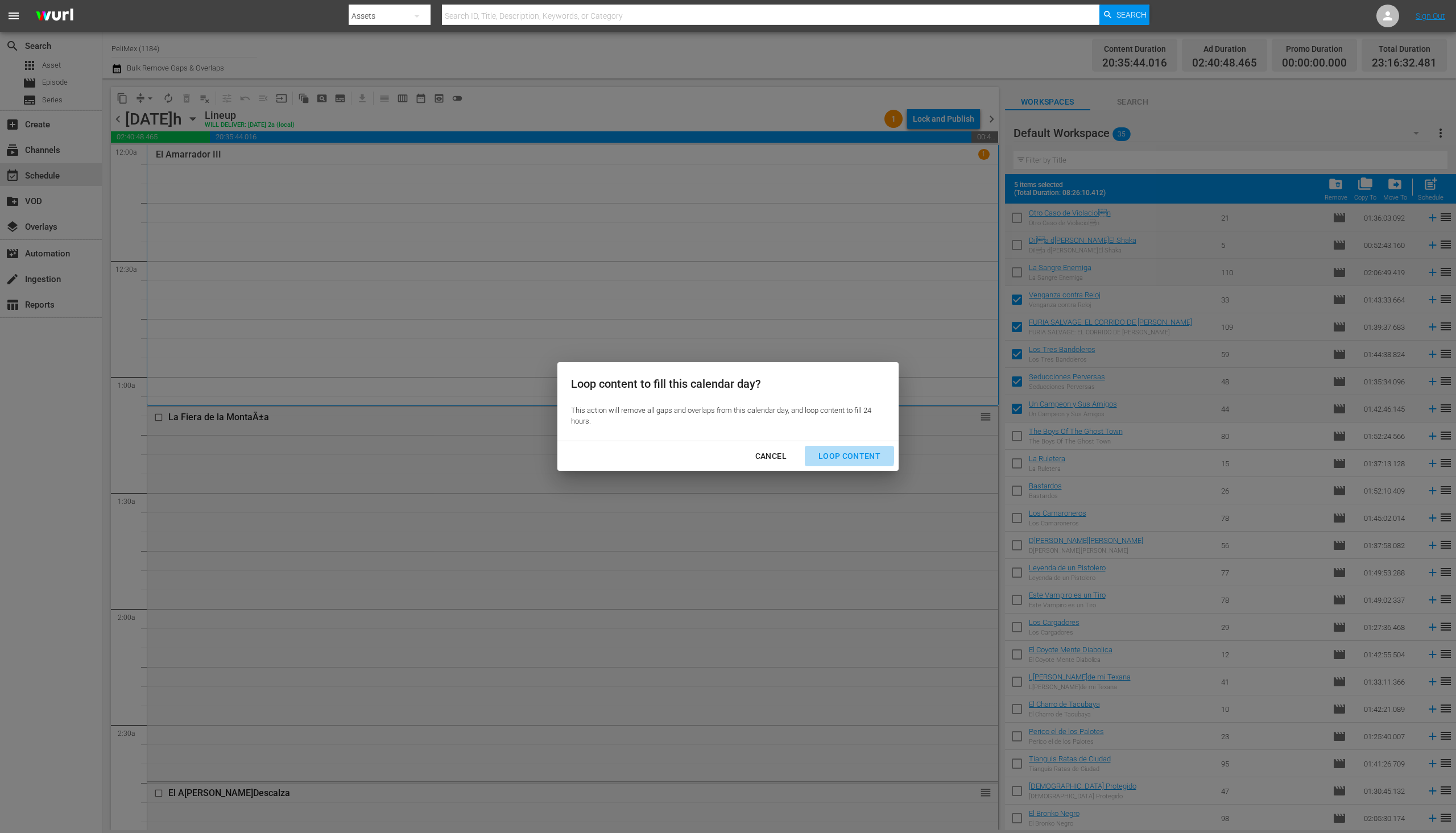
click at [845, 455] on div "Loop Content" at bounding box center [849, 456] width 80 height 14
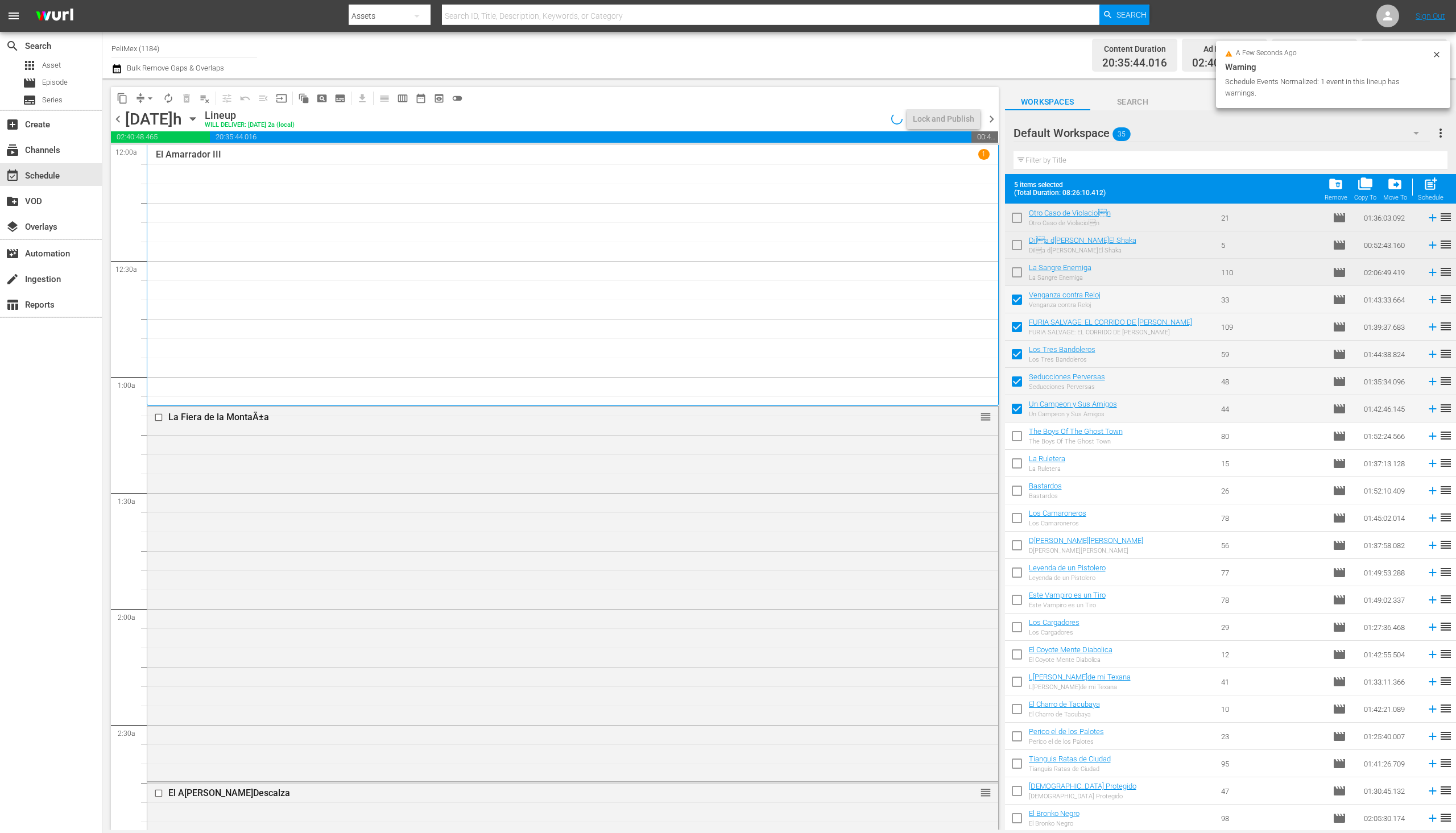
scroll to position [0, 0]
click at [961, 114] on div "Lock and Publish" at bounding box center [943, 119] width 62 height 20
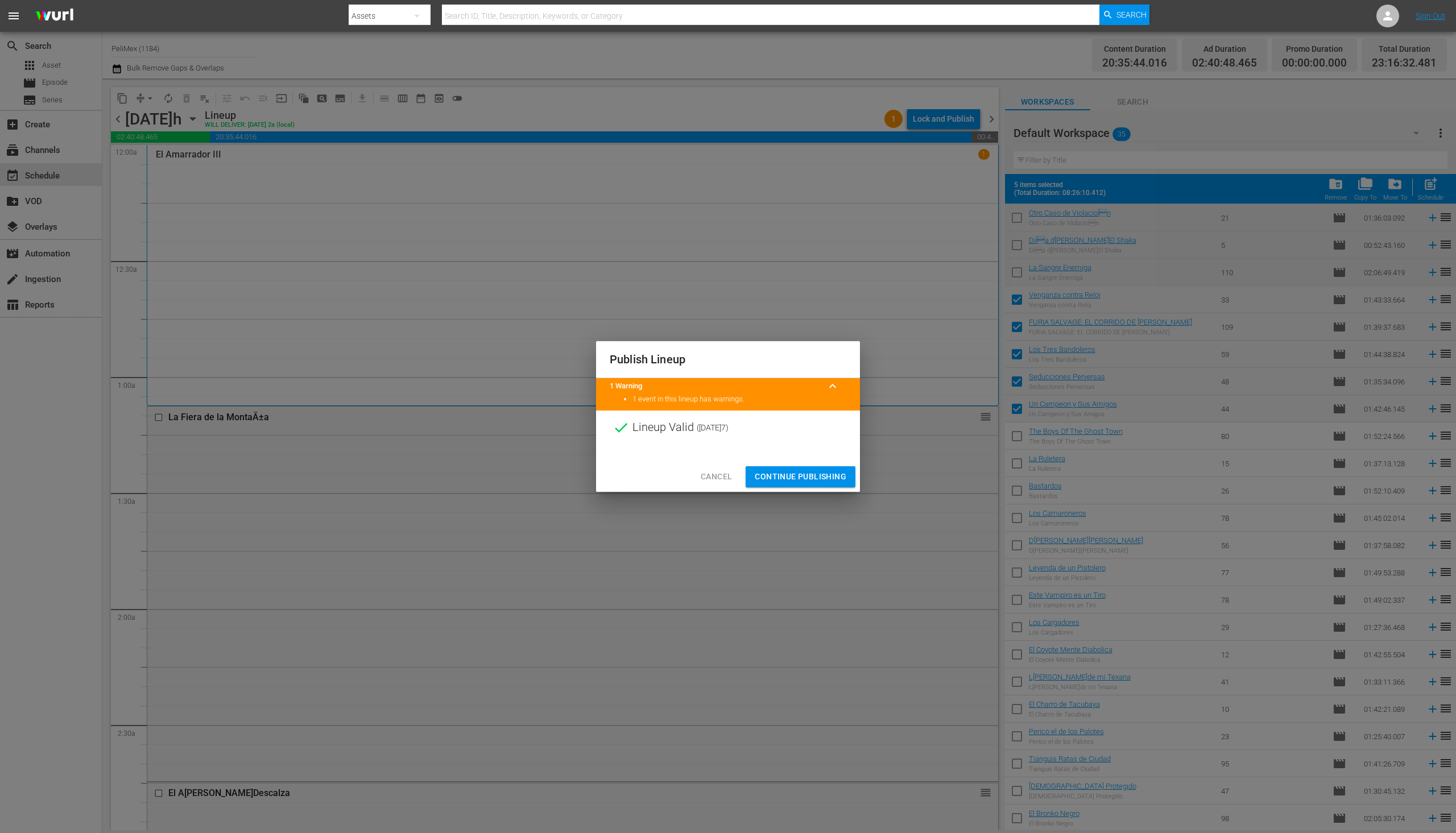
click at [801, 478] on span "Continue Publishing" at bounding box center [800, 476] width 91 height 14
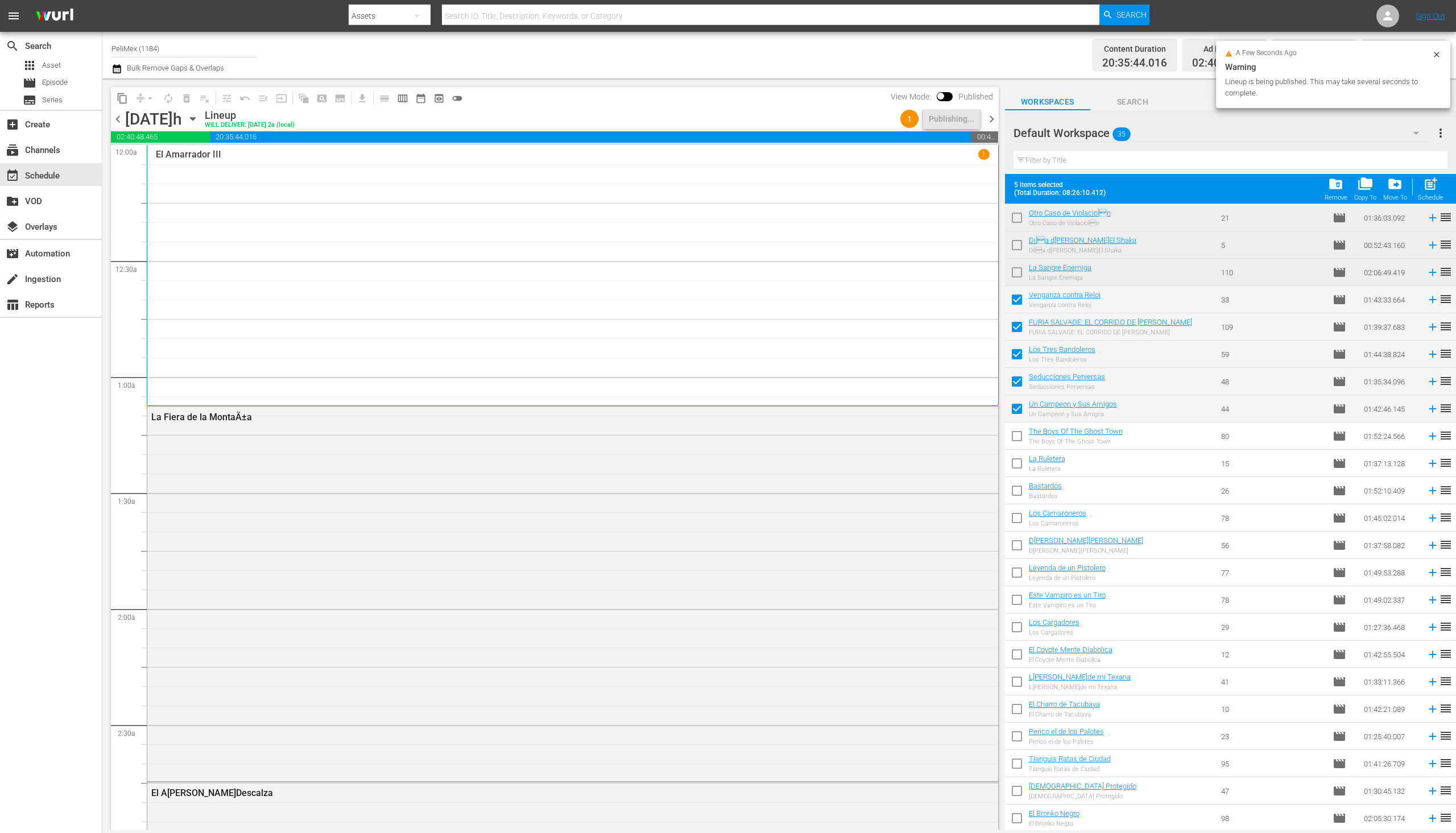
click at [993, 118] on span "chevron_right" at bounding box center [991, 119] width 14 height 14
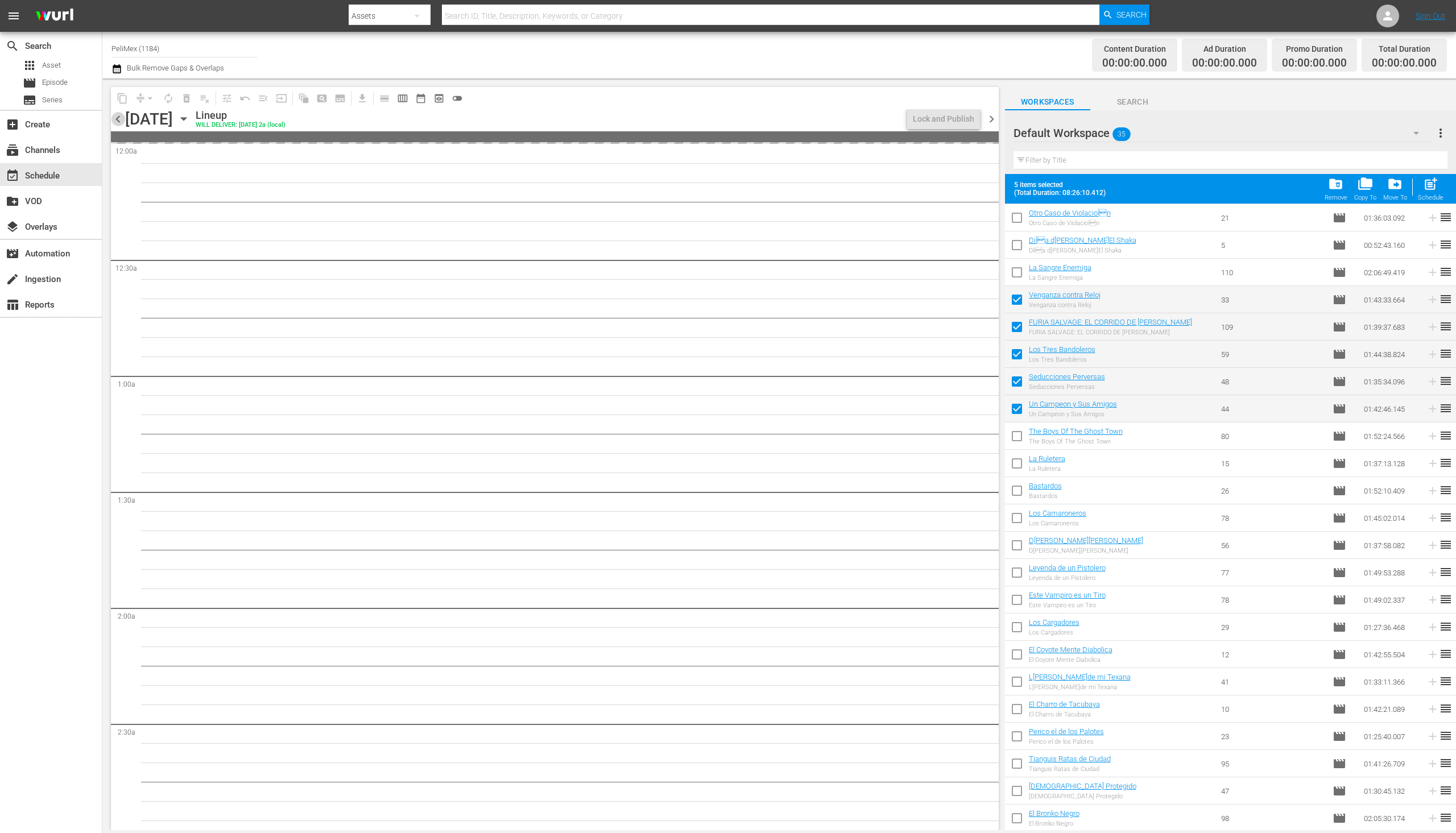
click at [117, 122] on span "chevron_left" at bounding box center [118, 119] width 14 height 14
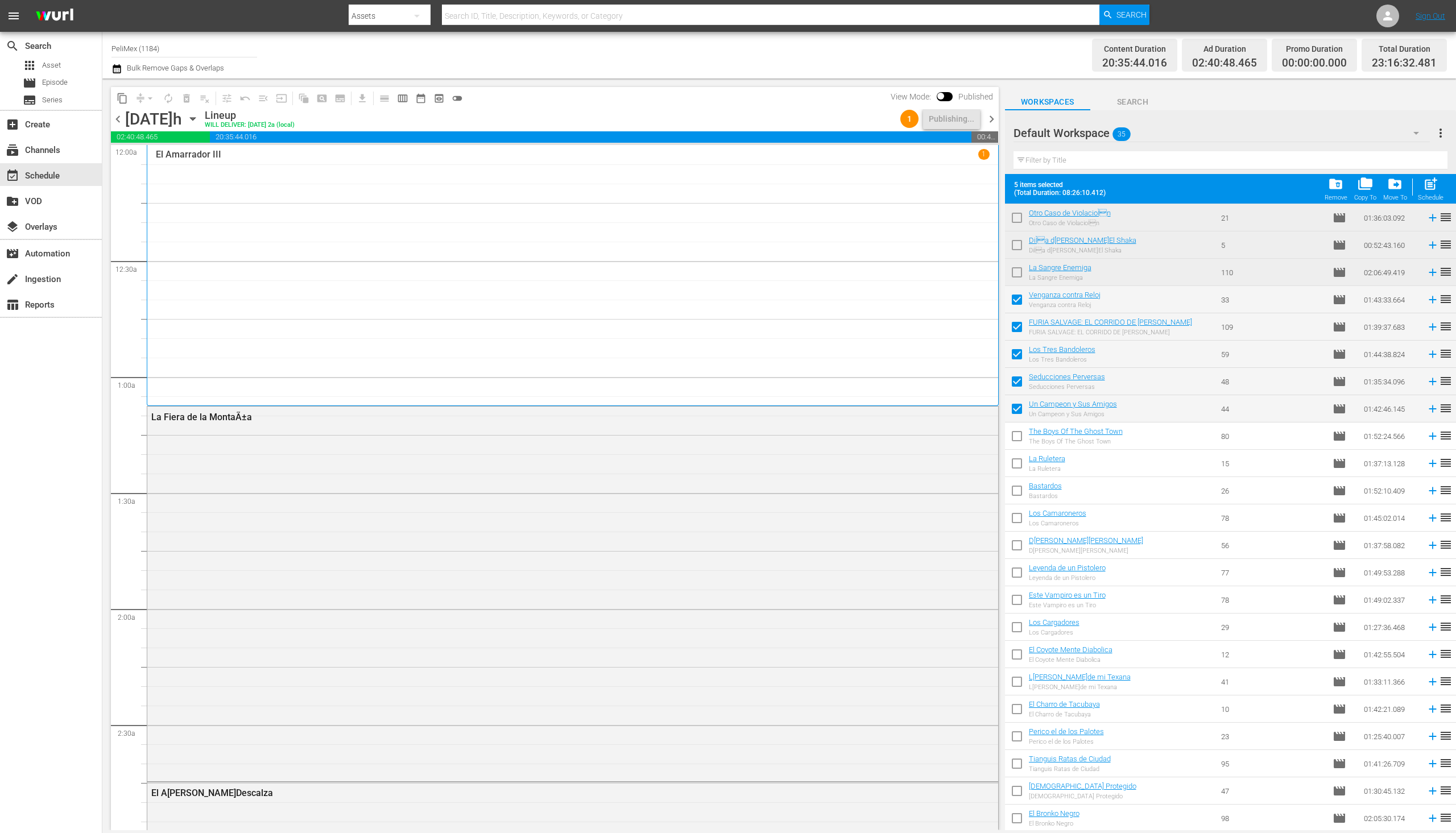
click at [991, 120] on span "chevron_right" at bounding box center [991, 119] width 14 height 14
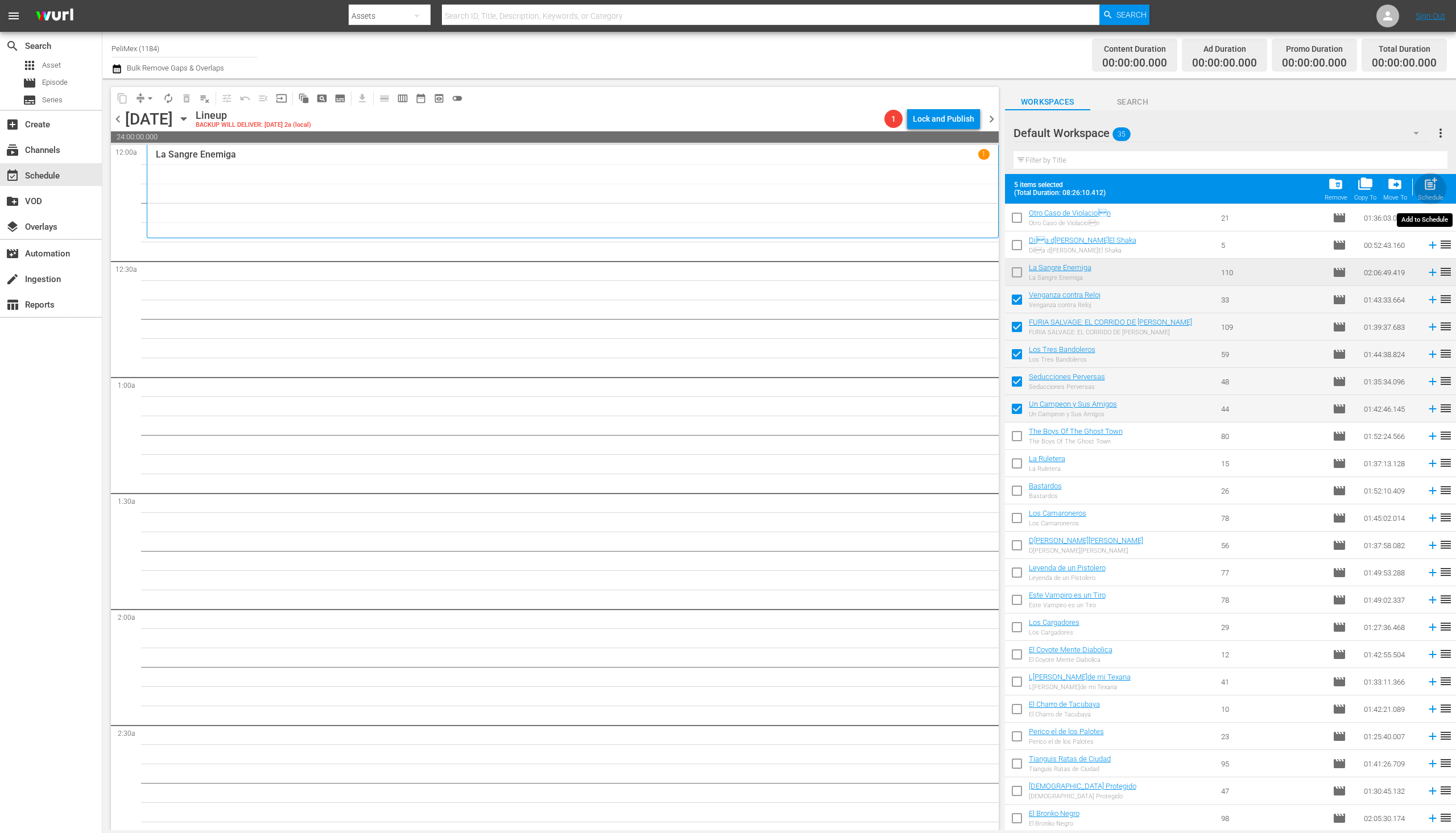
click at [1433, 190] on span "post_add" at bounding box center [1431, 184] width 15 height 15
checkbox input "false"
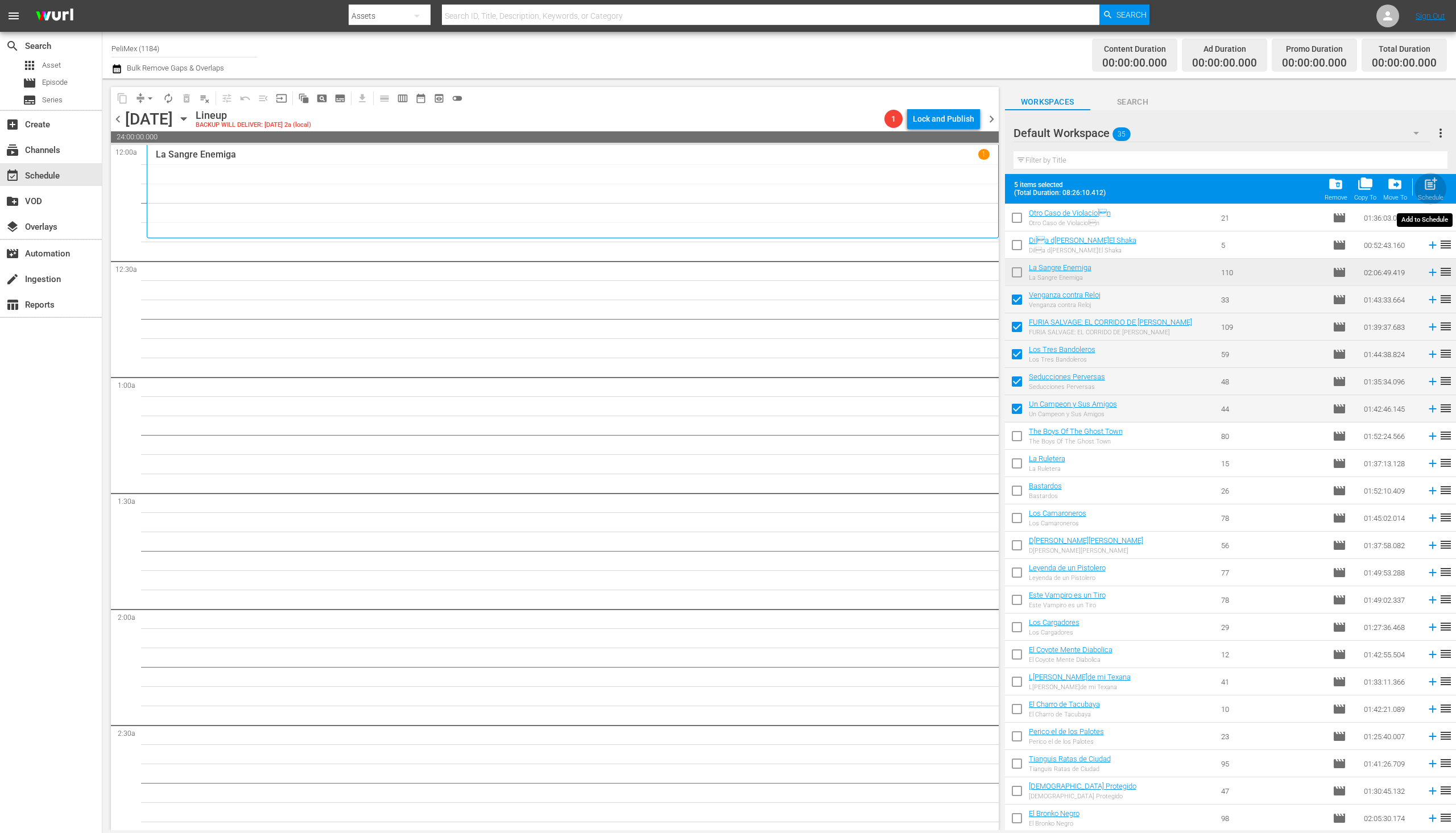
checkbox input "false"
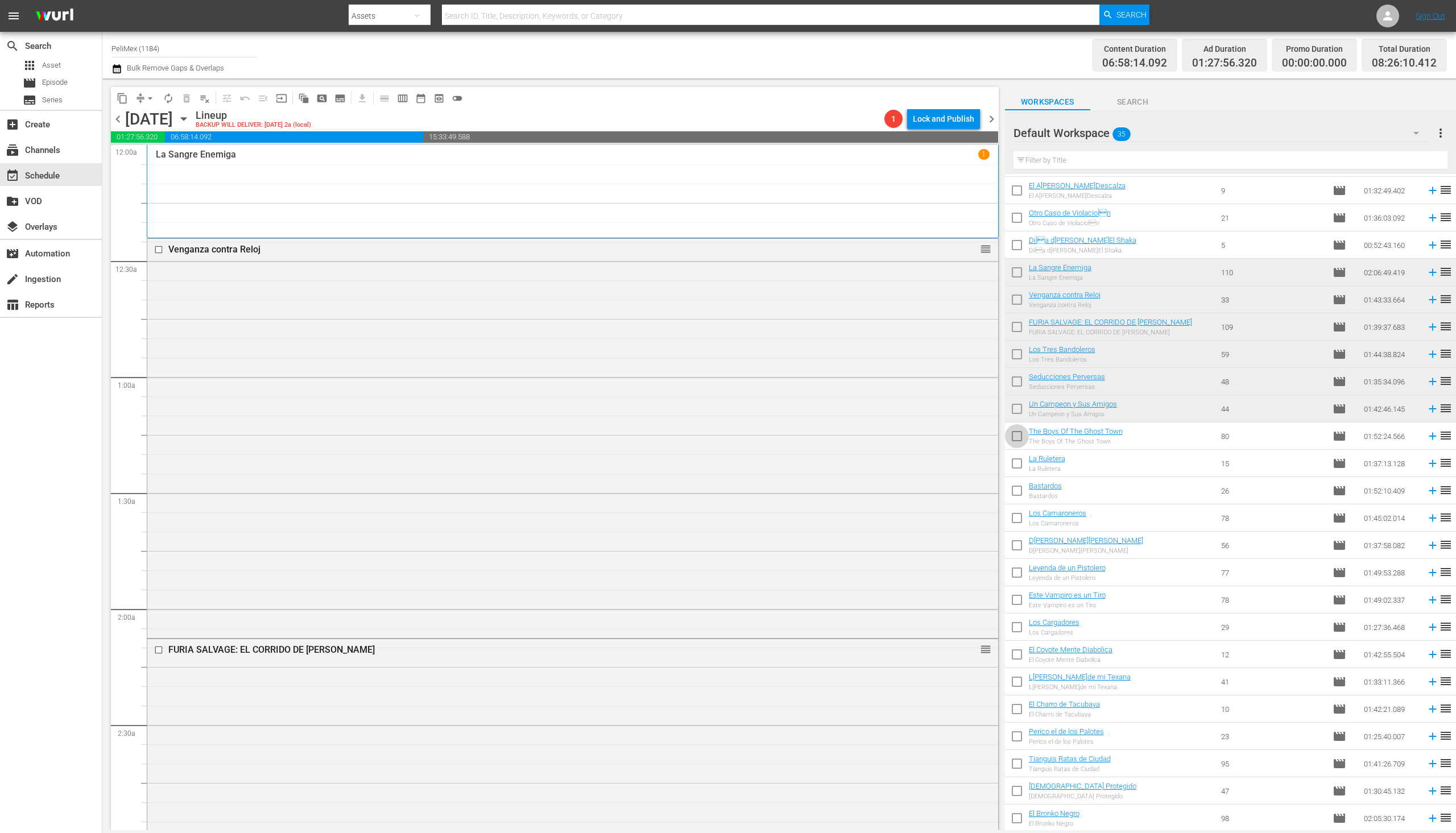
click at [1016, 442] on input "checkbox" at bounding box center [1017, 438] width 24 height 24
checkbox input "true"
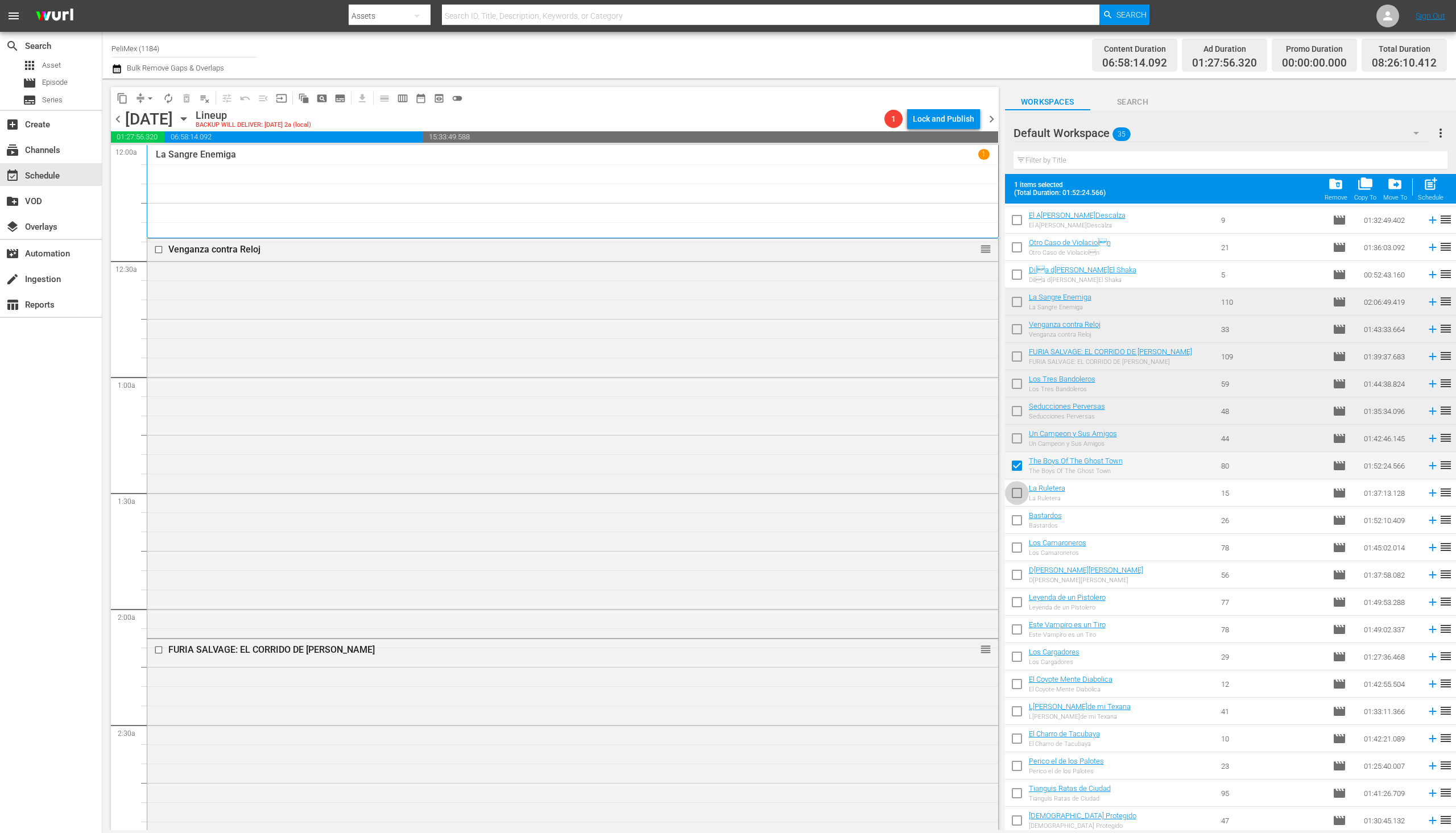
click at [1022, 502] on input "checkbox" at bounding box center [1017, 495] width 24 height 24
checkbox input "true"
click at [1020, 523] on input "checkbox" at bounding box center [1017, 523] width 24 height 24
checkbox input "true"
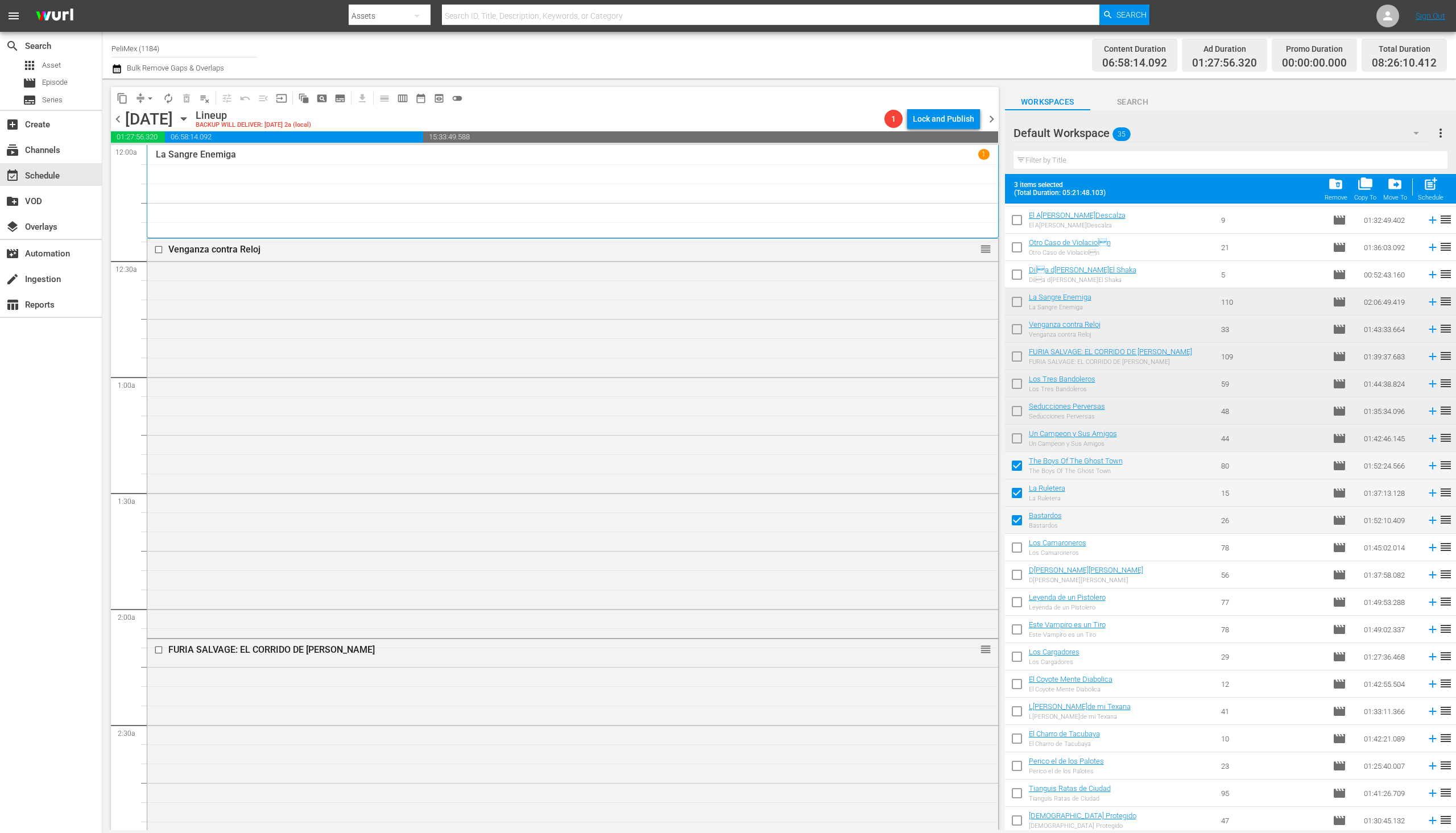
click at [1019, 556] on input "checkbox" at bounding box center [1017, 550] width 24 height 24
checkbox input "true"
click at [1019, 581] on input "checkbox" at bounding box center [1017, 577] width 24 height 24
checkbox input "true"
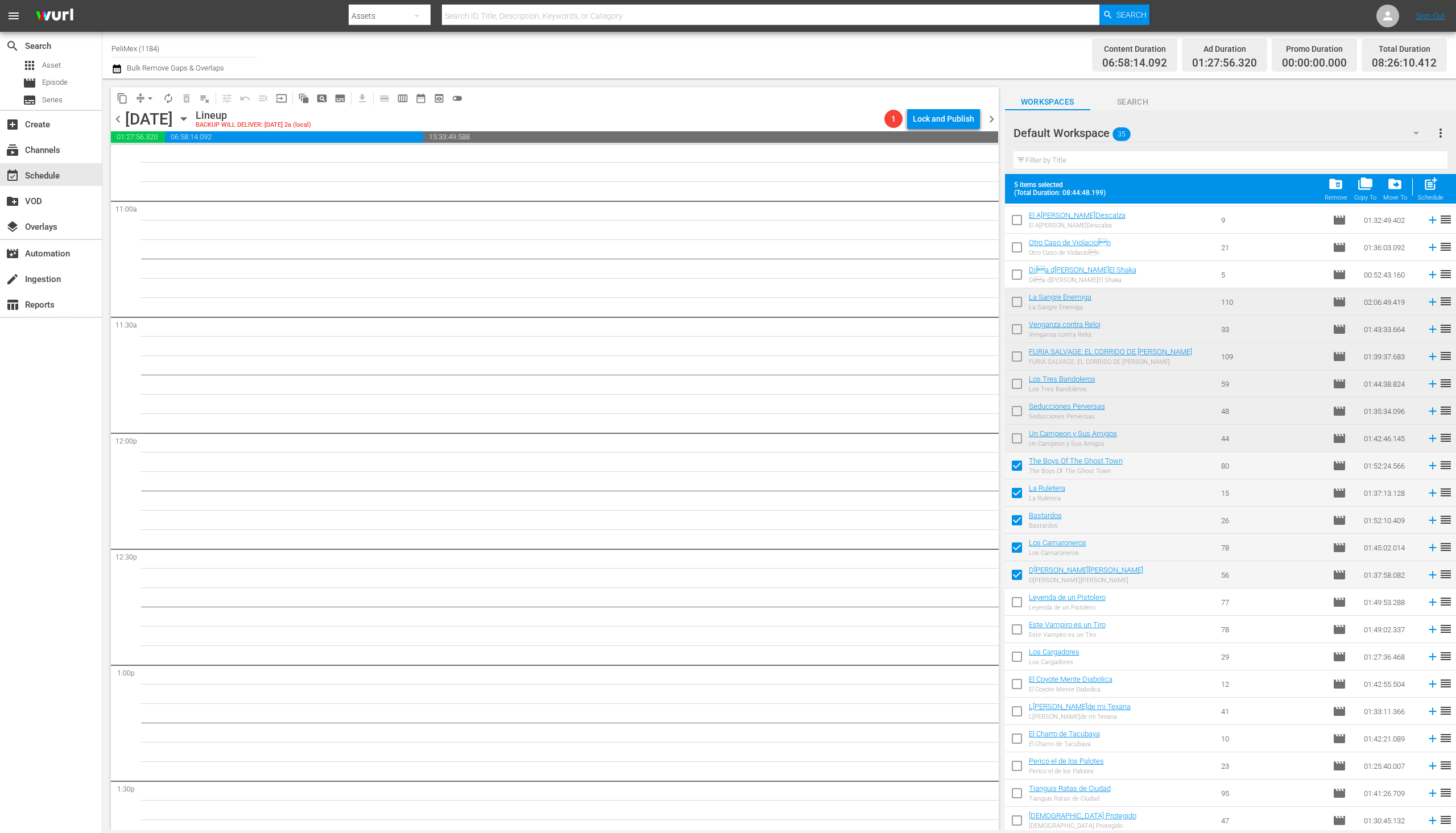
scroll to position [0, 0]
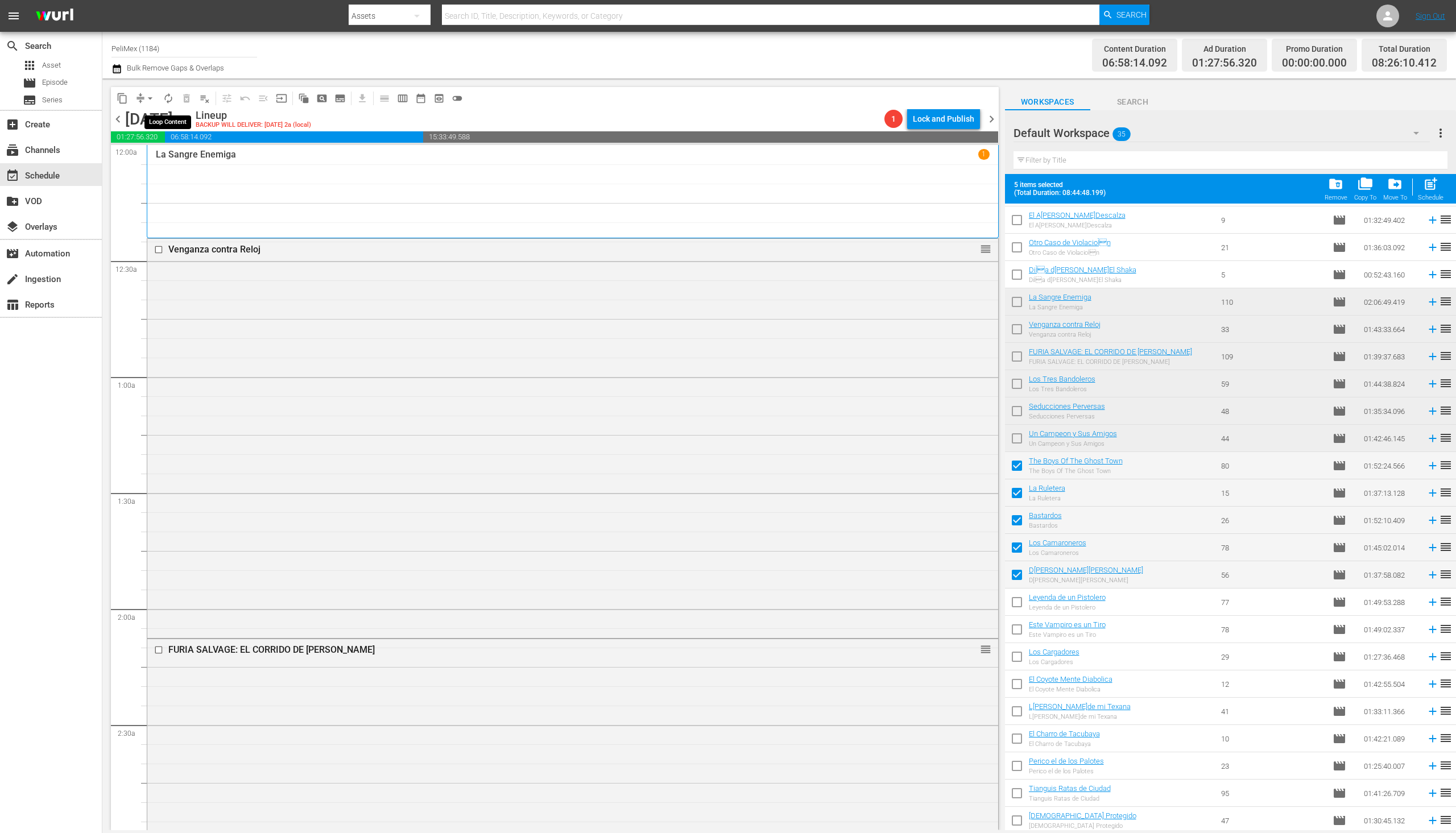
click at [164, 102] on span "autorenew_outlined" at bounding box center [168, 98] width 11 height 11
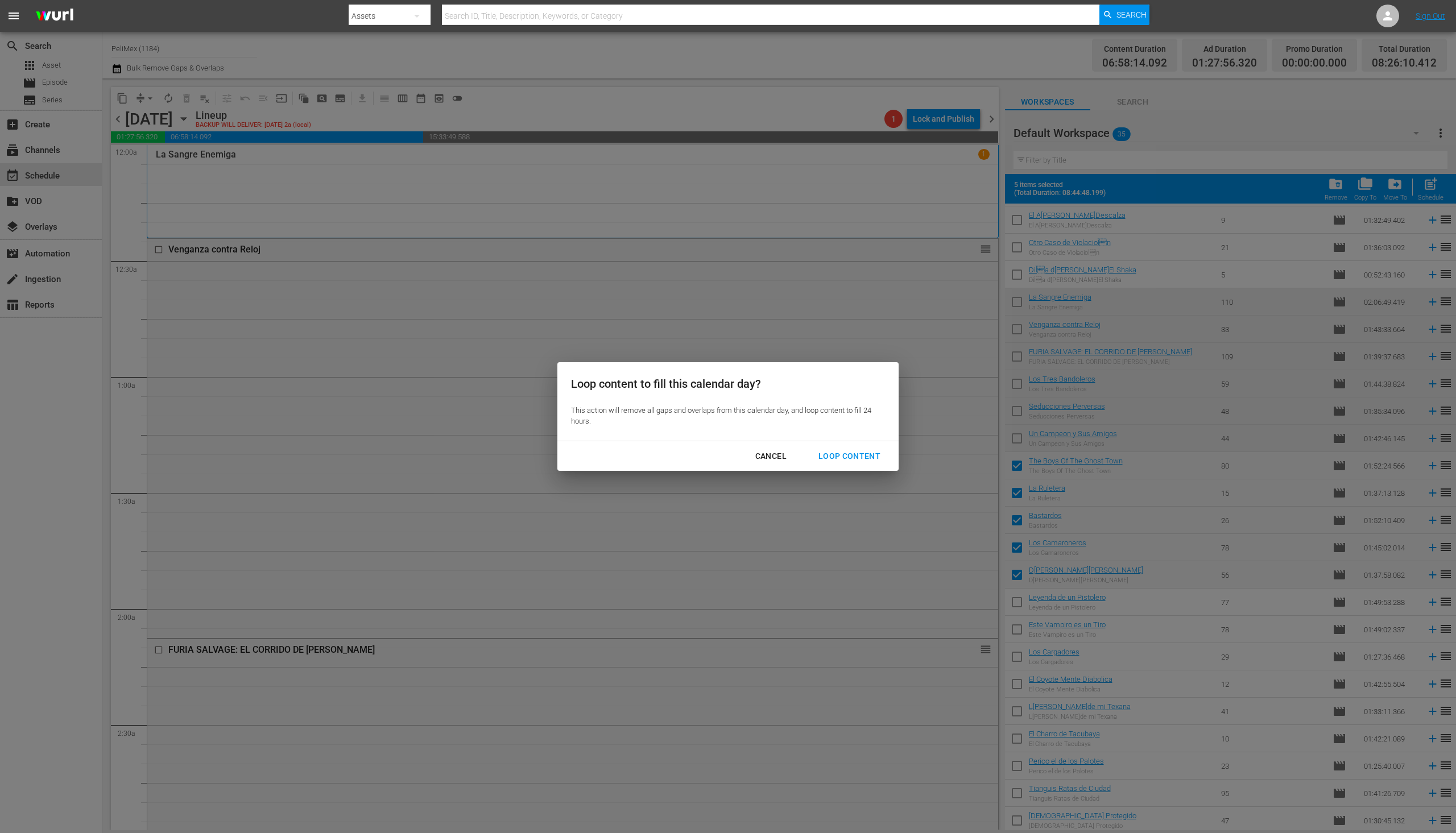
click at [860, 461] on div "Loop Content" at bounding box center [849, 456] width 80 height 14
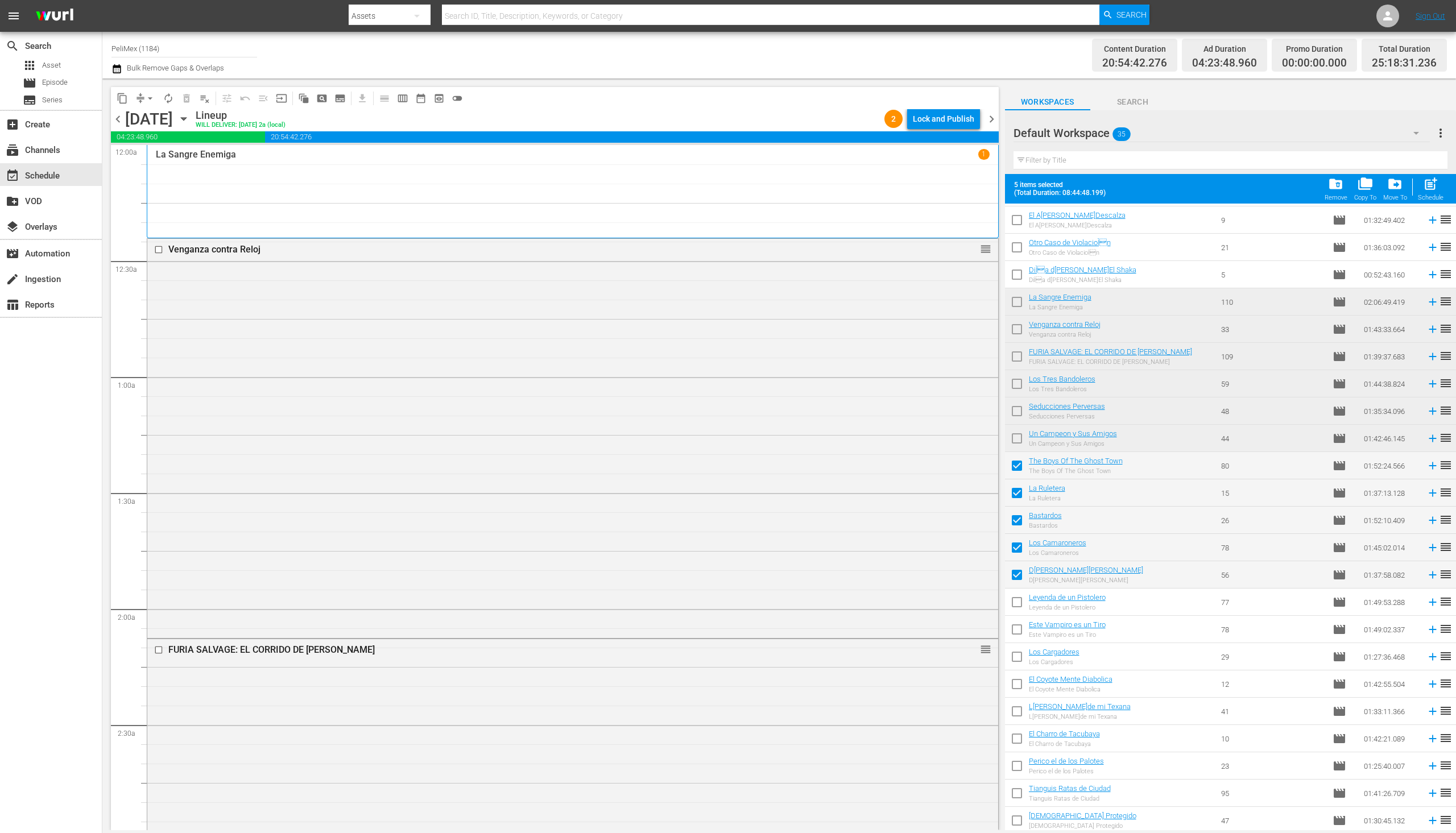
click at [941, 109] on div "Lock and Publish" at bounding box center [943, 119] width 62 height 20
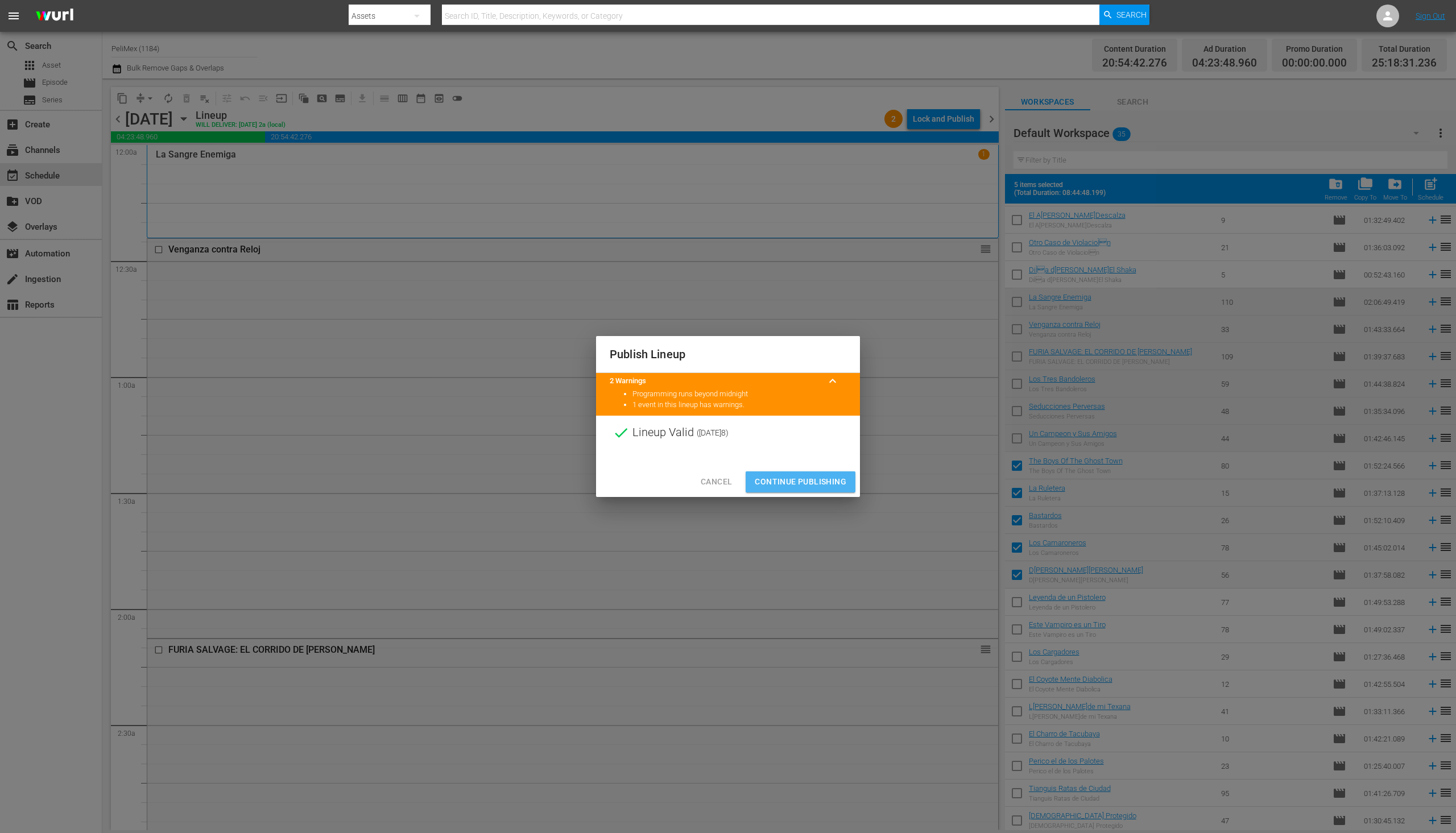
click at [829, 485] on span "Continue Publishing" at bounding box center [800, 482] width 91 height 14
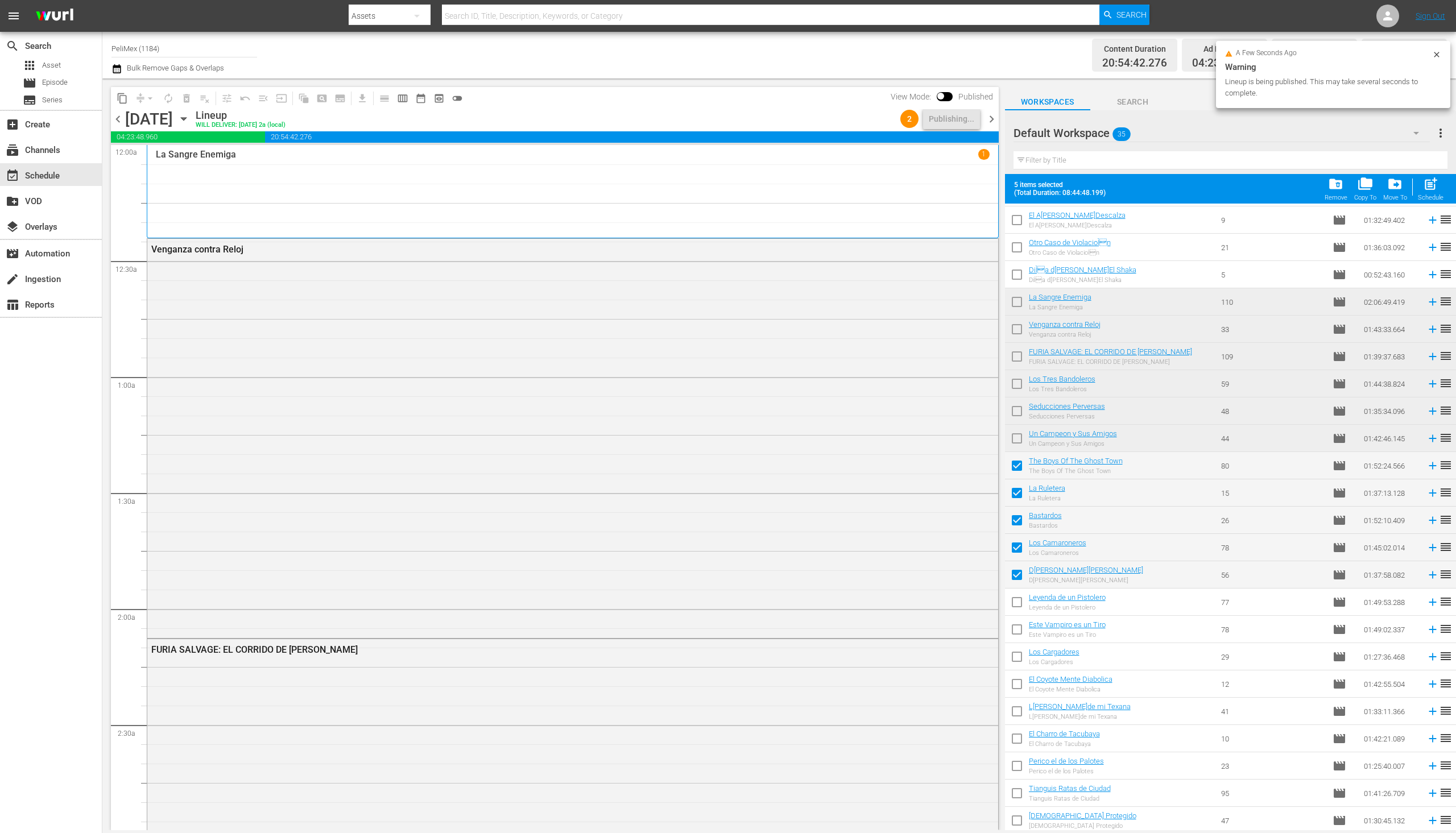
click at [117, 119] on span "chevron_left" at bounding box center [118, 119] width 14 height 14
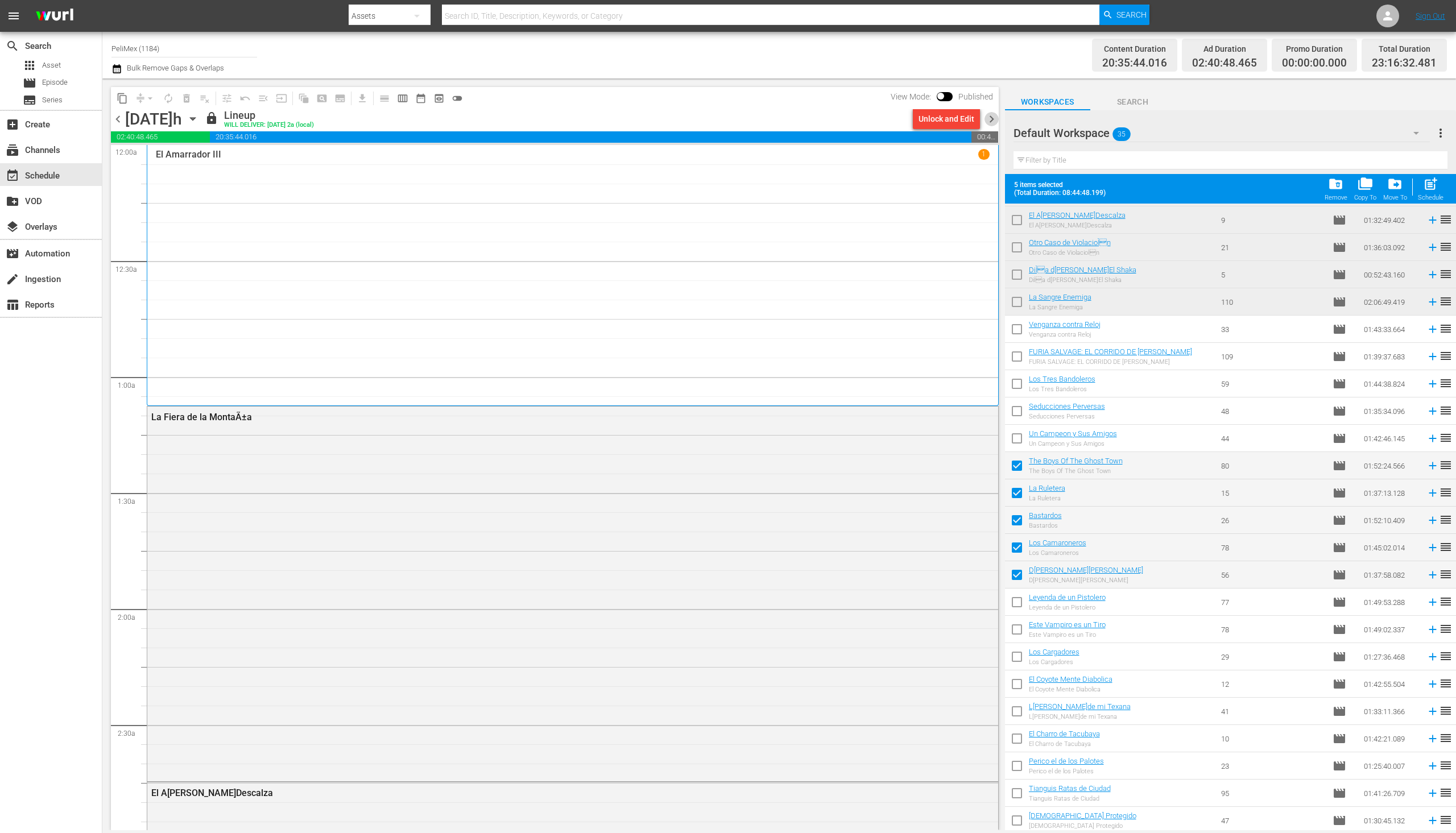
click at [995, 118] on span "chevron_right" at bounding box center [991, 119] width 14 height 14
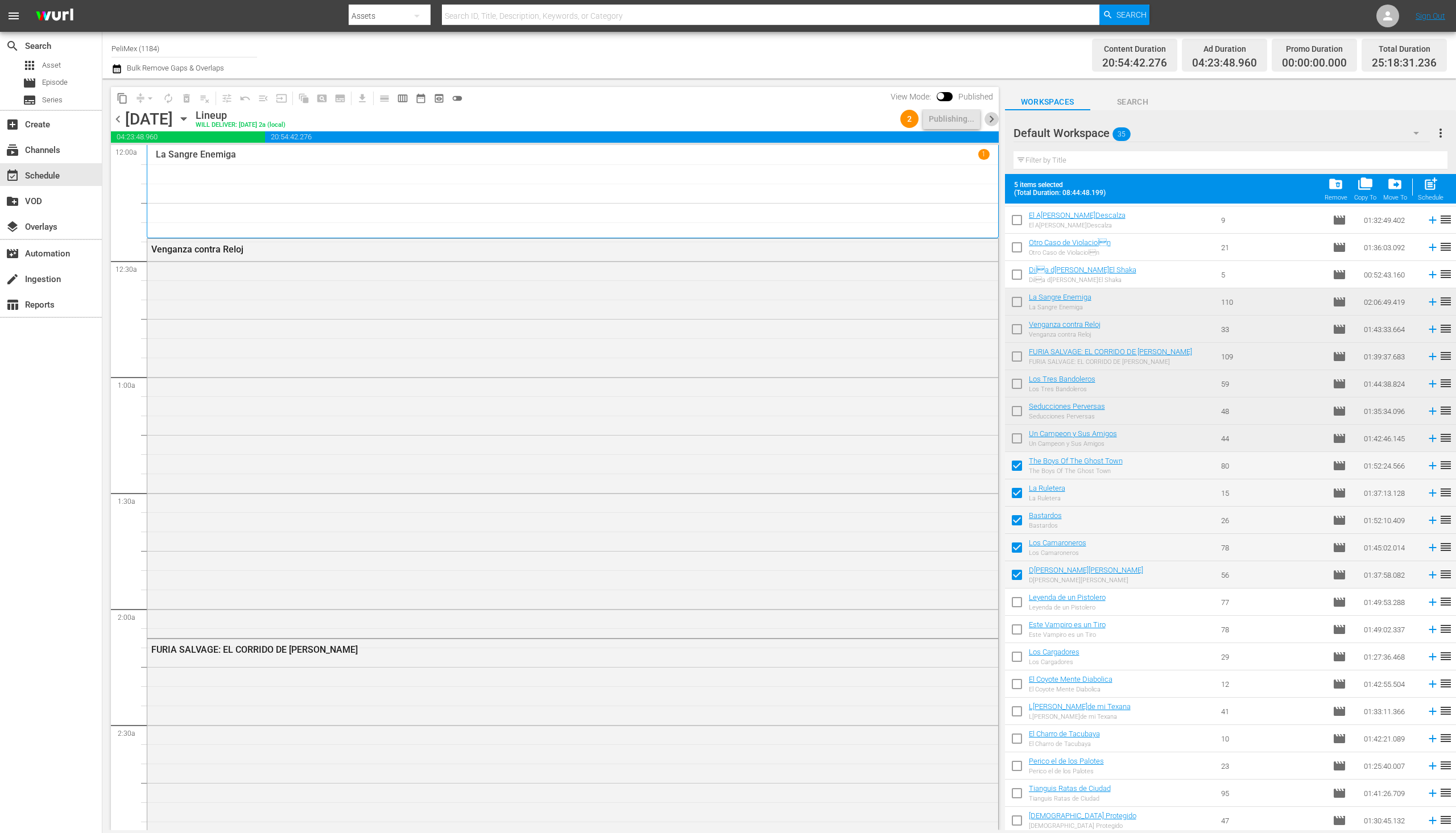
click at [990, 124] on span "chevron_right" at bounding box center [991, 119] width 14 height 14
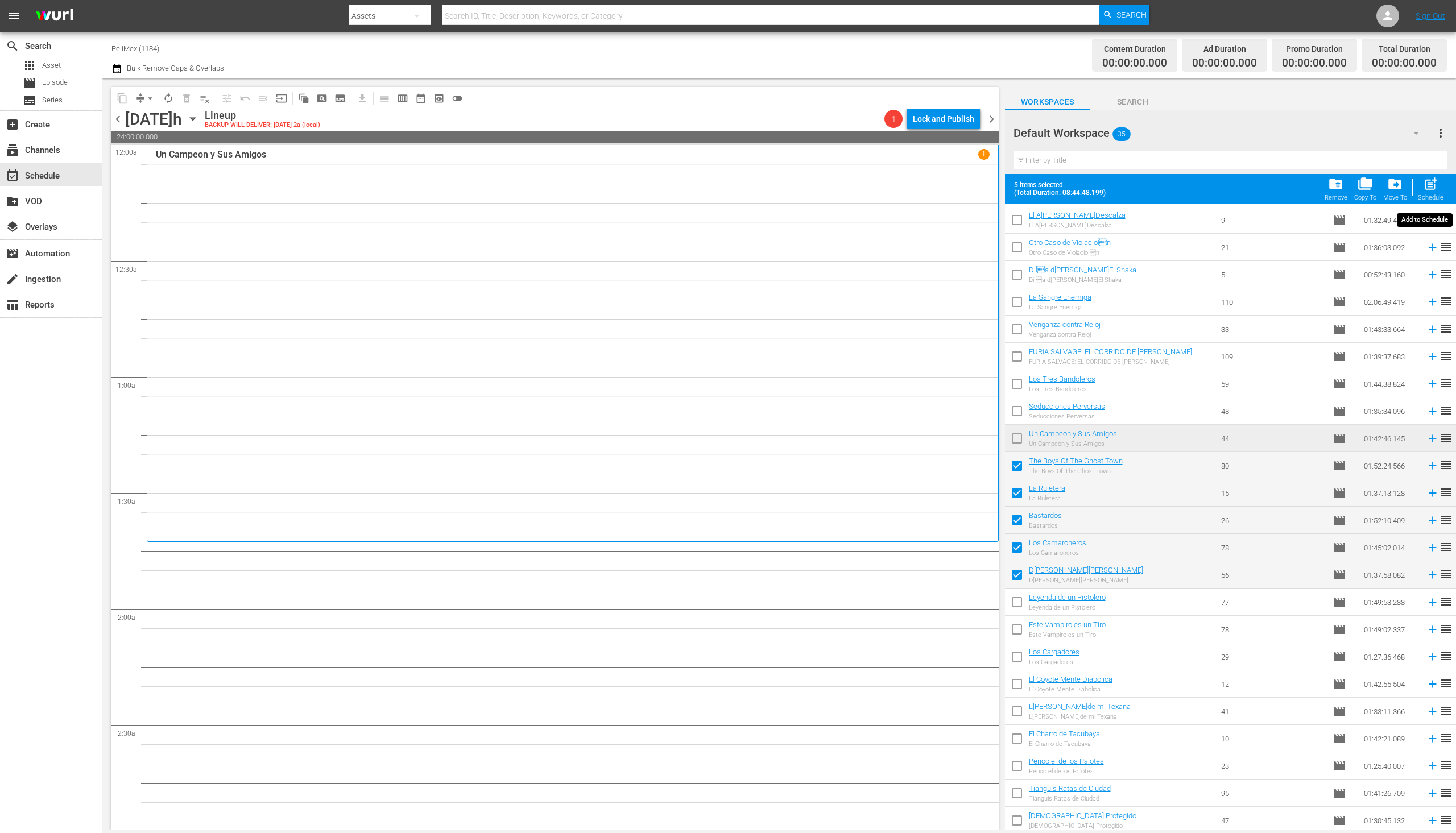
click at [1429, 186] on span "post_add" at bounding box center [1431, 184] width 15 height 15
checkbox input "false"
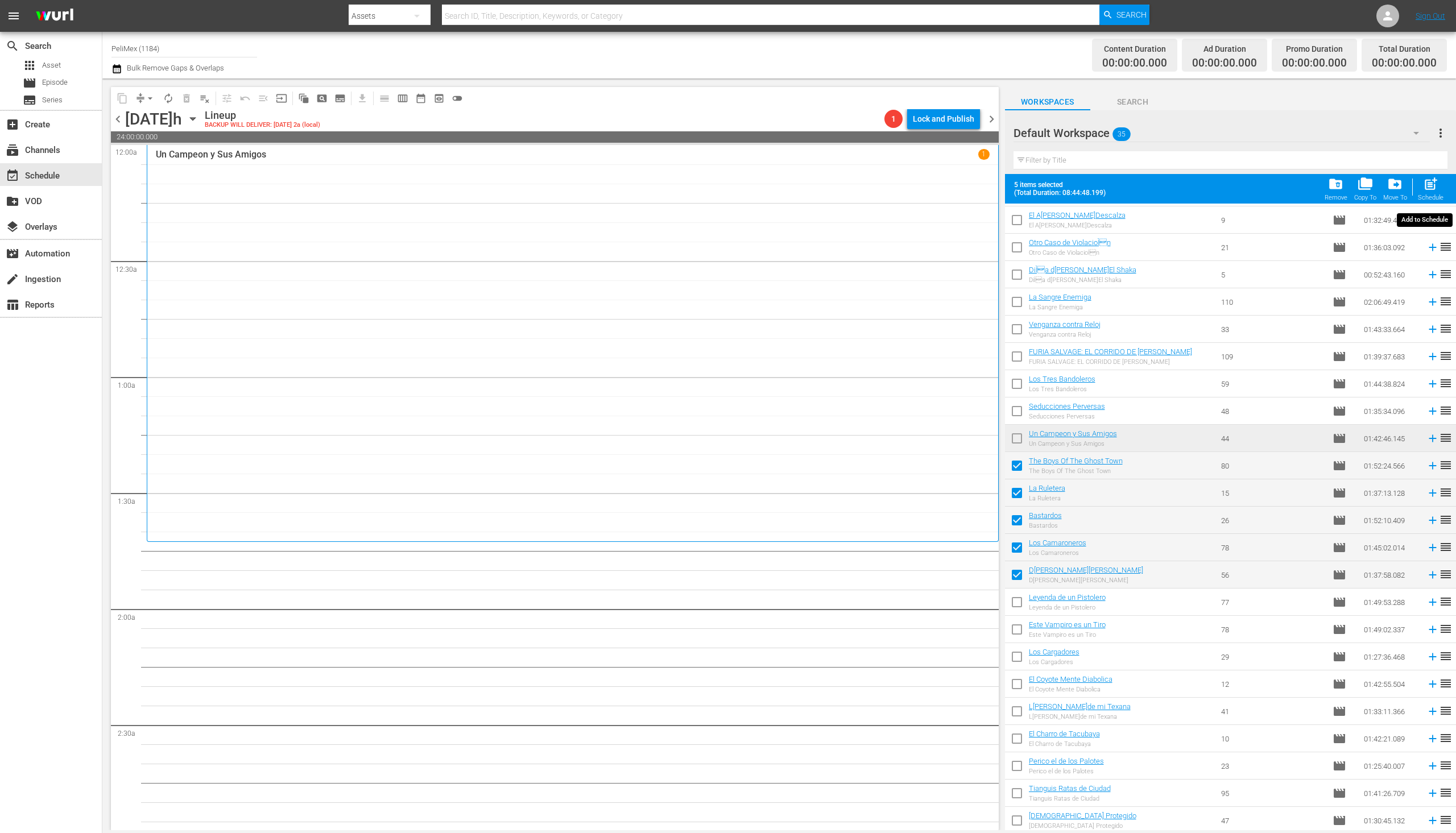
checkbox input "false"
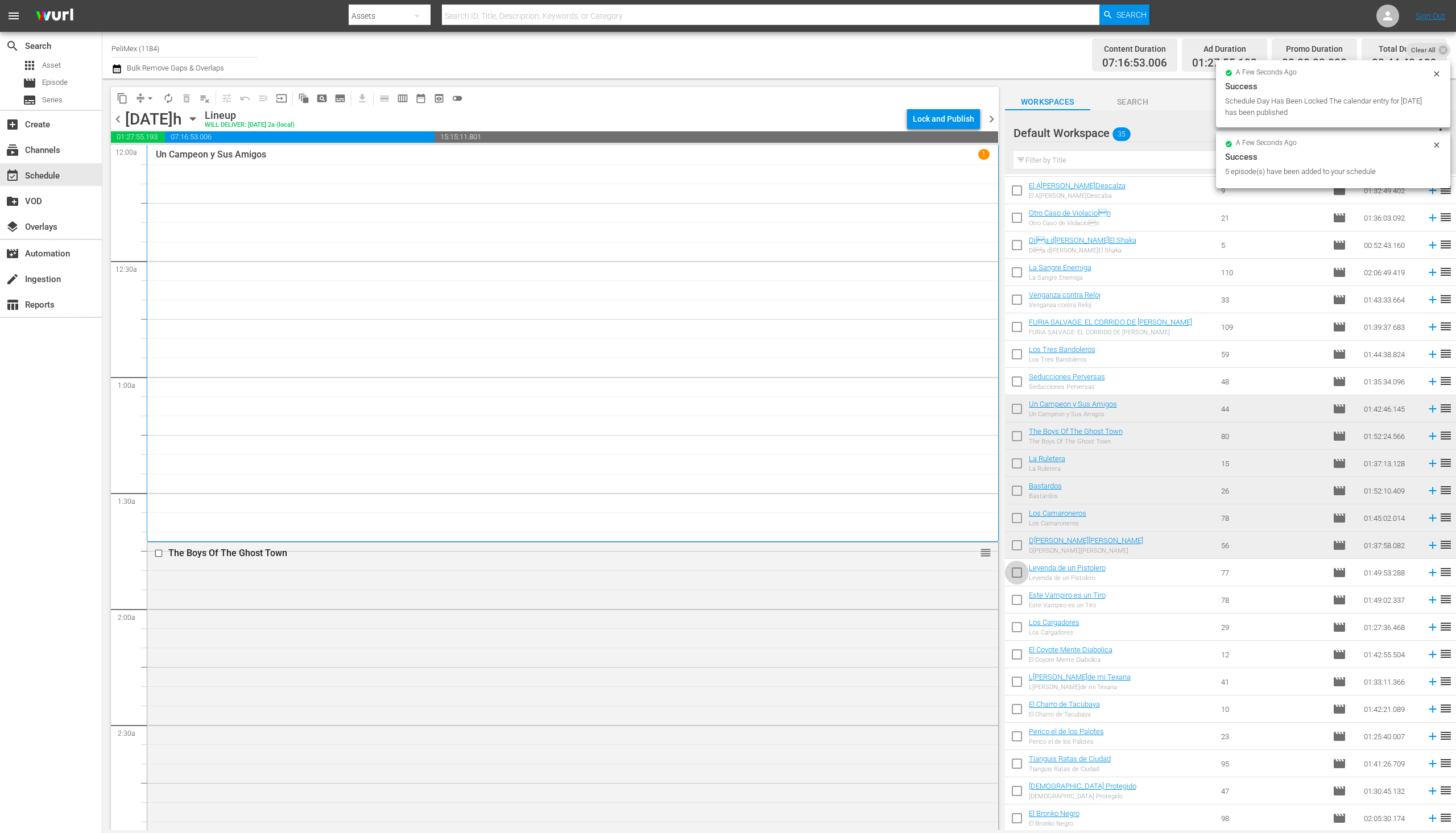
click at [1014, 577] on input "checkbox" at bounding box center [1017, 575] width 24 height 24
checkbox input "true"
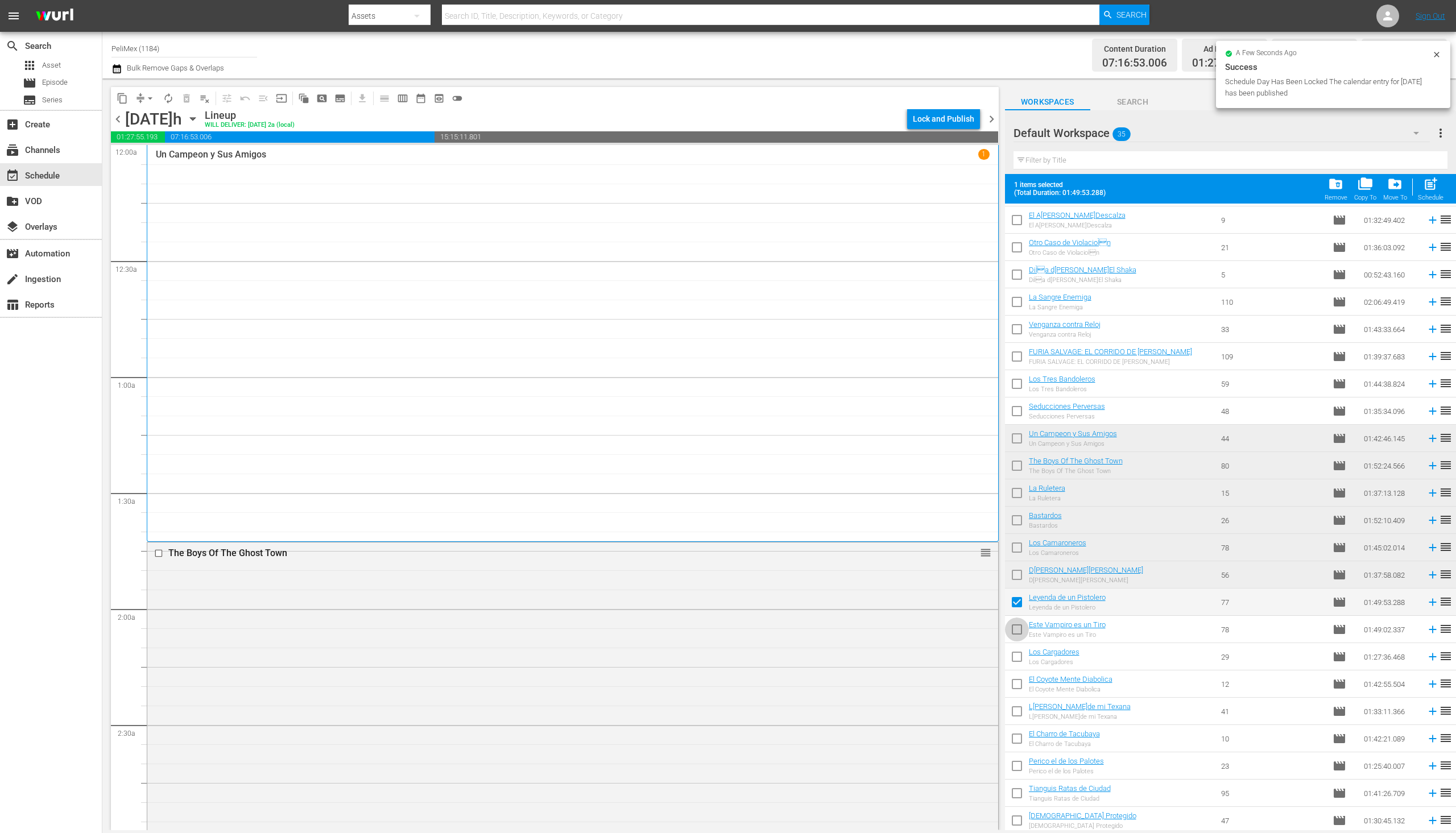
click at [1014, 633] on input "checkbox" at bounding box center [1017, 632] width 24 height 24
checkbox input "true"
click at [1016, 662] on input "checkbox" at bounding box center [1017, 659] width 24 height 24
checkbox input "true"
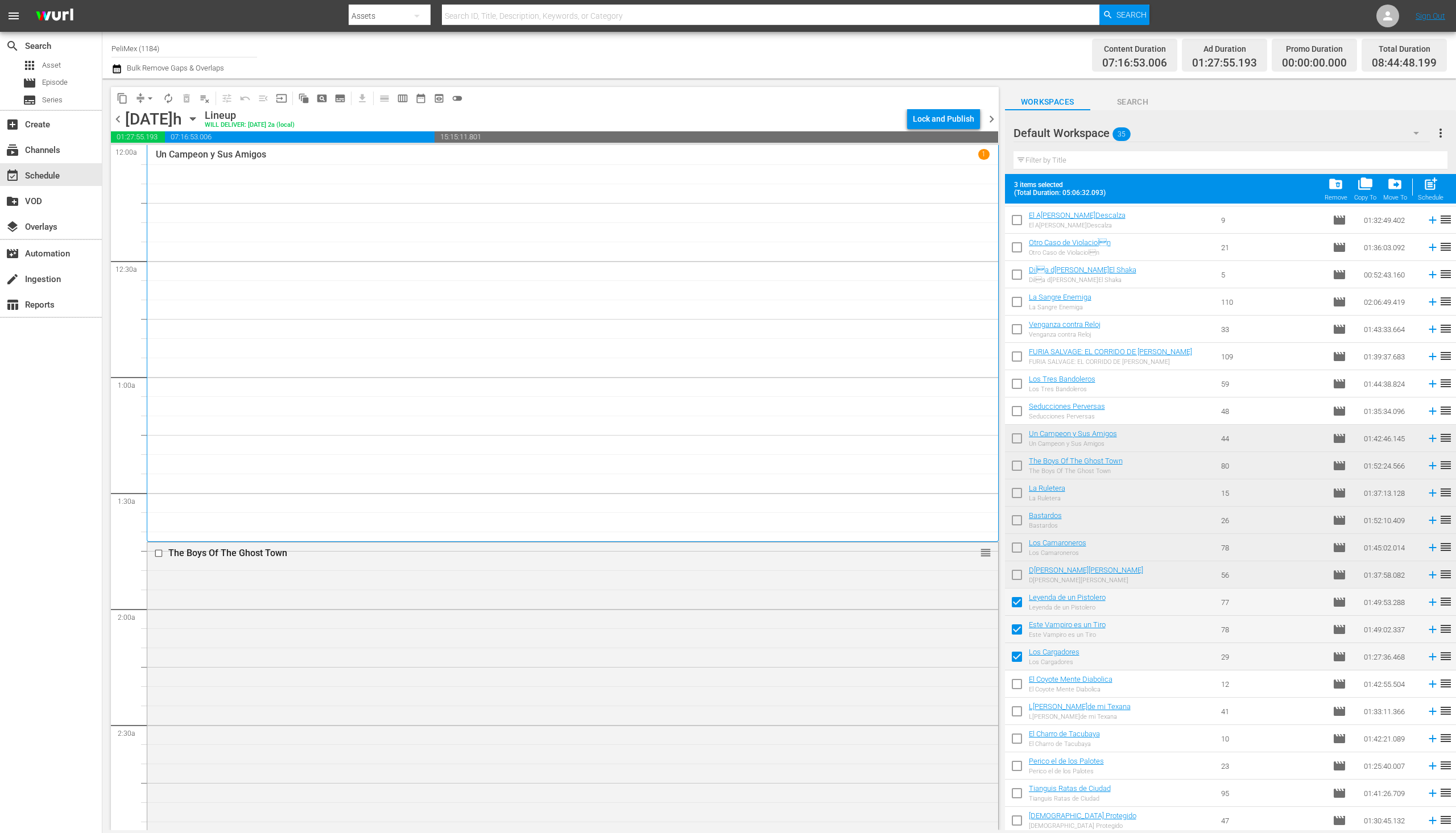
click at [1017, 688] on input "checkbox" at bounding box center [1017, 686] width 24 height 24
checkbox input "true"
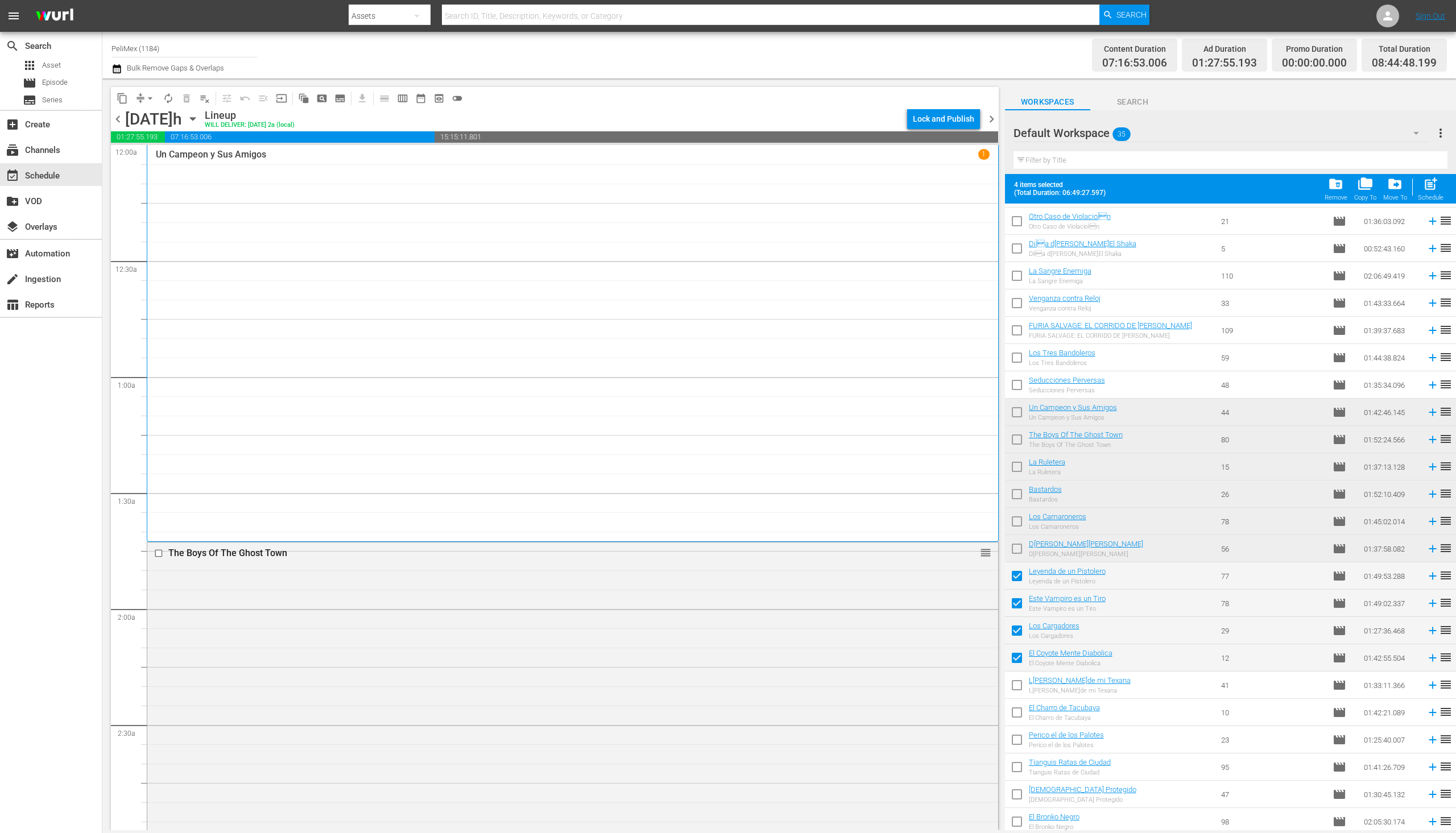
scroll to position [355, 0]
click at [1019, 688] on input "checkbox" at bounding box center [1017, 684] width 24 height 24
checkbox input "true"
click at [117, 117] on span "chevron_left" at bounding box center [118, 119] width 14 height 14
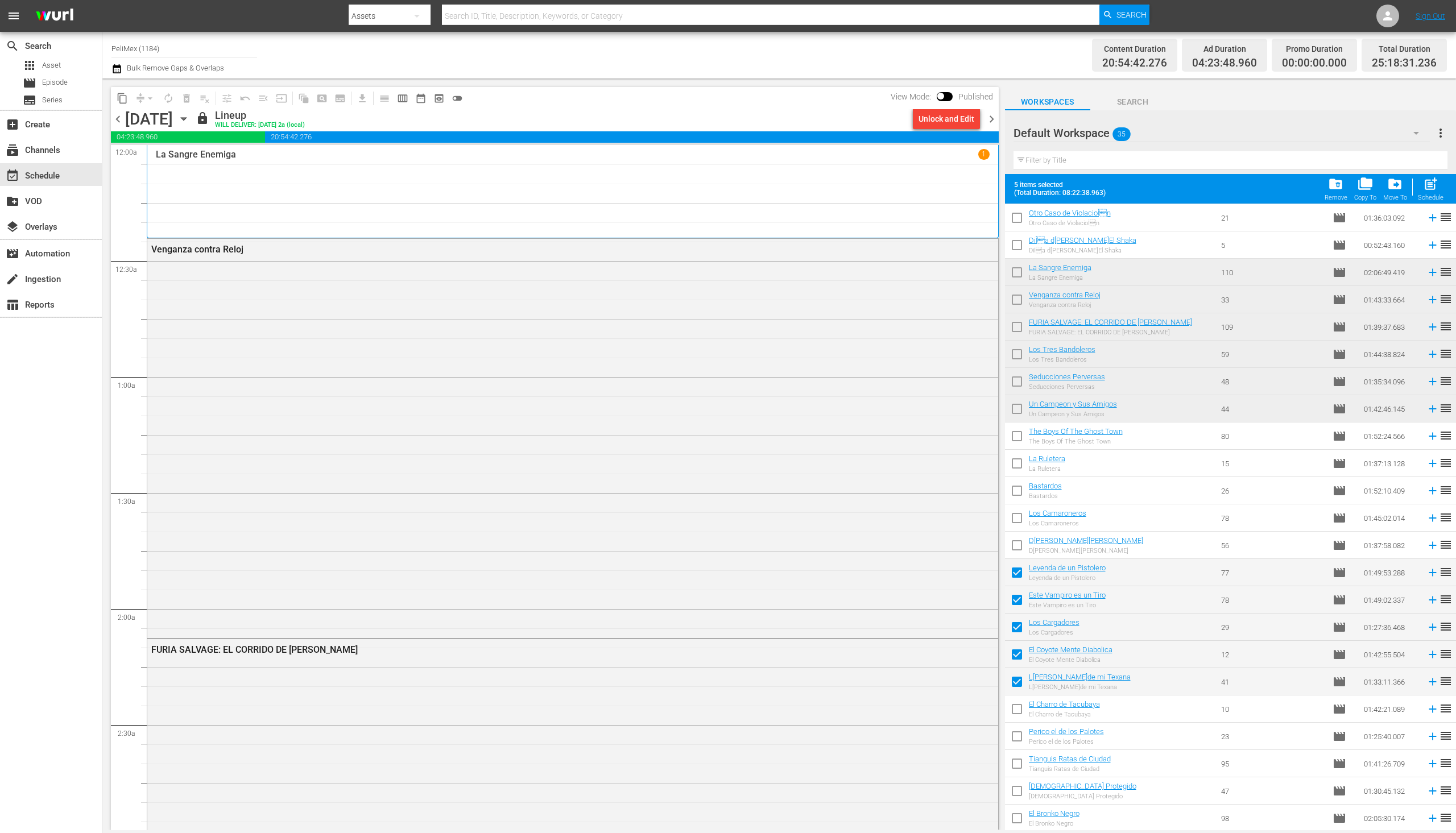
click at [990, 123] on span "chevron_right" at bounding box center [991, 119] width 14 height 14
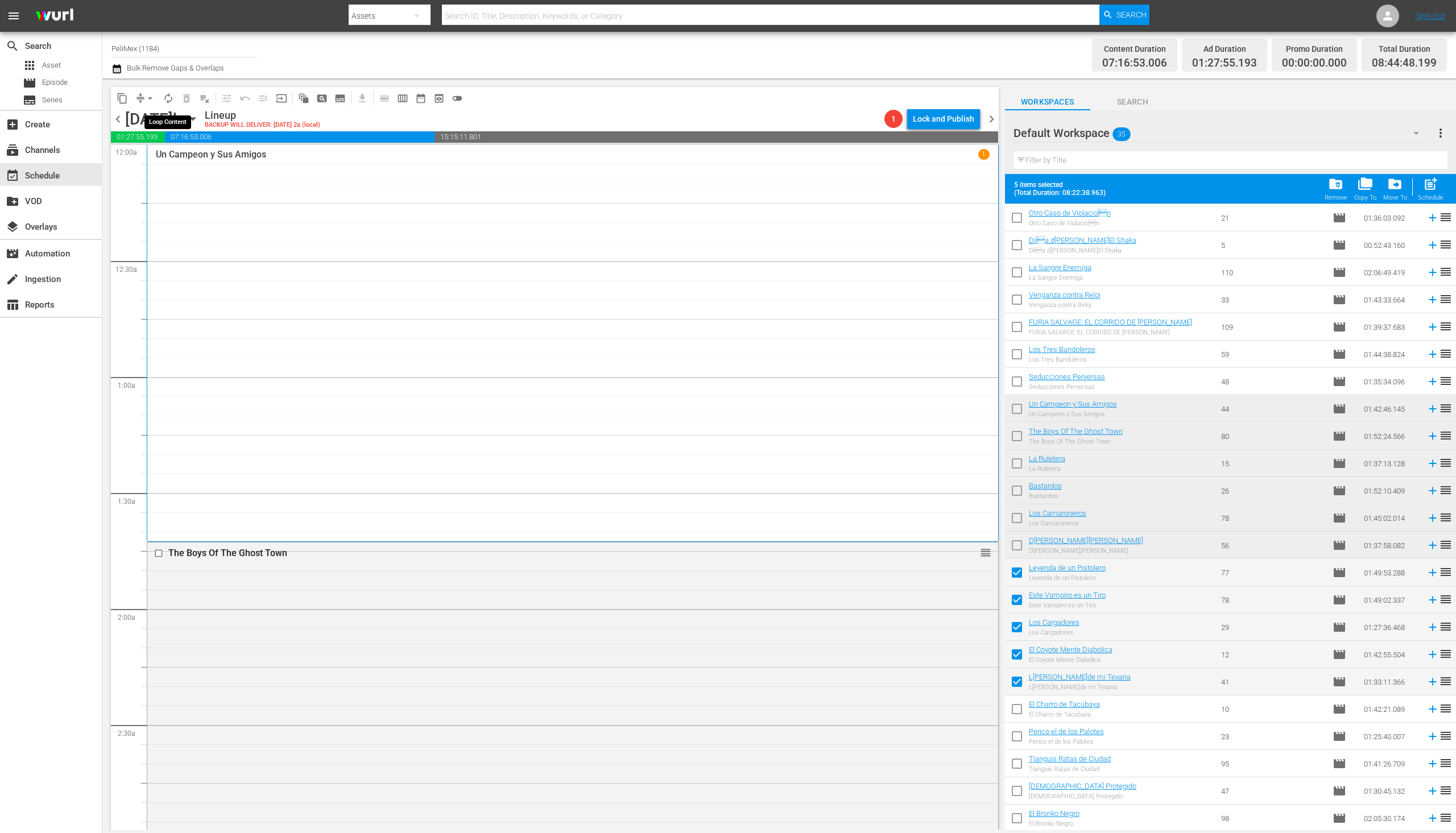
click at [171, 101] on span "autorenew_outlined" at bounding box center [168, 98] width 11 height 11
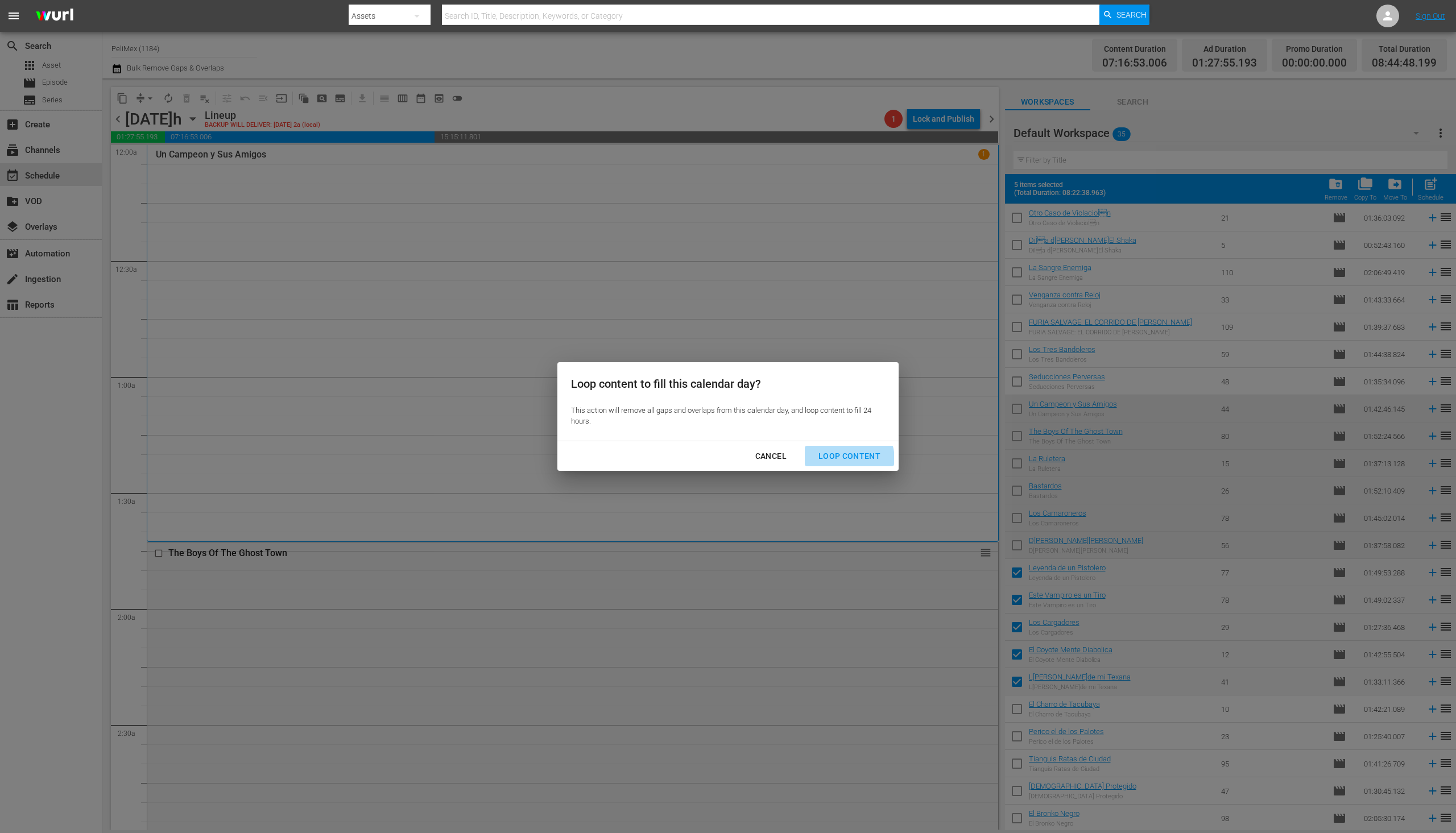
click at [837, 461] on div "Loop Content" at bounding box center [849, 456] width 80 height 14
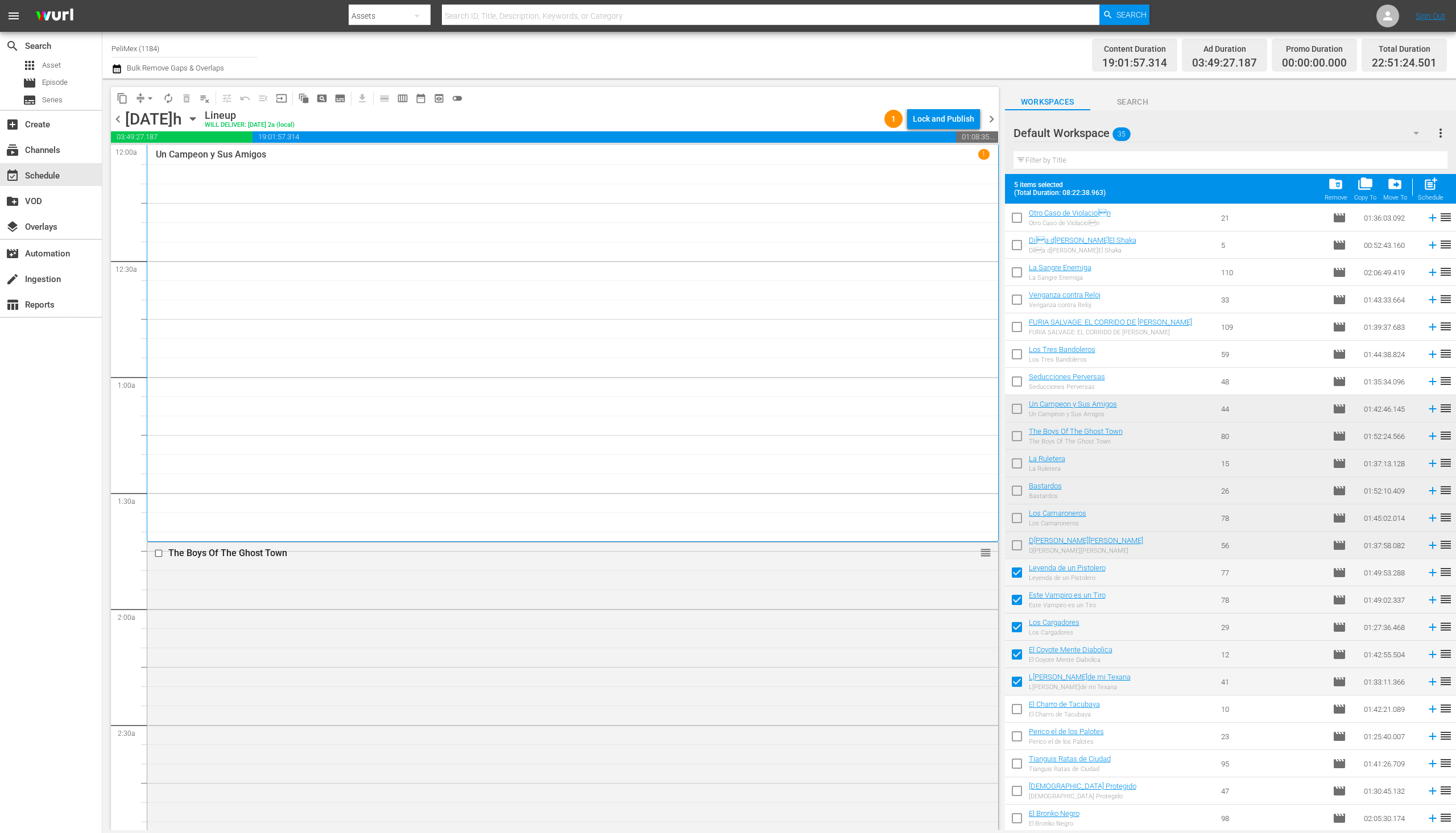
click at [920, 107] on div "content_copy compress arrow_drop_down autorenew_outlined delete_forever_outline…" at bounding box center [555, 98] width 888 height 22
click at [931, 126] on div "Lock and Publish" at bounding box center [943, 119] width 62 height 20
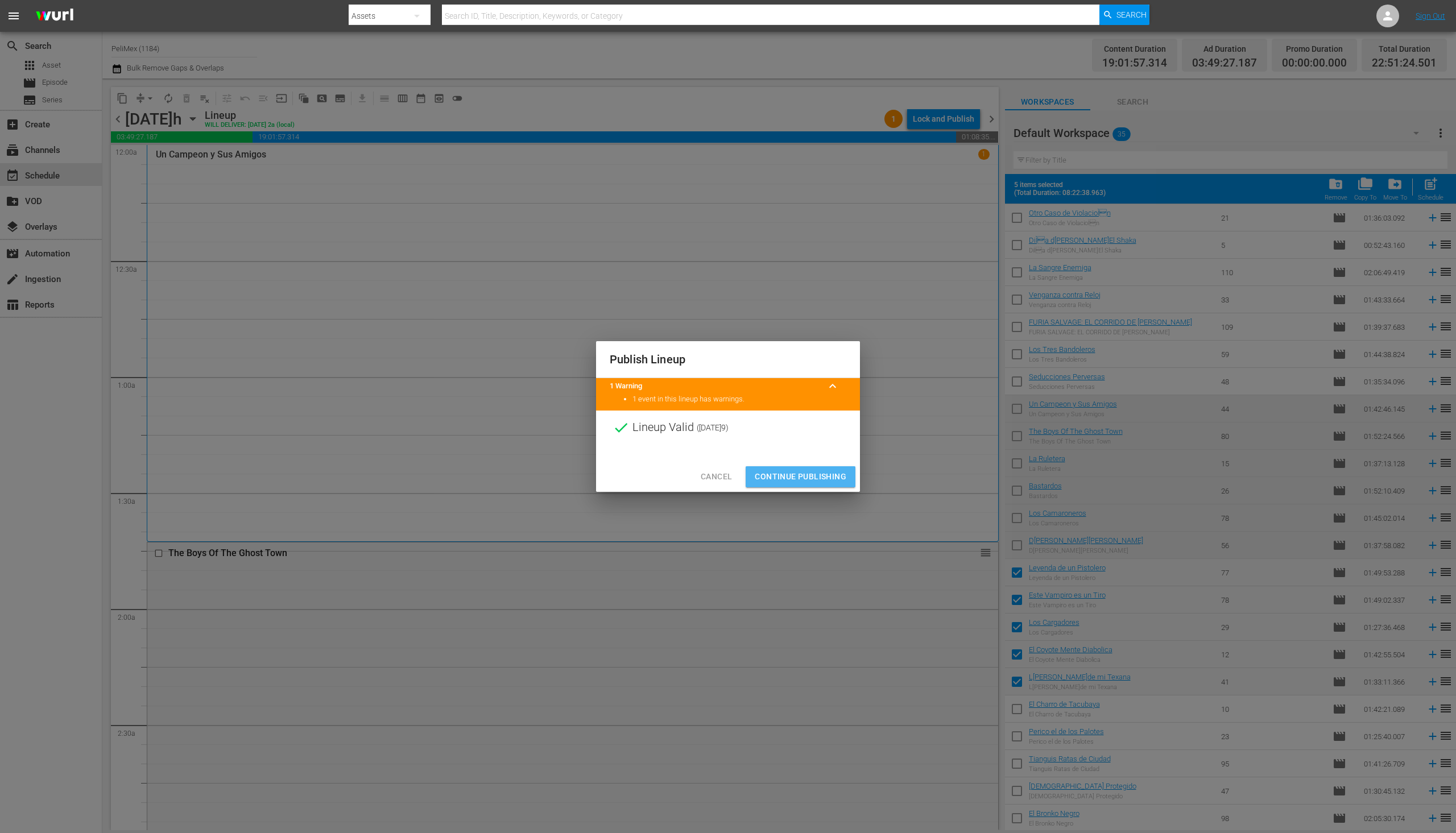
click at [798, 478] on span "Continue Publishing" at bounding box center [800, 476] width 91 height 14
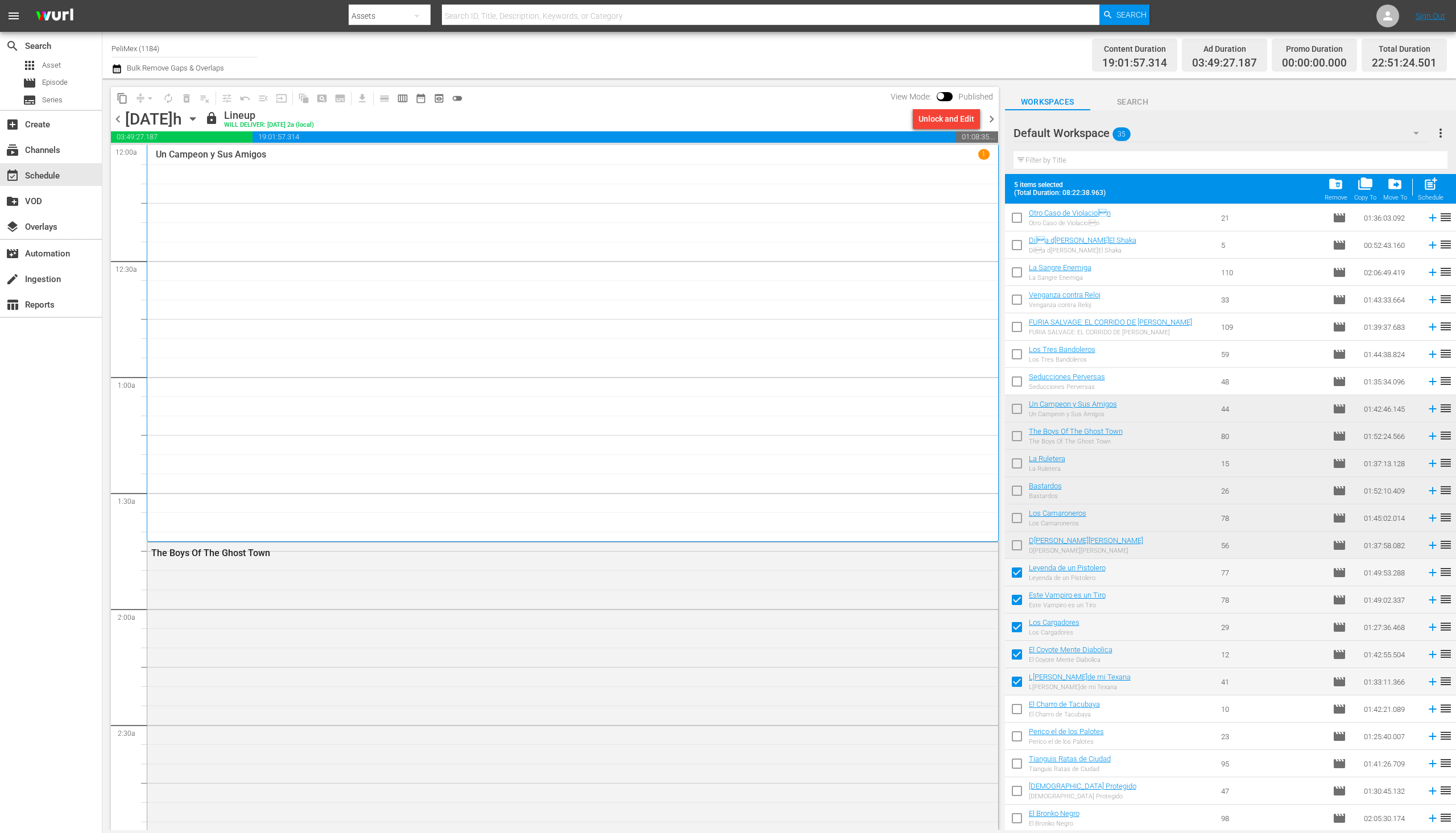
click at [993, 115] on span "chevron_right" at bounding box center [991, 119] width 14 height 14
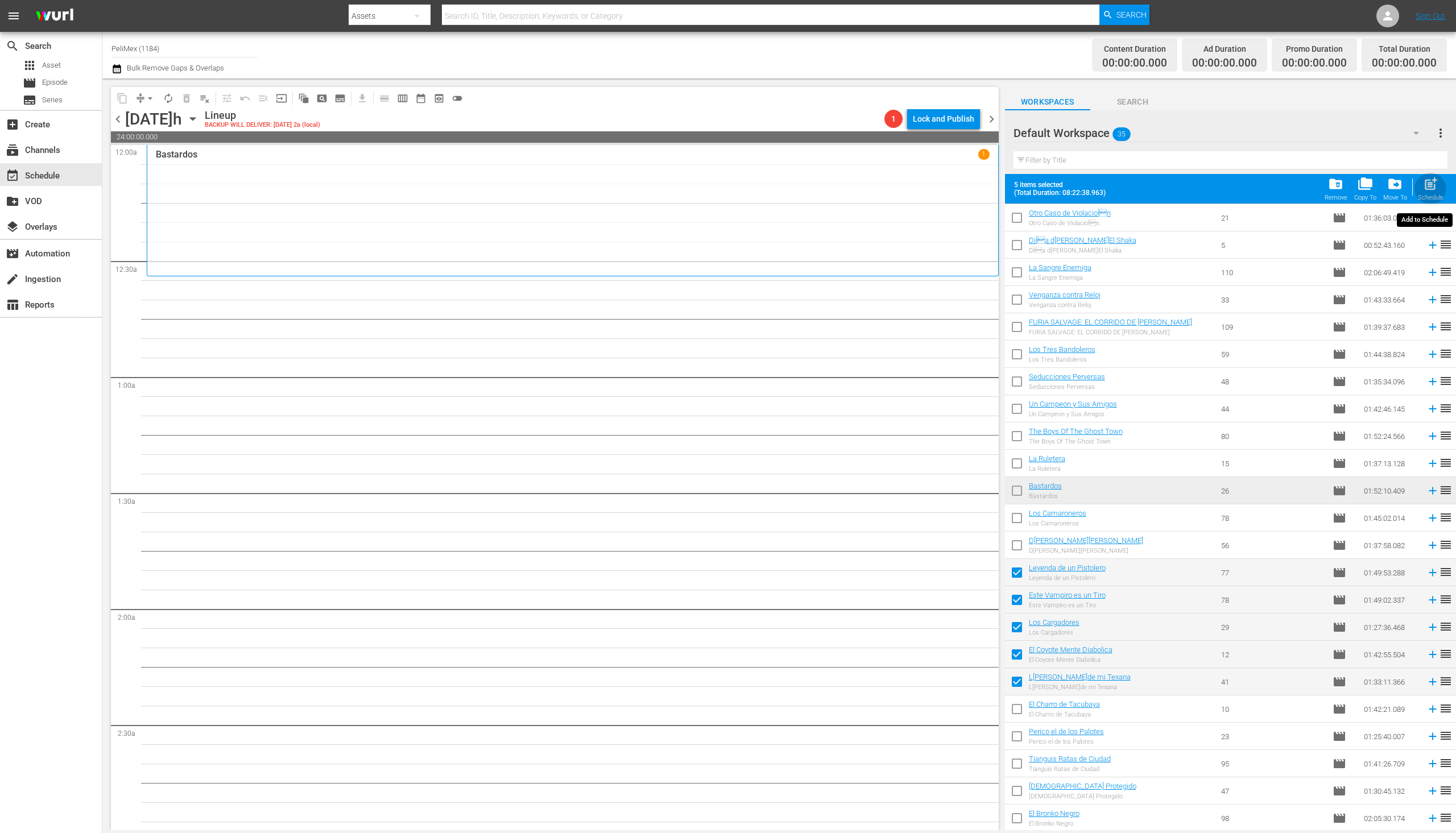
click at [1432, 200] on div "Schedule" at bounding box center [1431, 198] width 25 height 8
checkbox input "false"
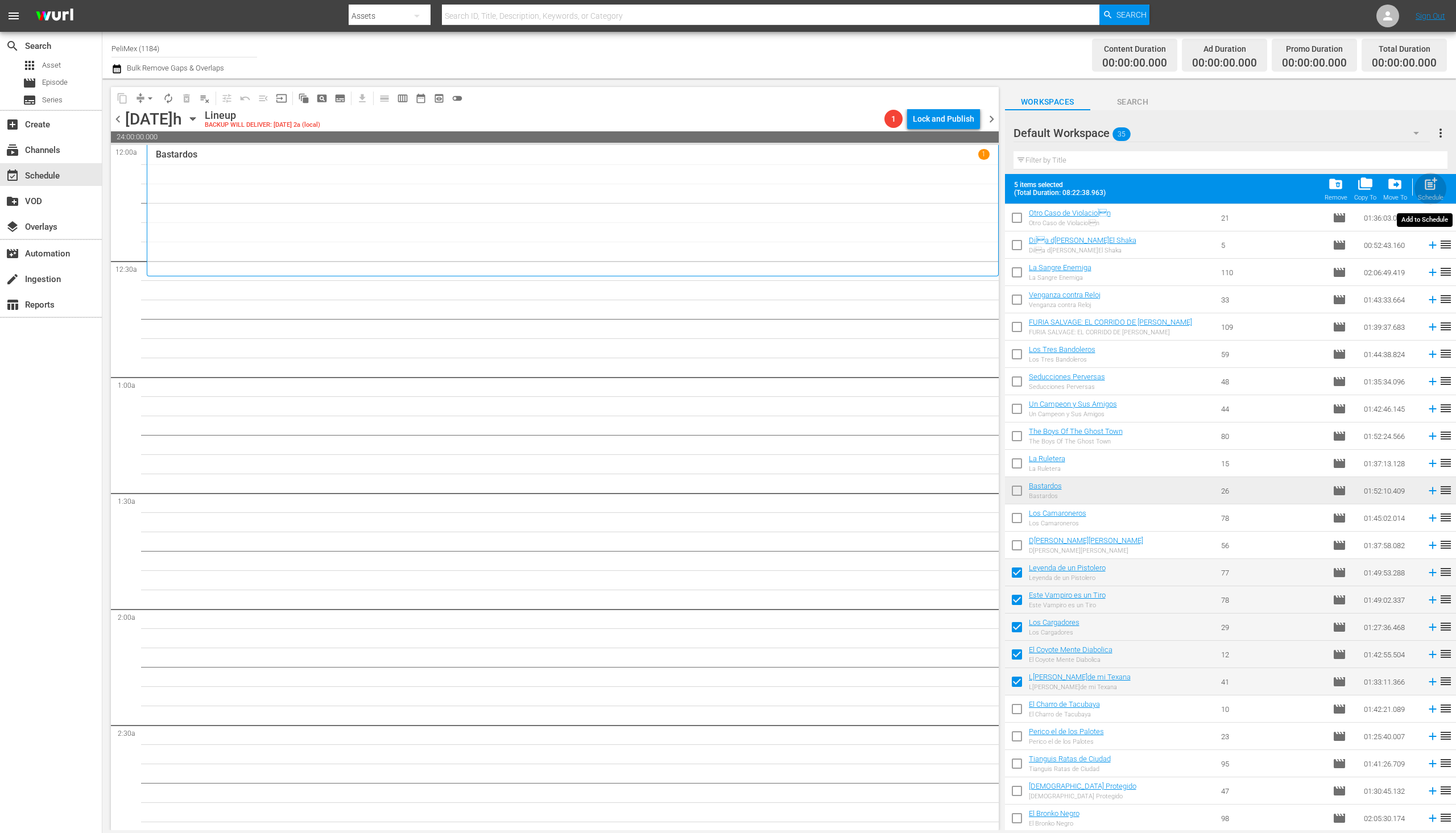
checkbox input "false"
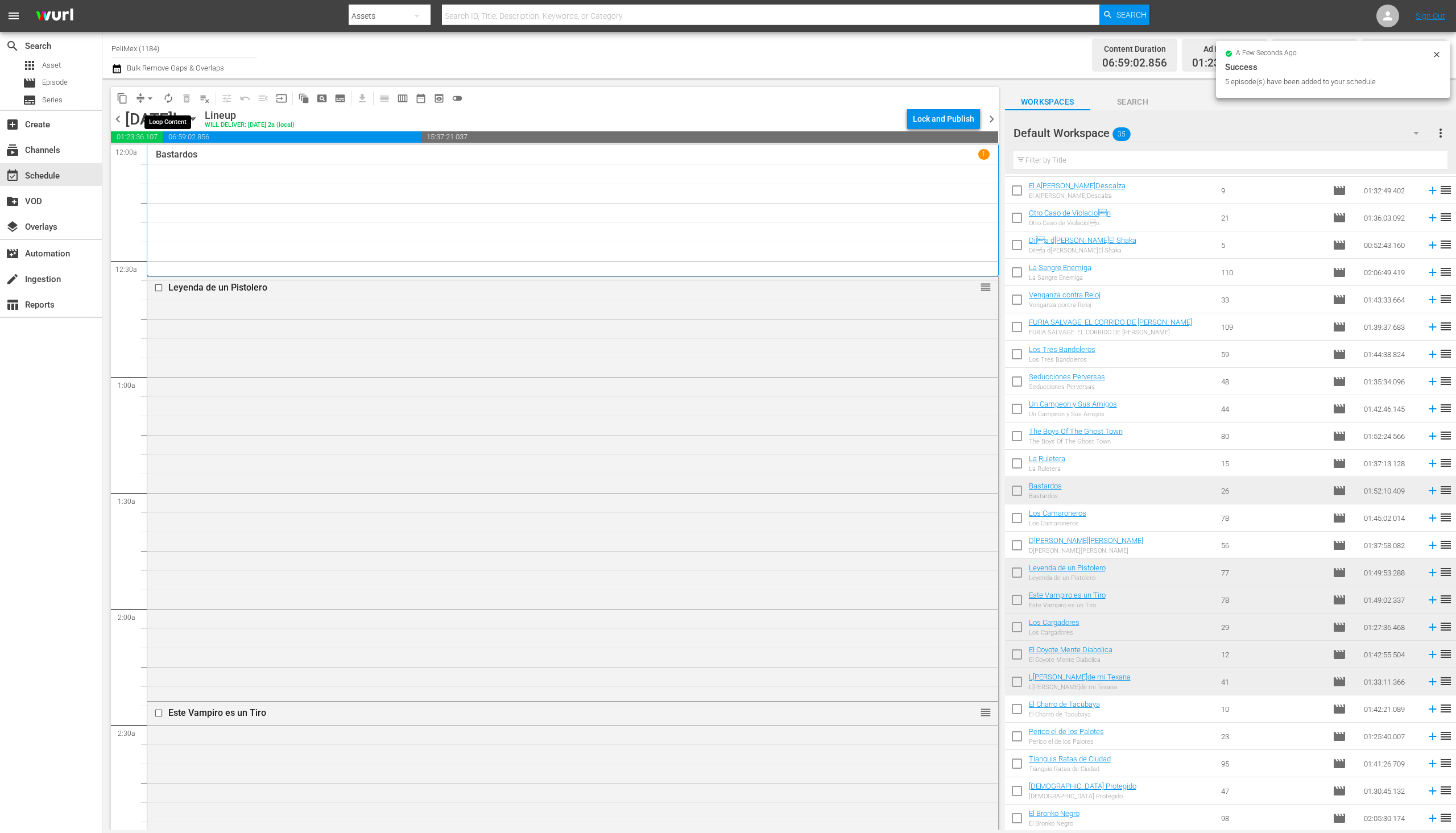
click at [173, 96] on span "autorenew_outlined" at bounding box center [168, 98] width 11 height 11
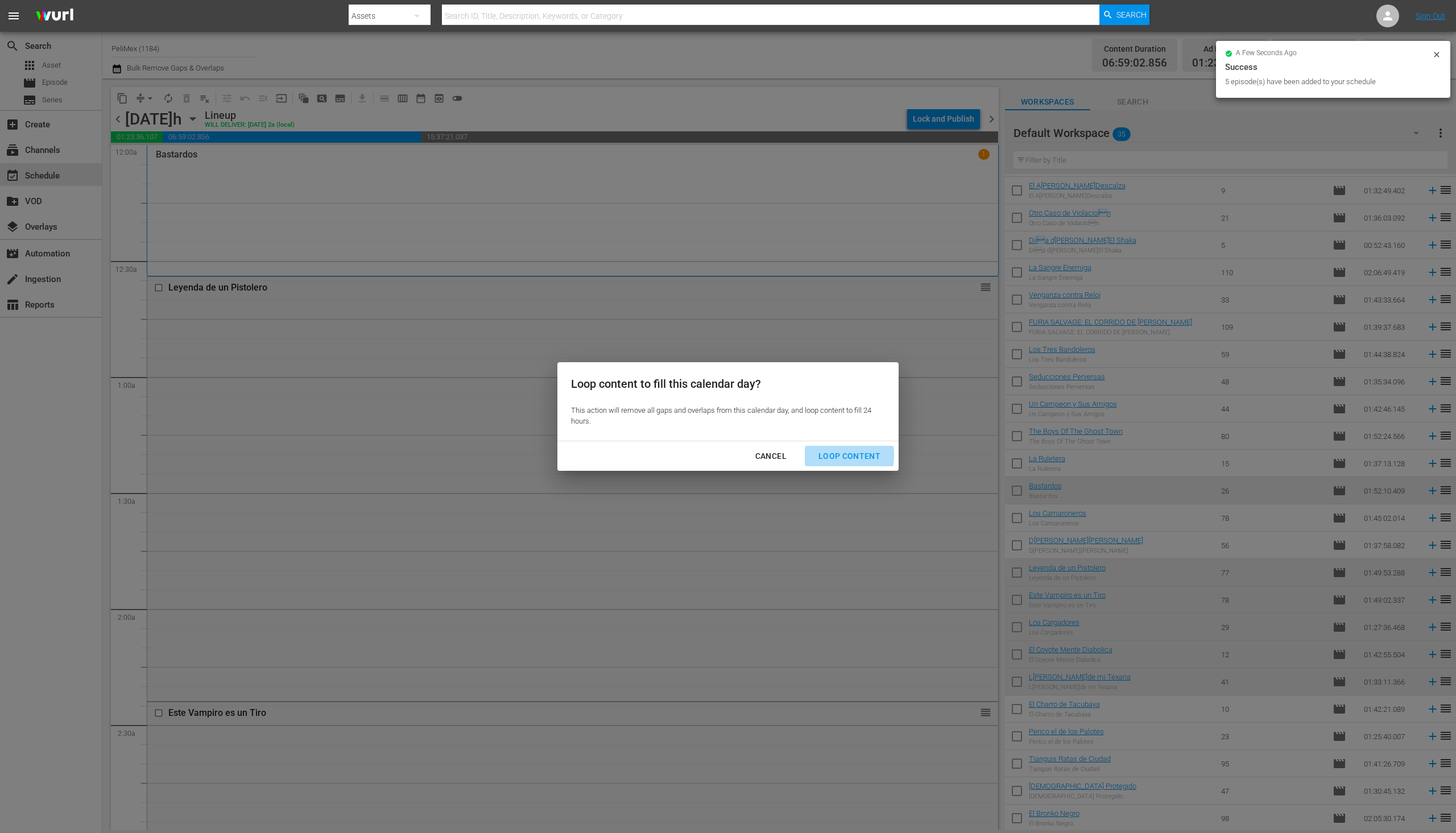
click at [819, 456] on div "Loop Content" at bounding box center [849, 456] width 80 height 14
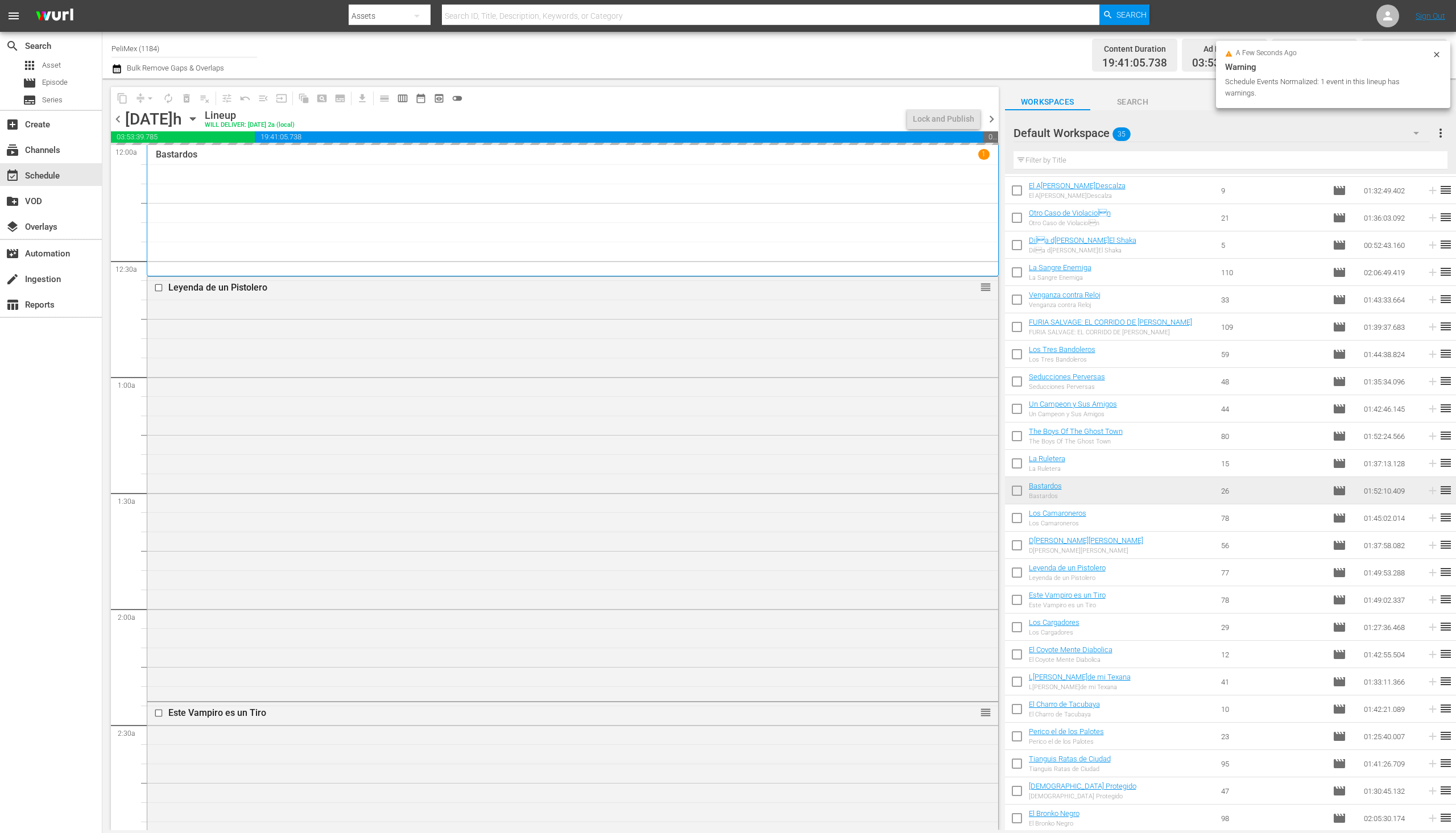
click at [1019, 714] on input "checkbox" at bounding box center [1017, 711] width 24 height 24
checkbox input "true"
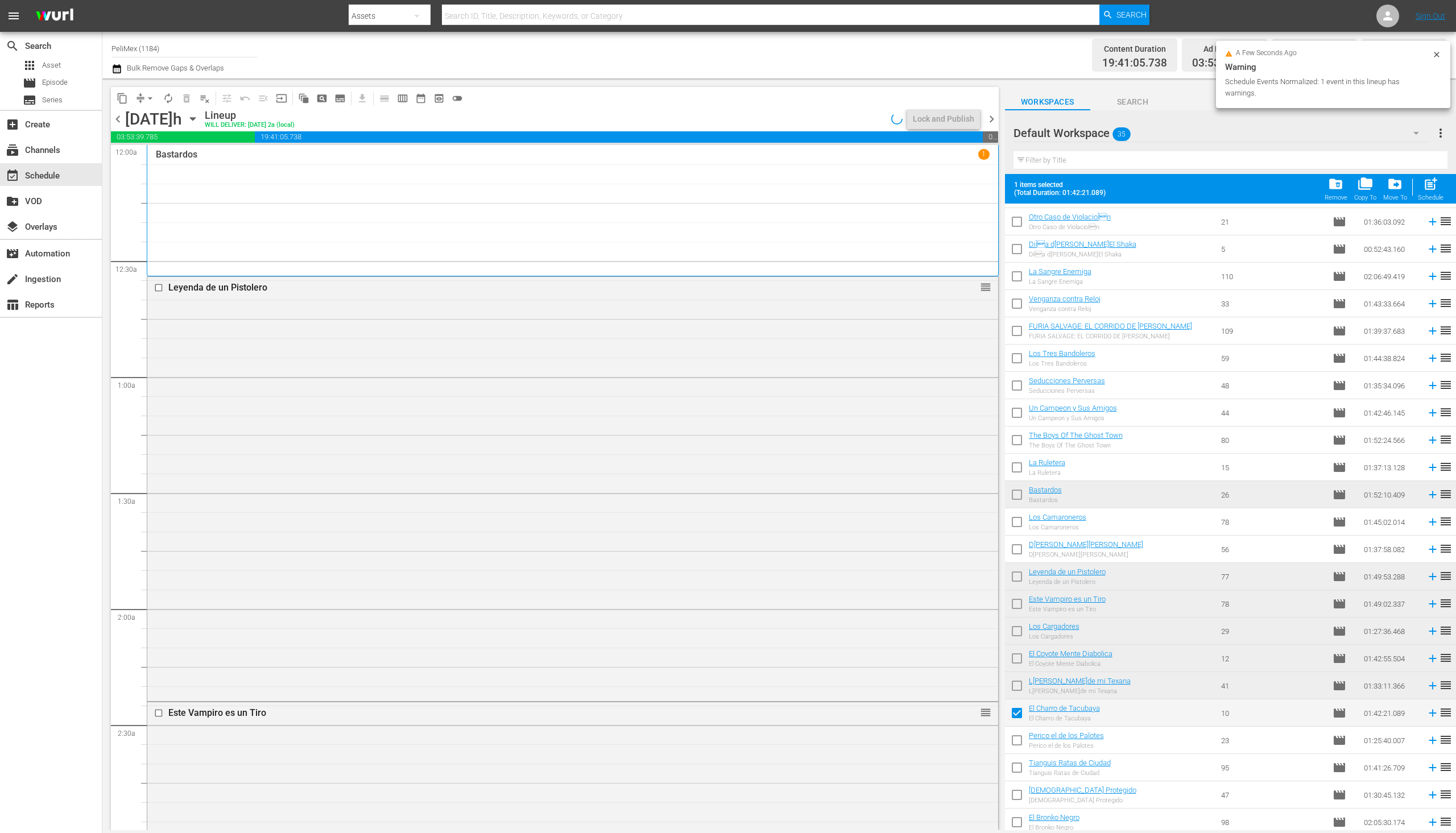
scroll to position [355, 0]
click at [1022, 738] on input "checkbox" at bounding box center [1017, 738] width 24 height 24
checkbox input "true"
click at [1023, 764] on input "checkbox" at bounding box center [1017, 766] width 24 height 24
checkbox input "true"
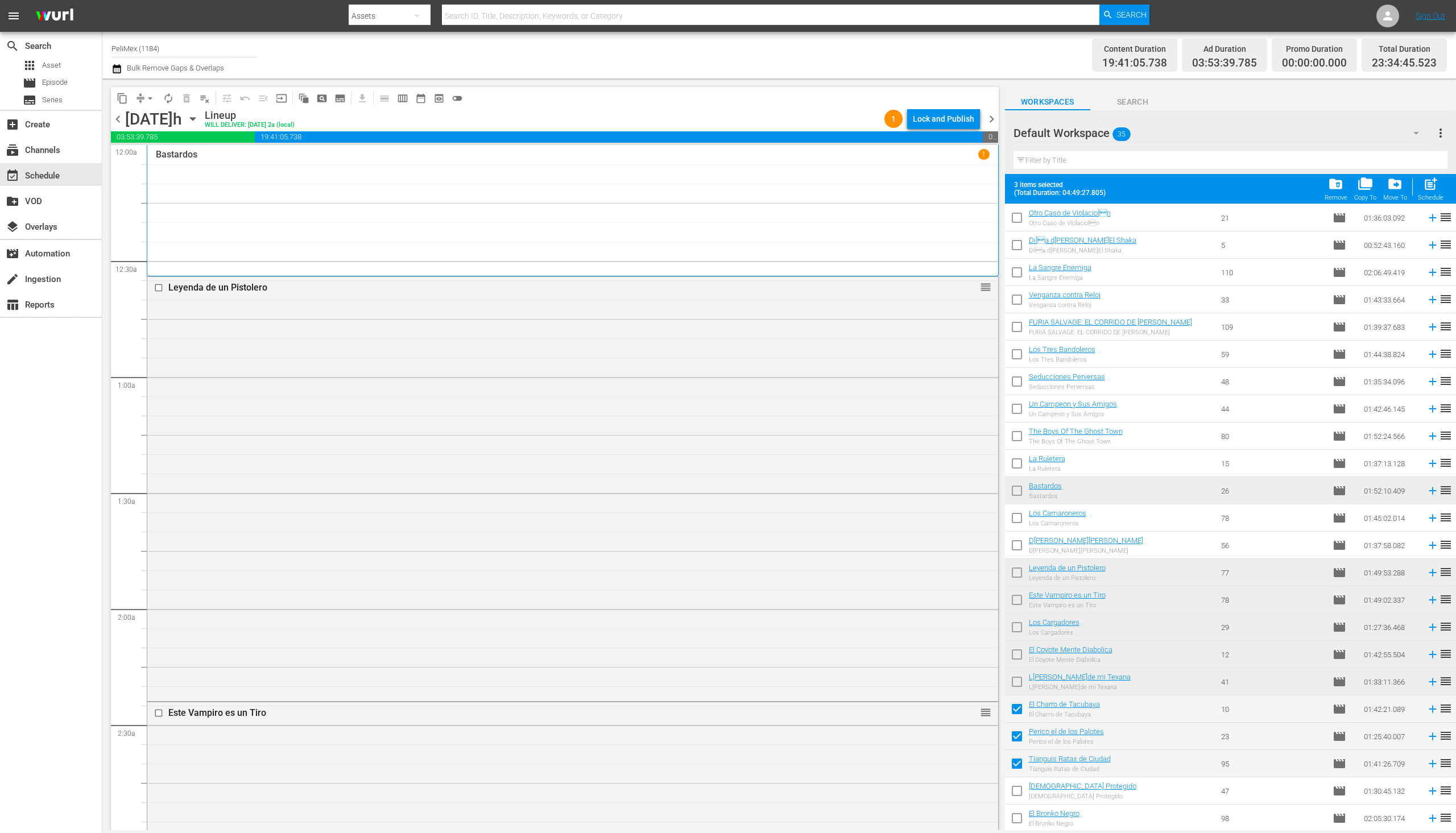
click at [1019, 793] on input "checkbox" at bounding box center [1017, 793] width 24 height 24
checkbox input "true"
click at [1018, 823] on input "checkbox" at bounding box center [1017, 820] width 24 height 24
checkbox input "true"
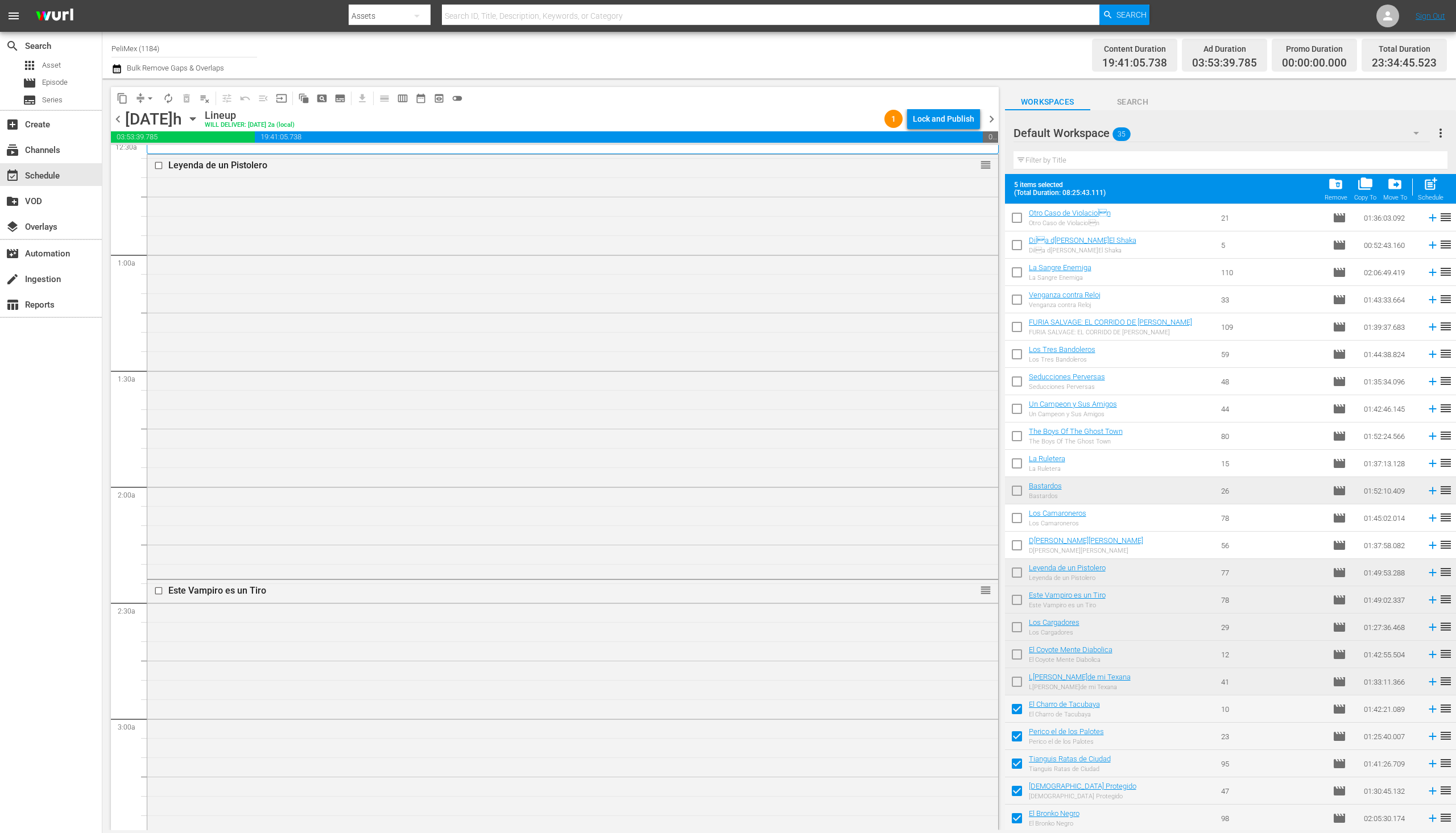
scroll to position [0, 0]
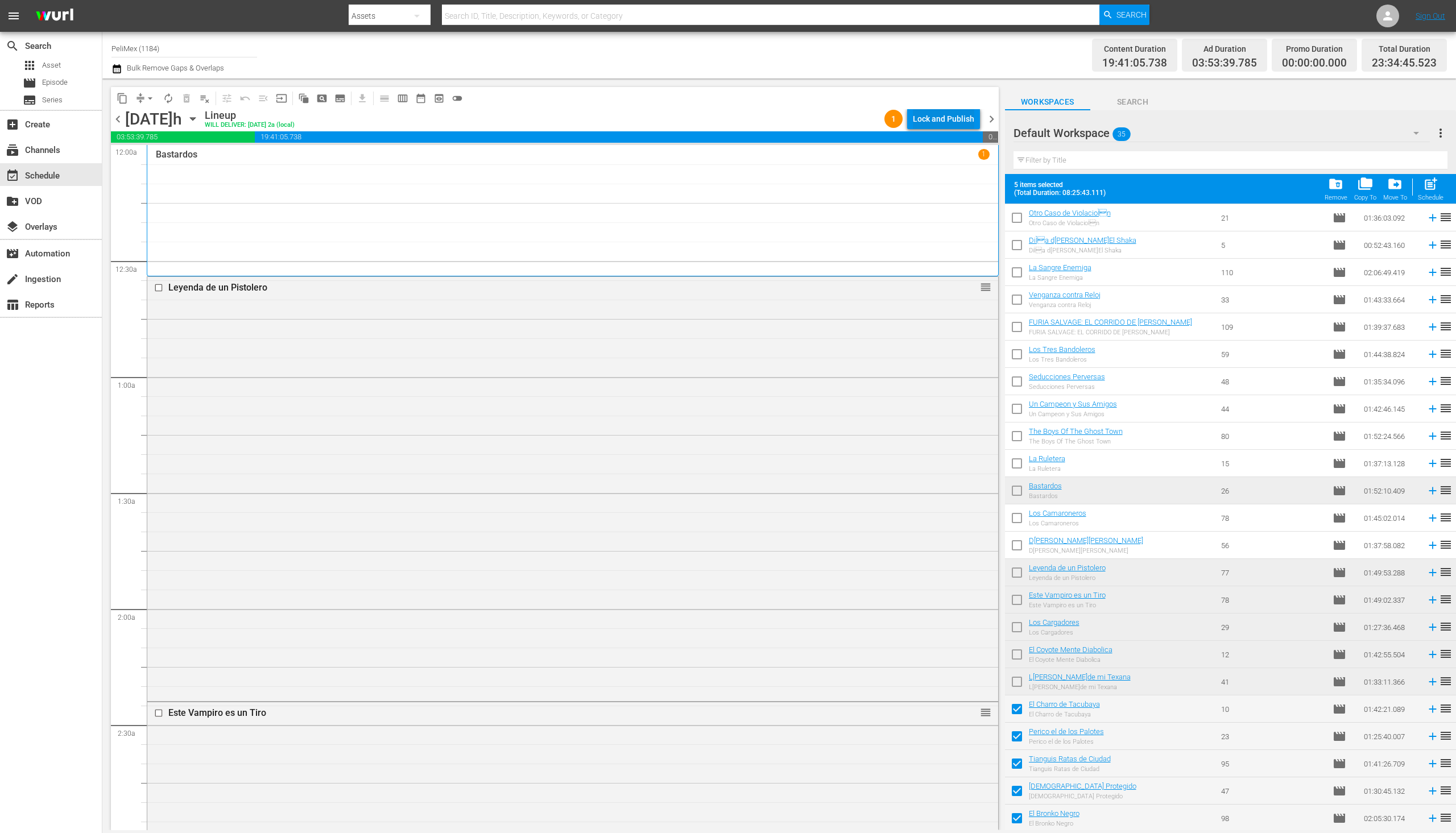
click at [936, 112] on div "Lock and Publish" at bounding box center [943, 119] width 62 height 20
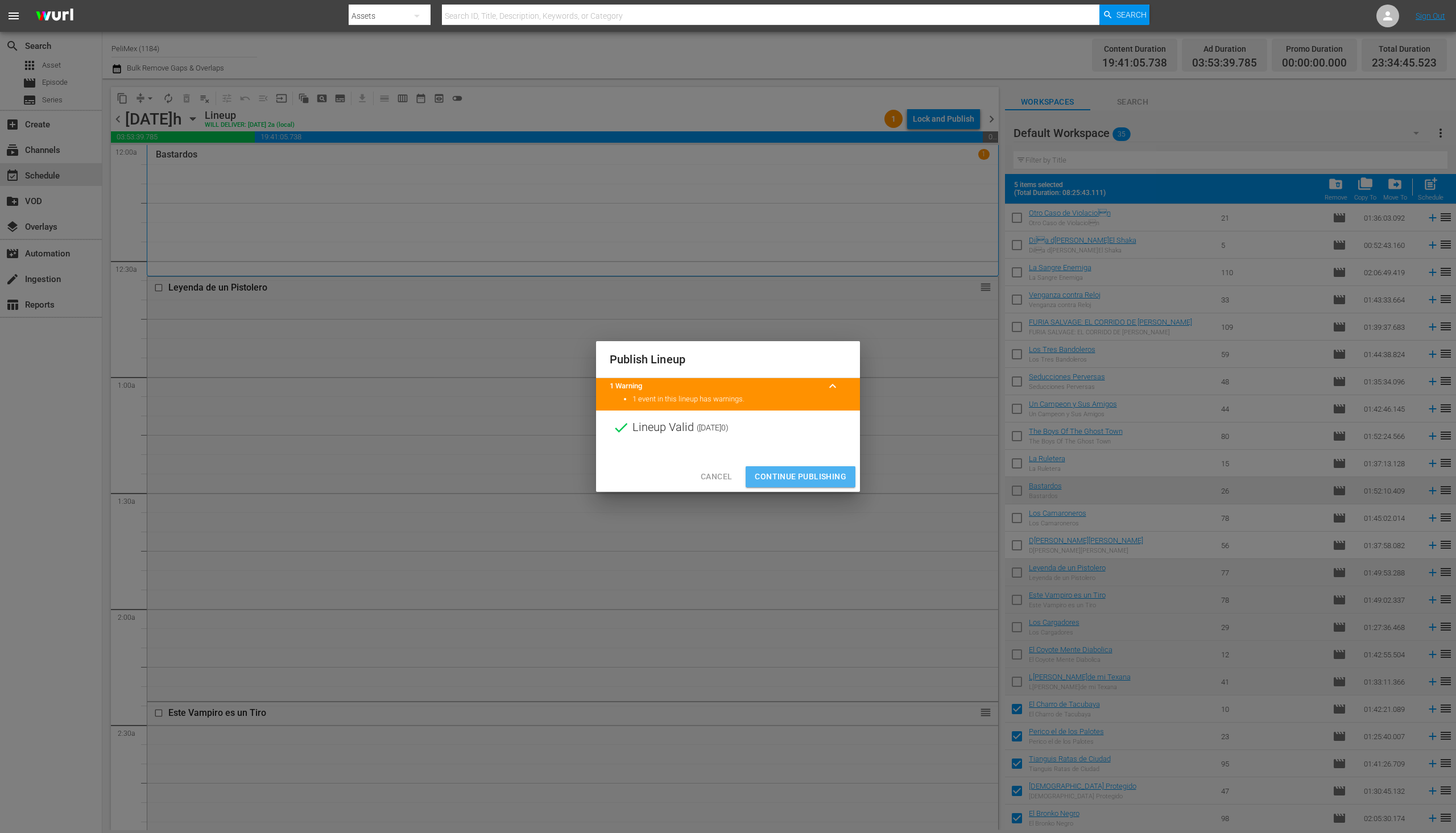
click at [813, 479] on span "Continue Publishing" at bounding box center [800, 476] width 91 height 14
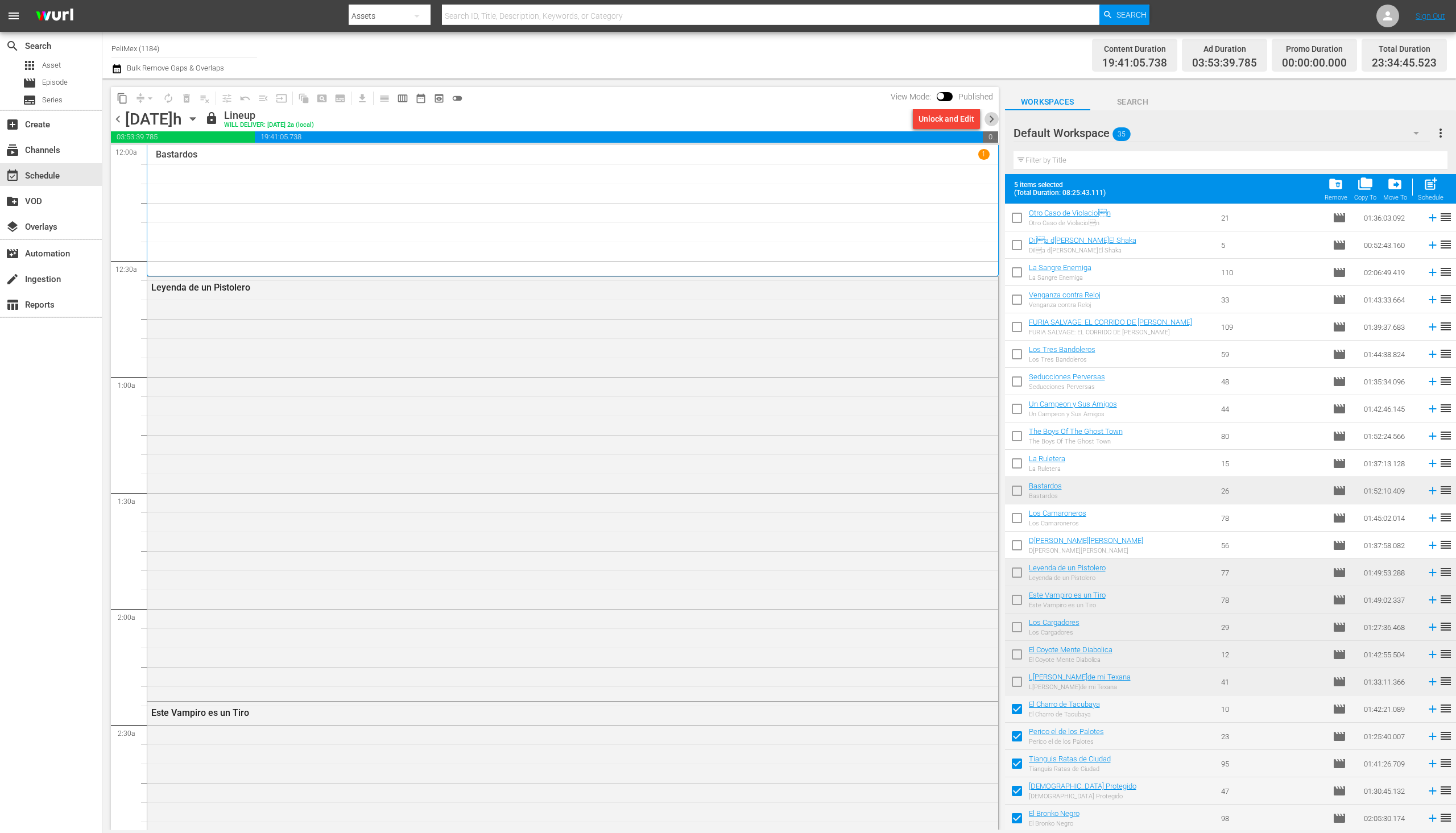
click at [991, 118] on span "chevron_right" at bounding box center [991, 119] width 14 height 14
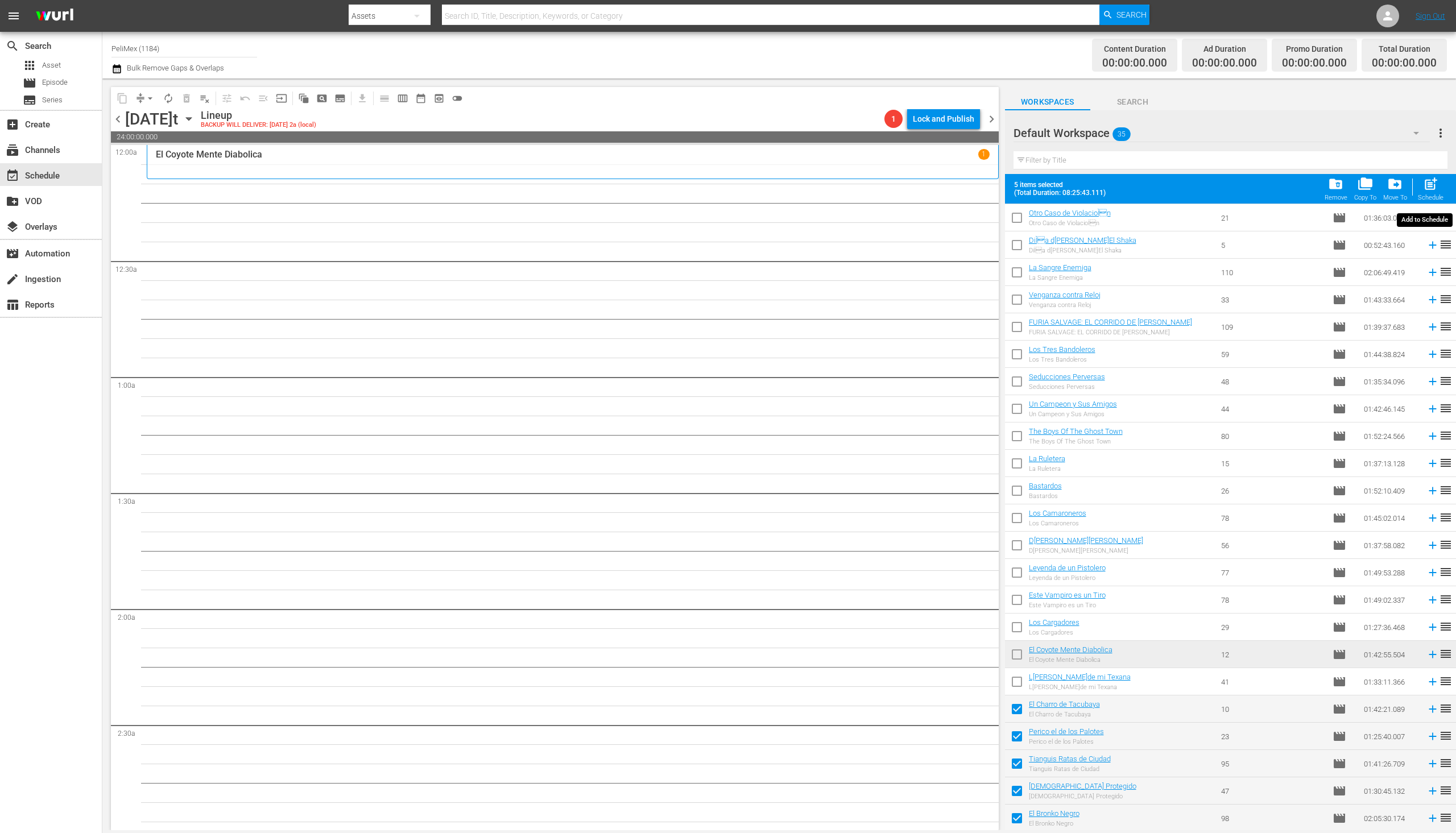
click at [1440, 191] on div "post_add Schedule" at bounding box center [1431, 188] width 25 height 25
checkbox input "false"
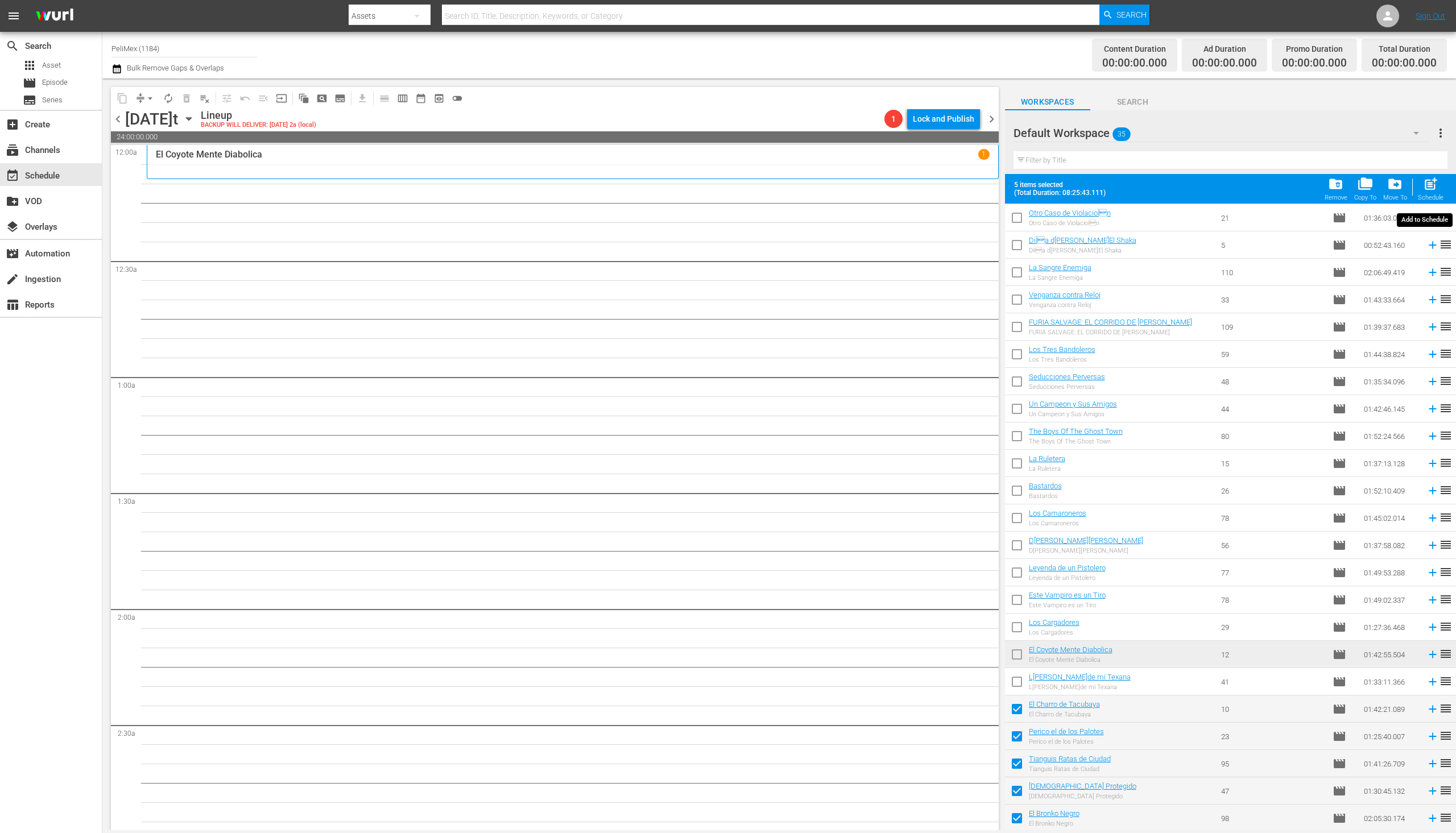
checkbox input "false"
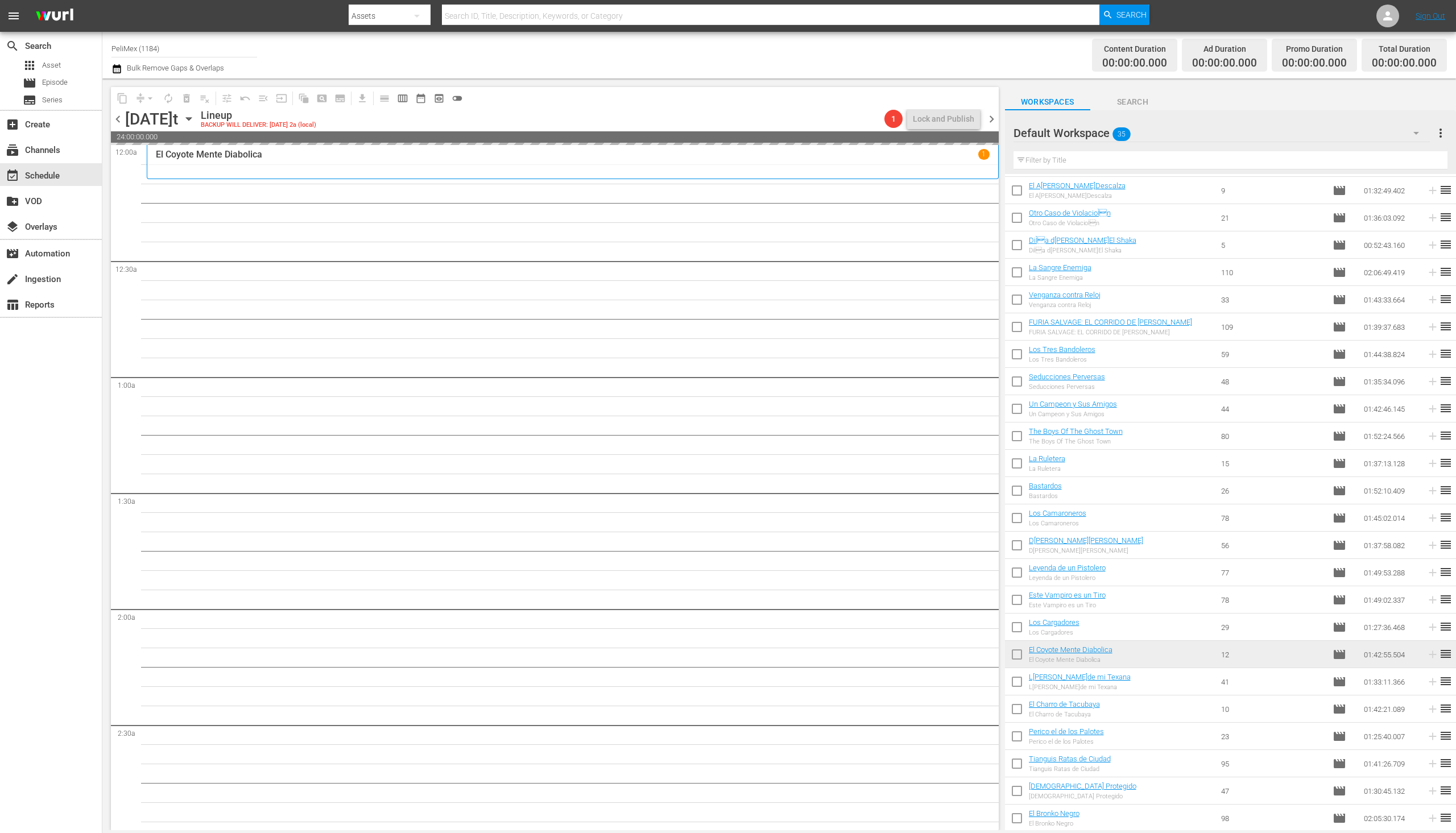
scroll to position [325, 0]
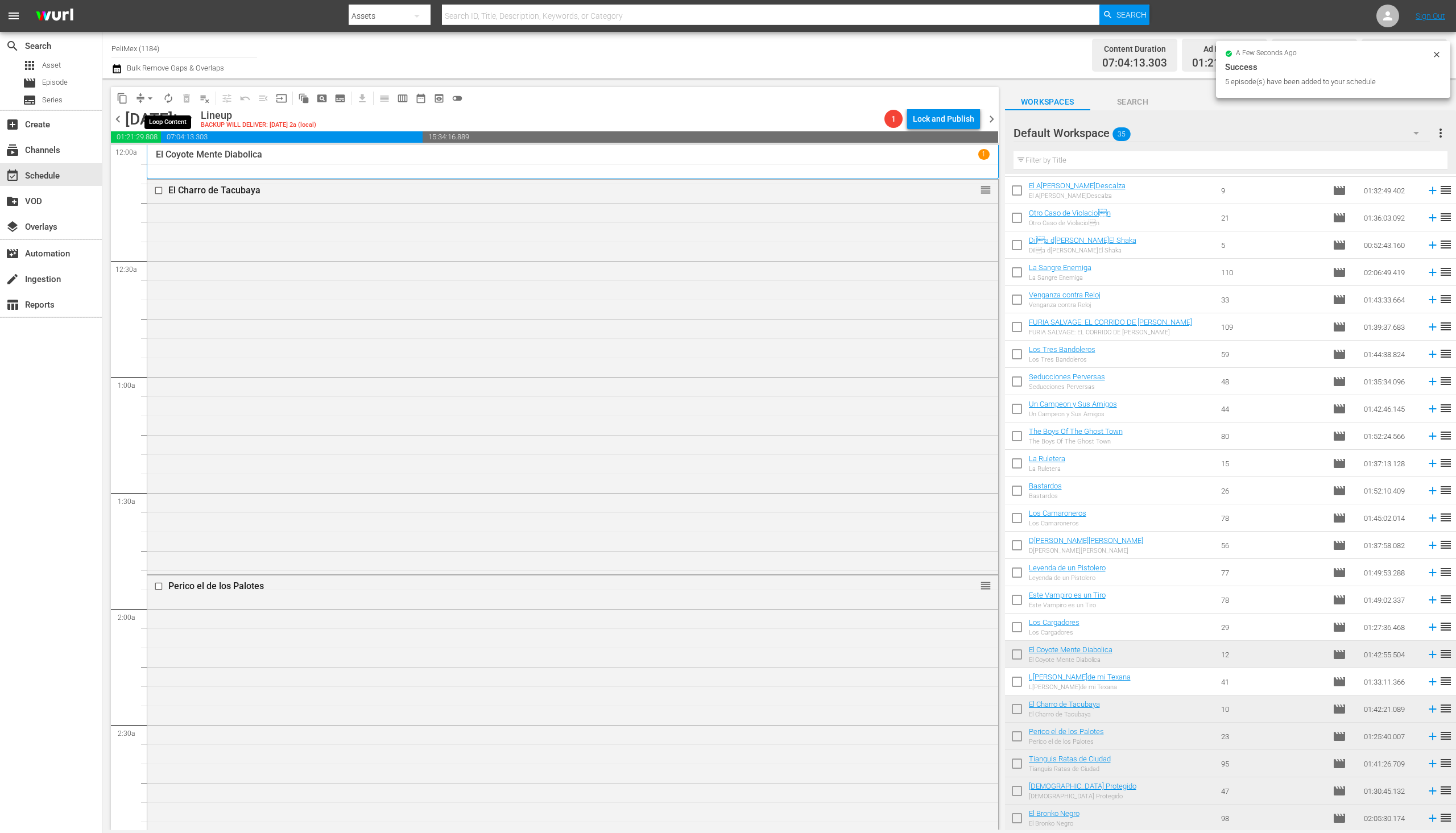
click at [169, 100] on span "autorenew_outlined" at bounding box center [168, 98] width 11 height 11
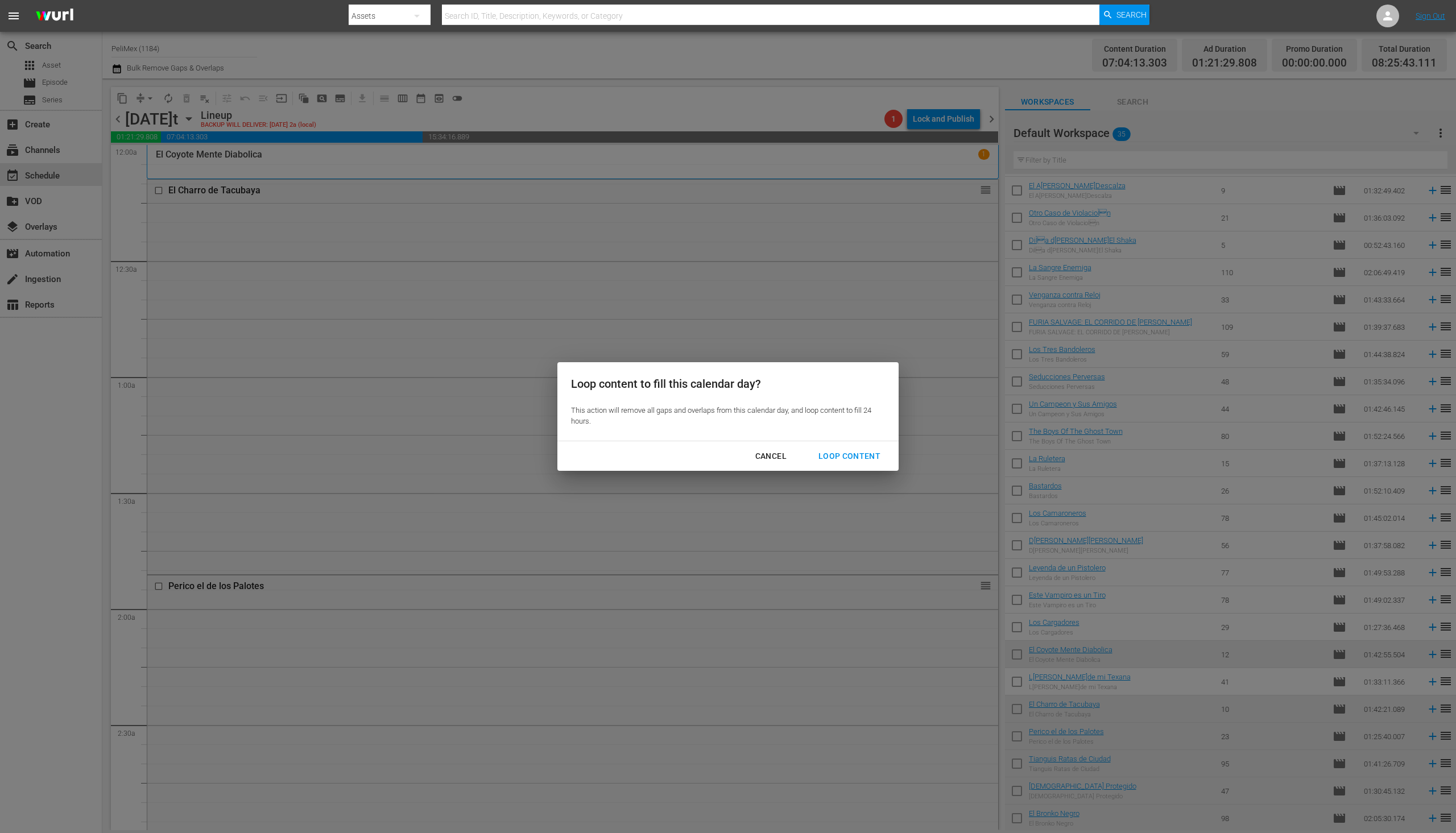
click at [847, 458] on div "Loop Content" at bounding box center [849, 456] width 80 height 14
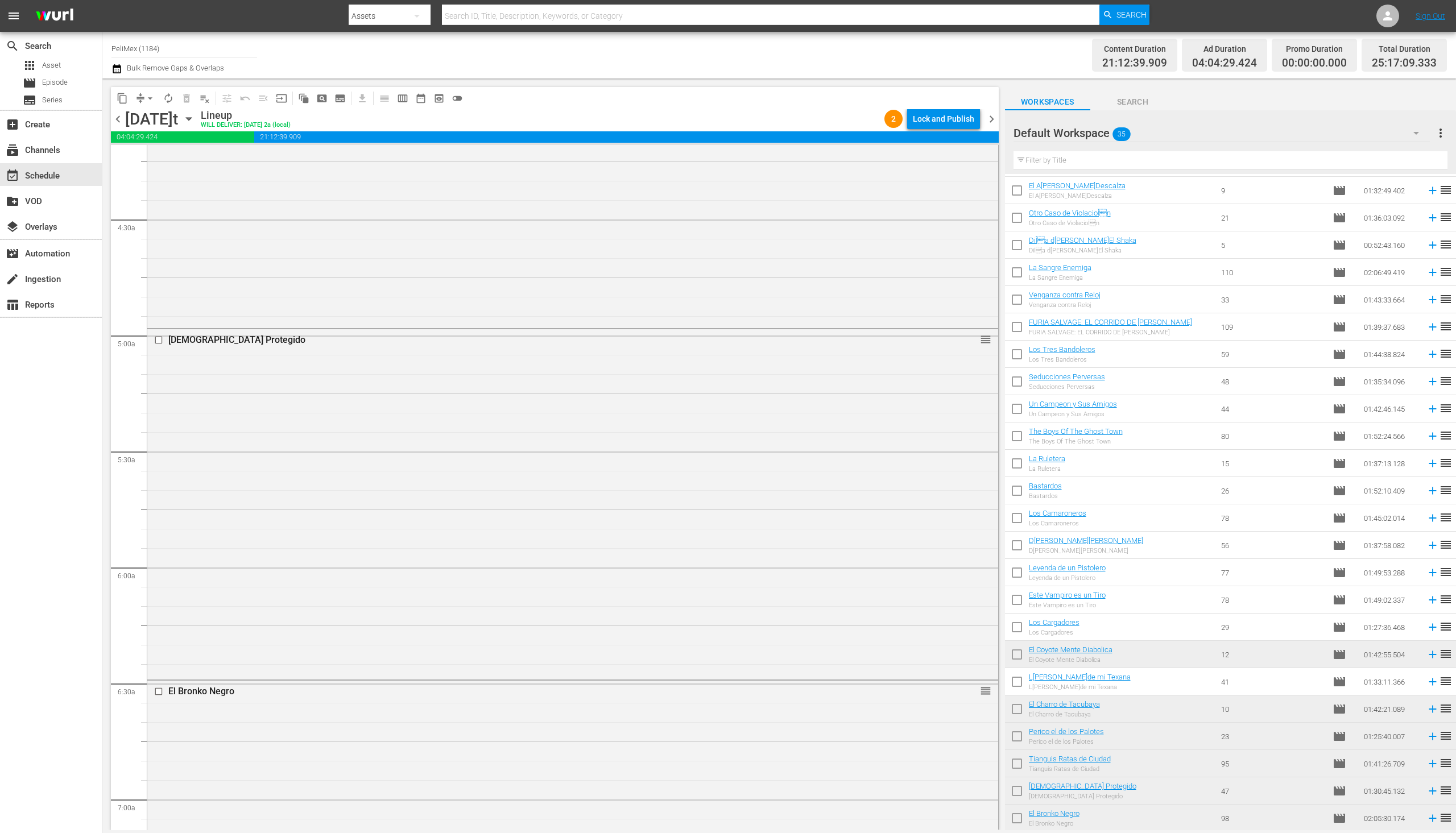
scroll to position [0, 0]
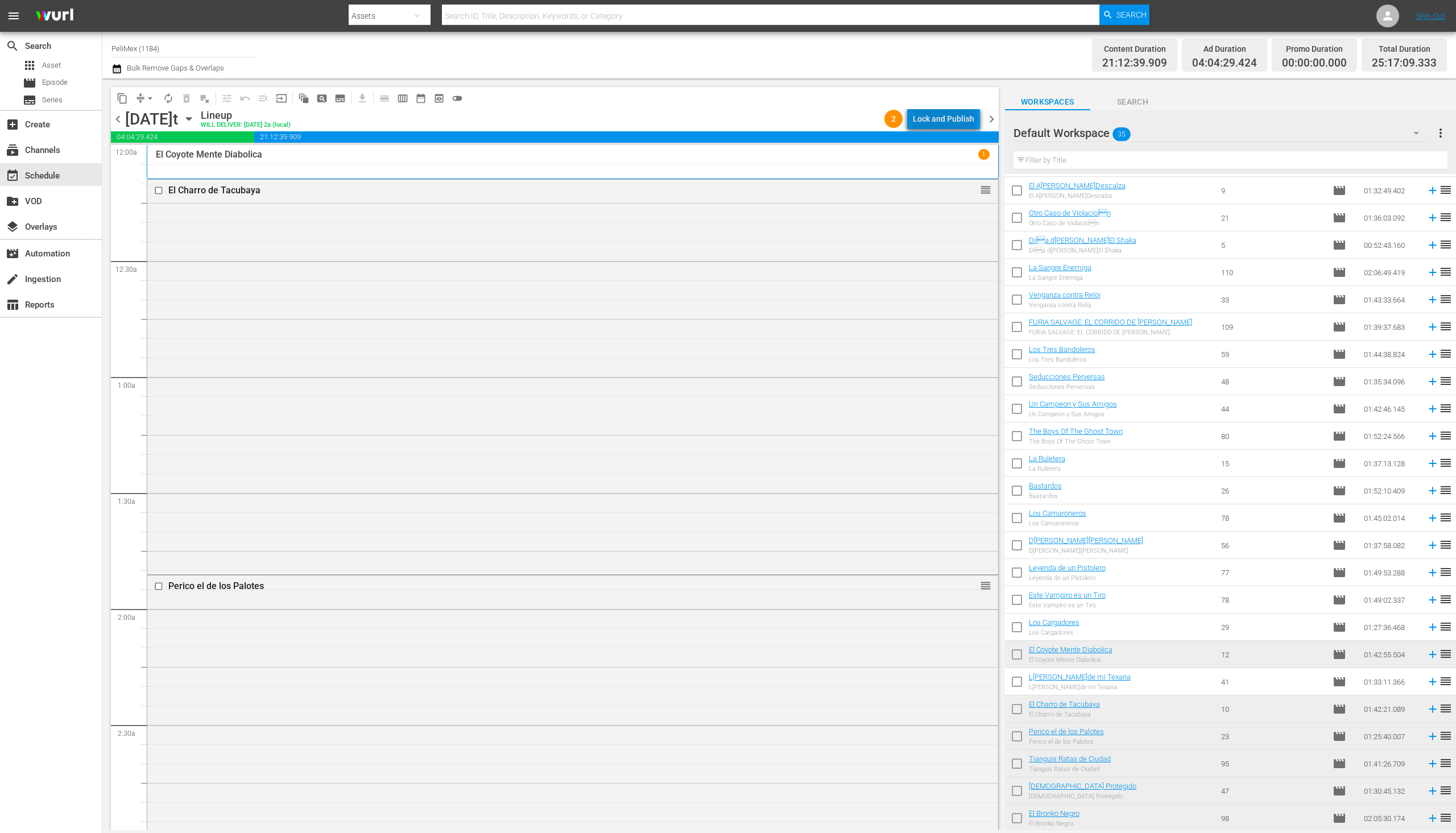
click at [948, 117] on div "Lock and Publish" at bounding box center [943, 119] width 62 height 20
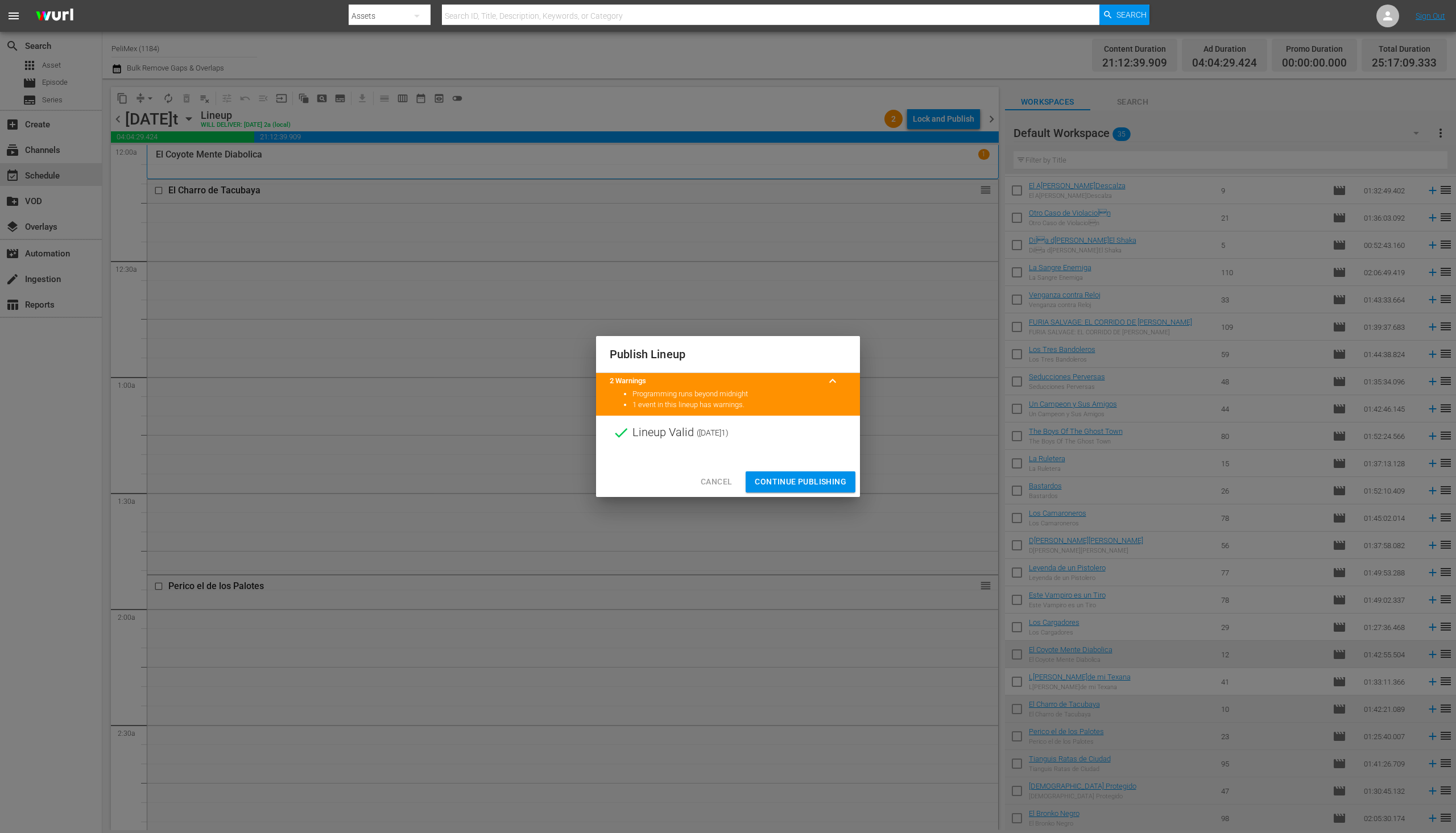
click at [817, 492] on div "Cancel Continue Publishing" at bounding box center [728, 482] width 264 height 30
click at [819, 482] on span "Continue Publishing" at bounding box center [800, 482] width 91 height 14
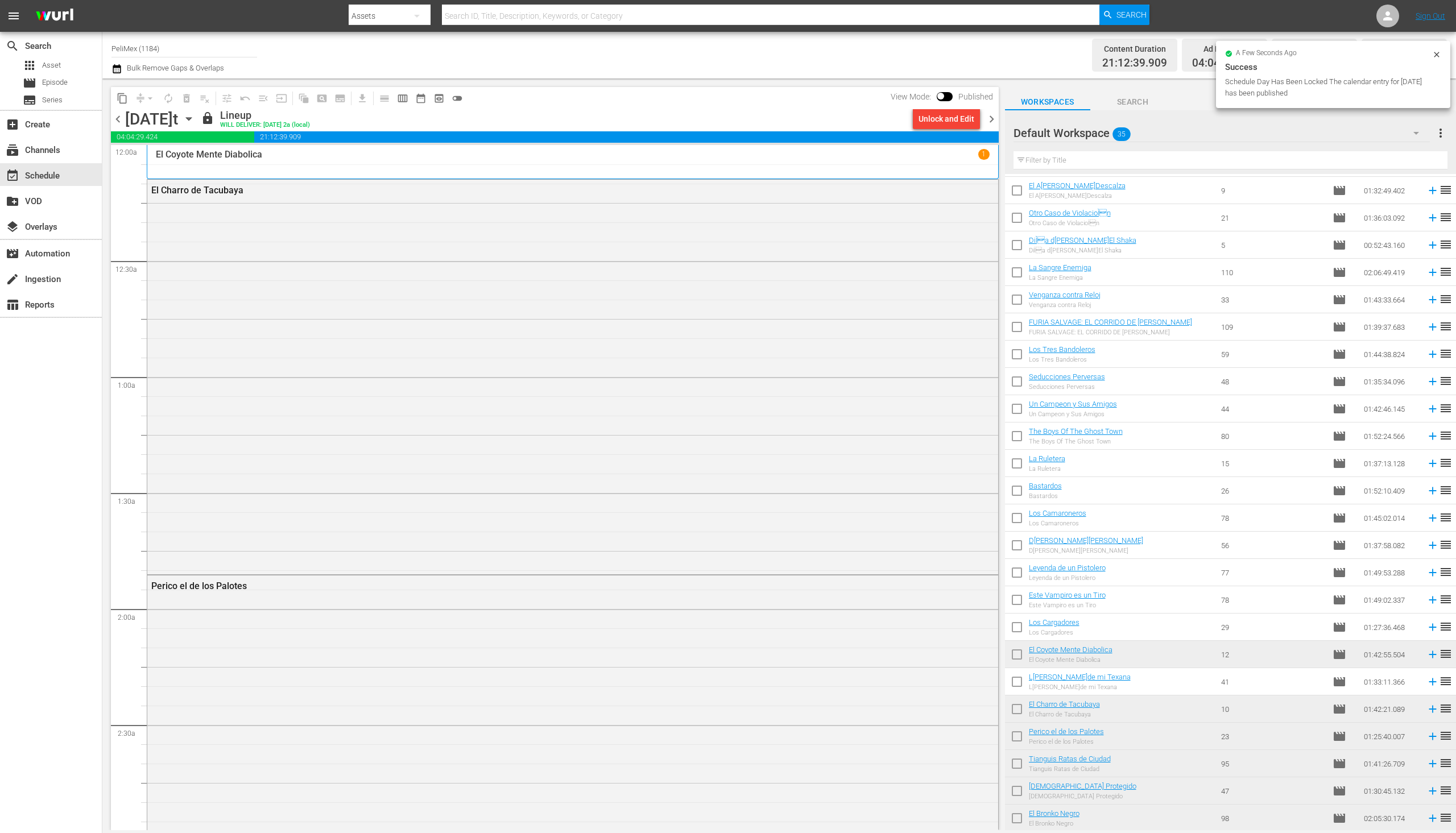
click at [994, 118] on span "chevron_right" at bounding box center [991, 119] width 14 height 14
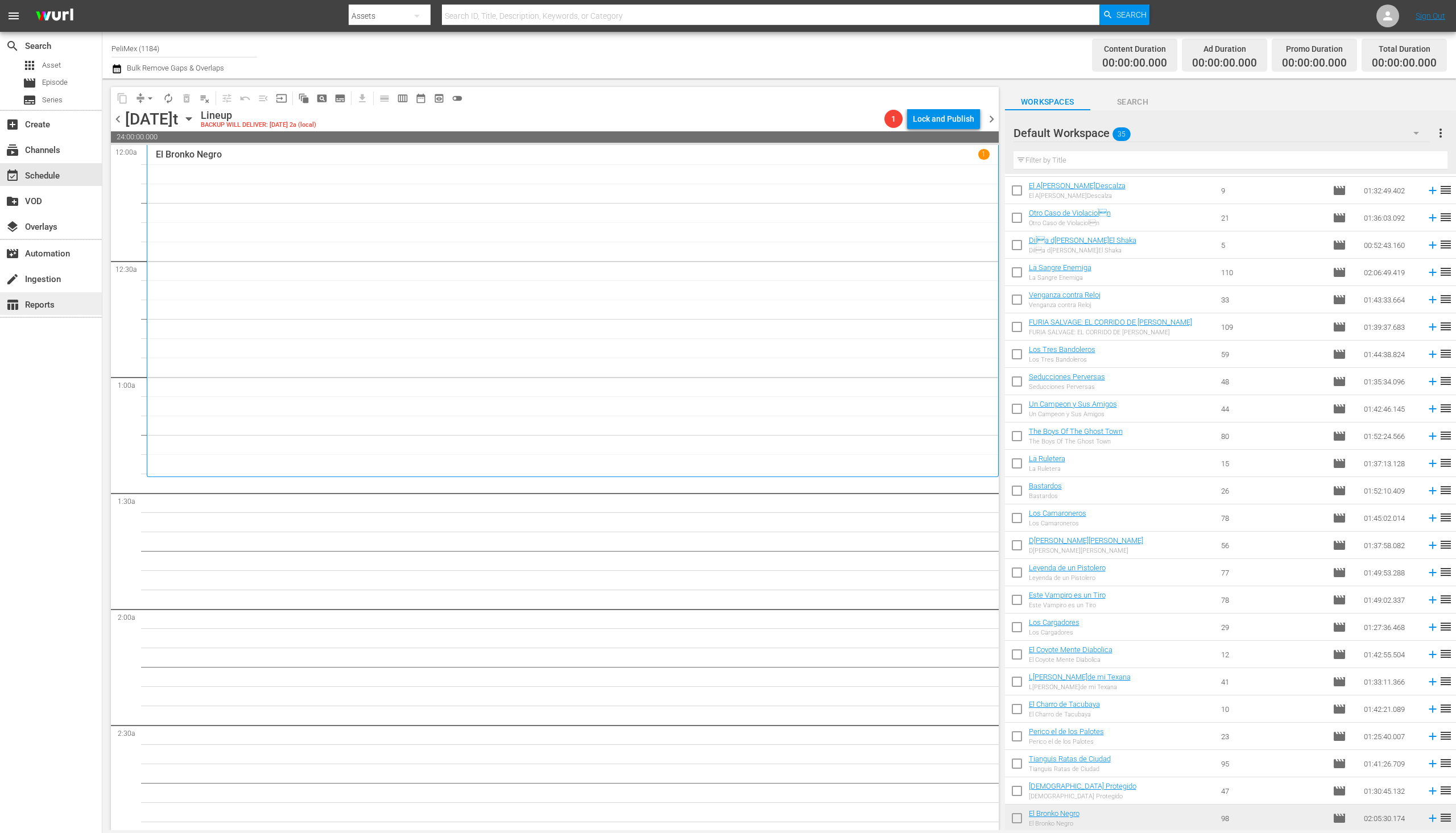
click at [50, 308] on div "table_chart Reports" at bounding box center [32, 303] width 63 height 10
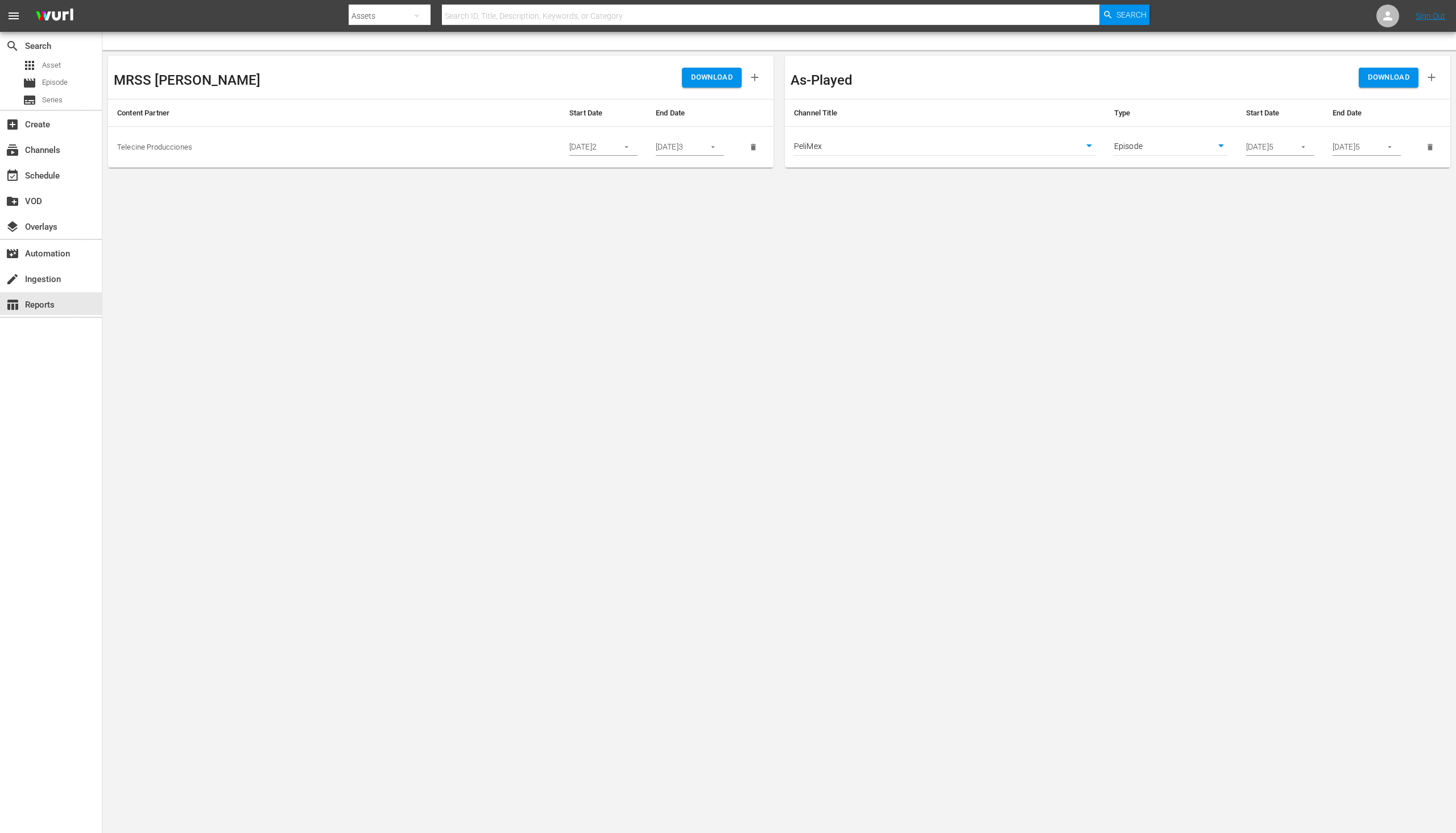
click at [1317, 144] on td "[DATE]5" at bounding box center [1280, 147] width 86 height 41
click at [1304, 147] on icon "button" at bounding box center [1302, 147] width 3 height 2
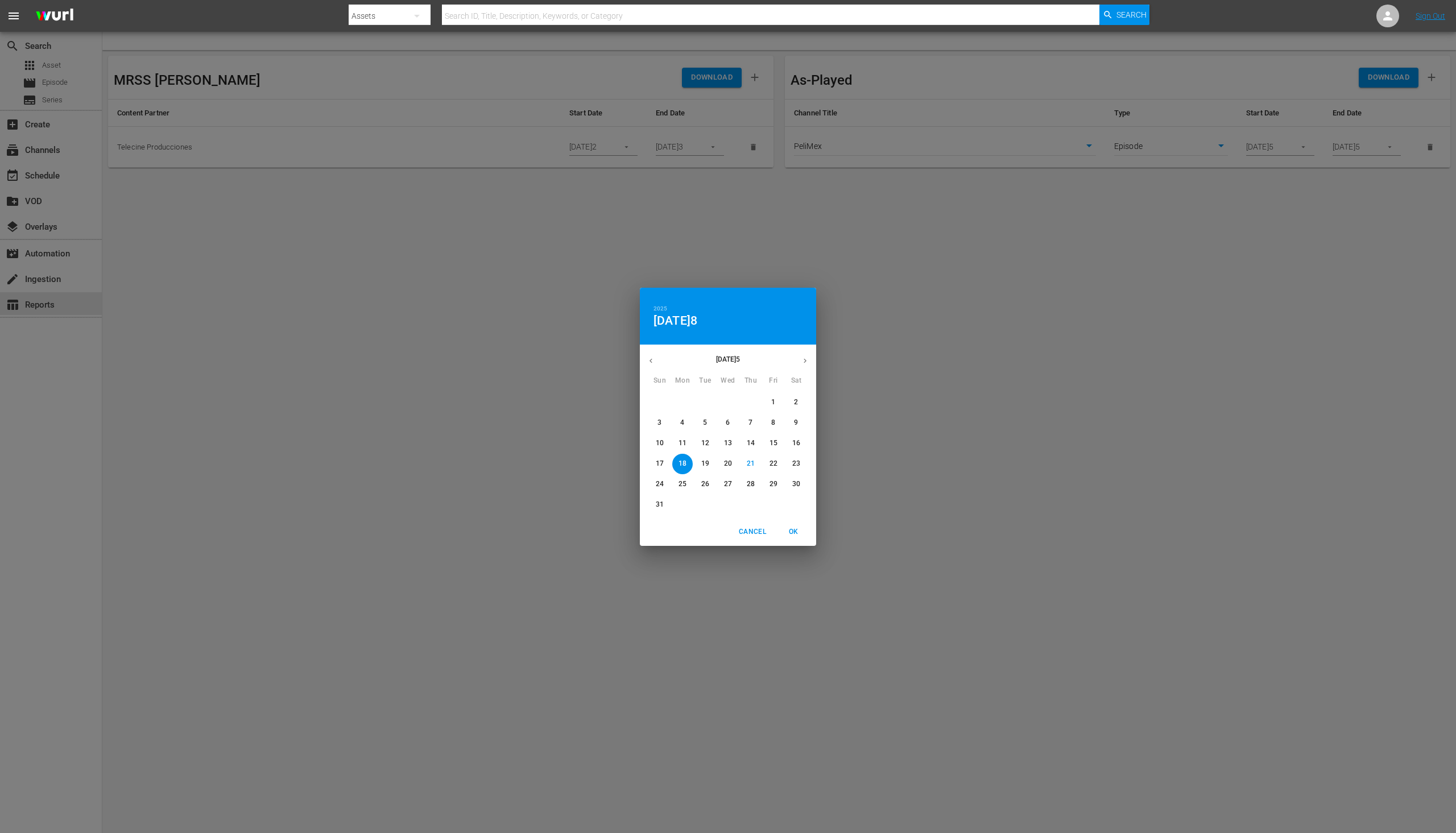
click at [750, 537] on button "Cancel" at bounding box center [752, 532] width 36 height 19
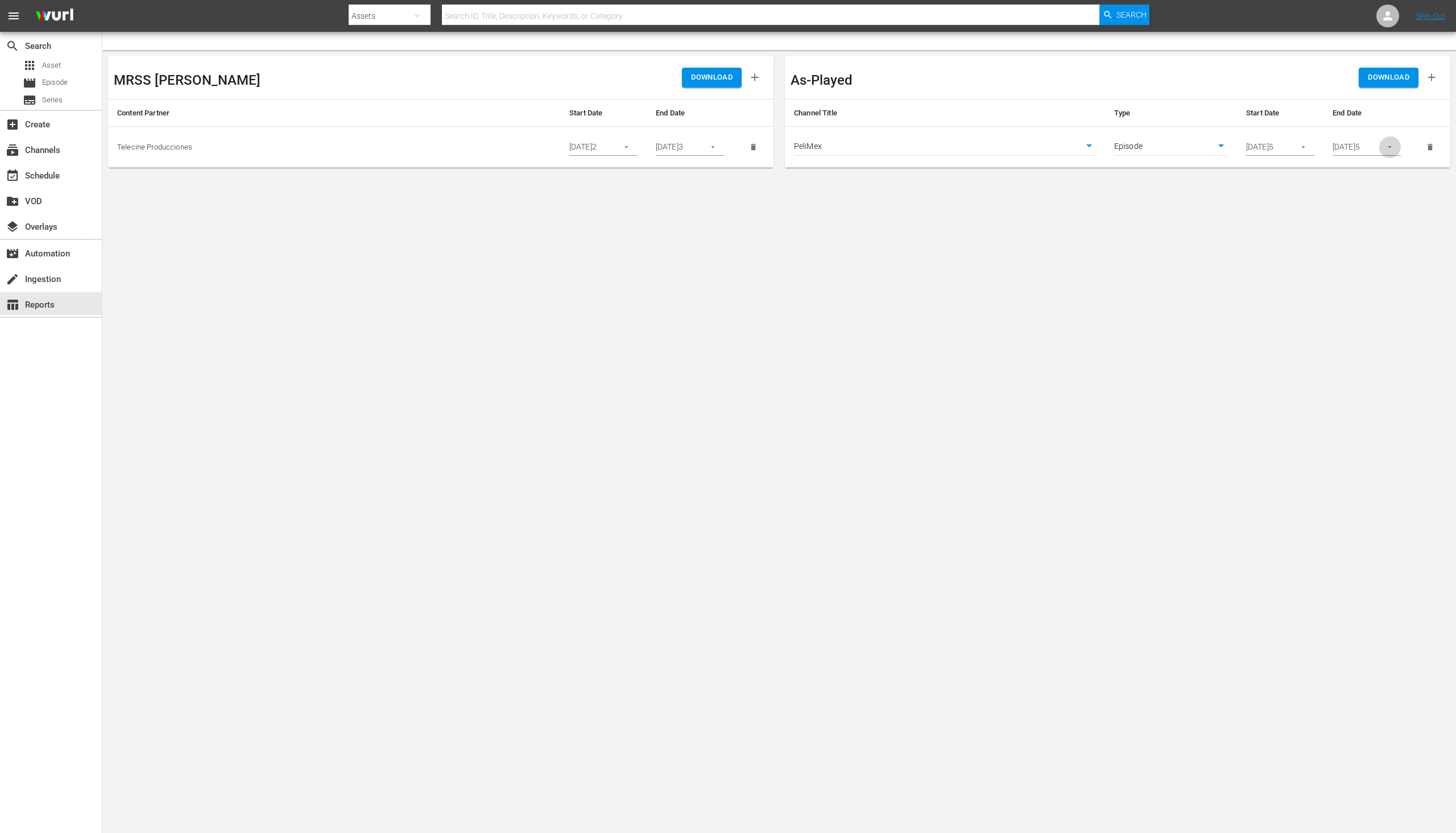
click at [1396, 145] on button "button" at bounding box center [1389, 147] width 22 height 22
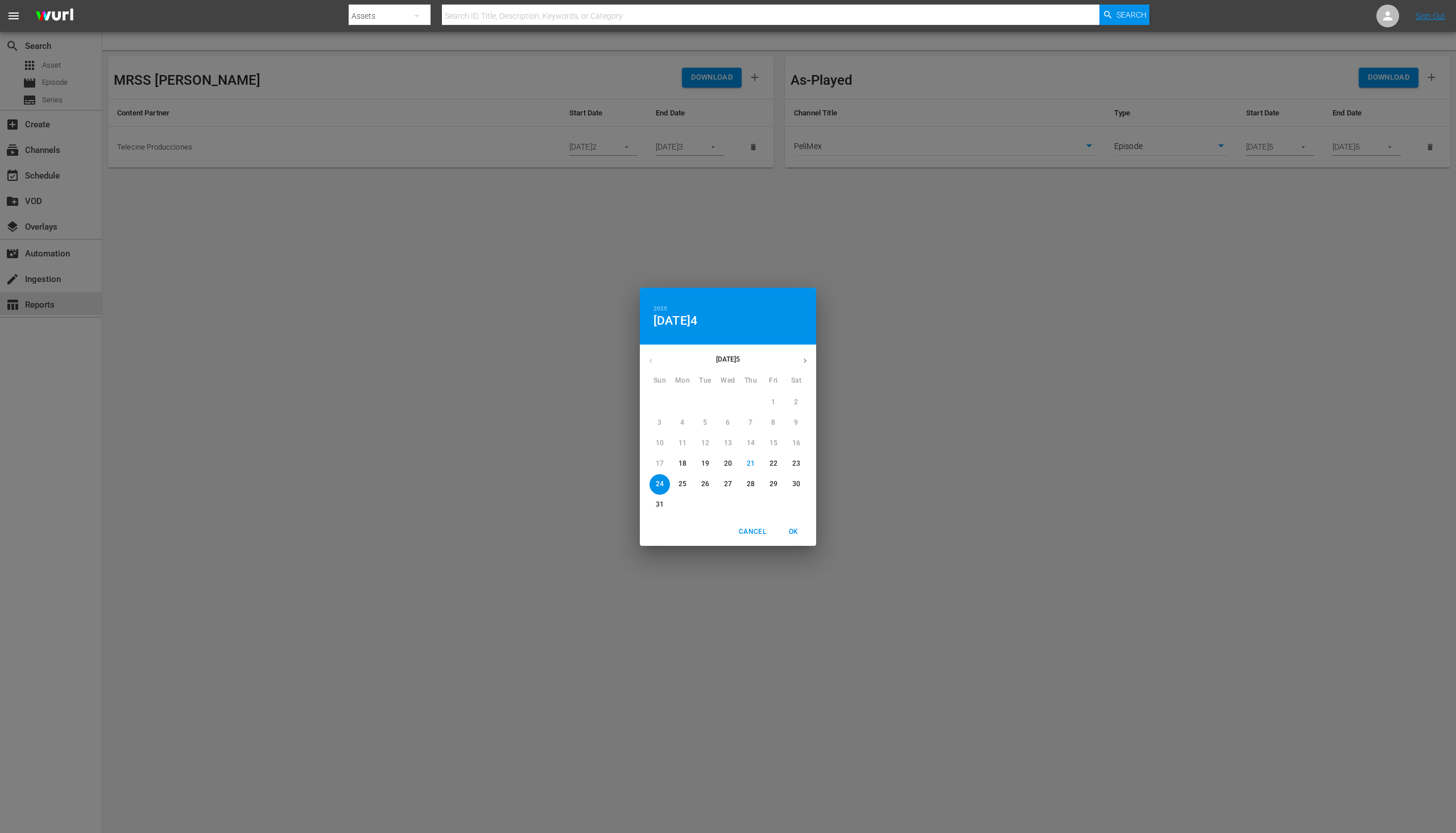
click at [651, 501] on span "31" at bounding box center [659, 504] width 20 height 10
click at [797, 535] on span "OK" at bounding box center [793, 532] width 27 height 12
type input "[DATE]5"
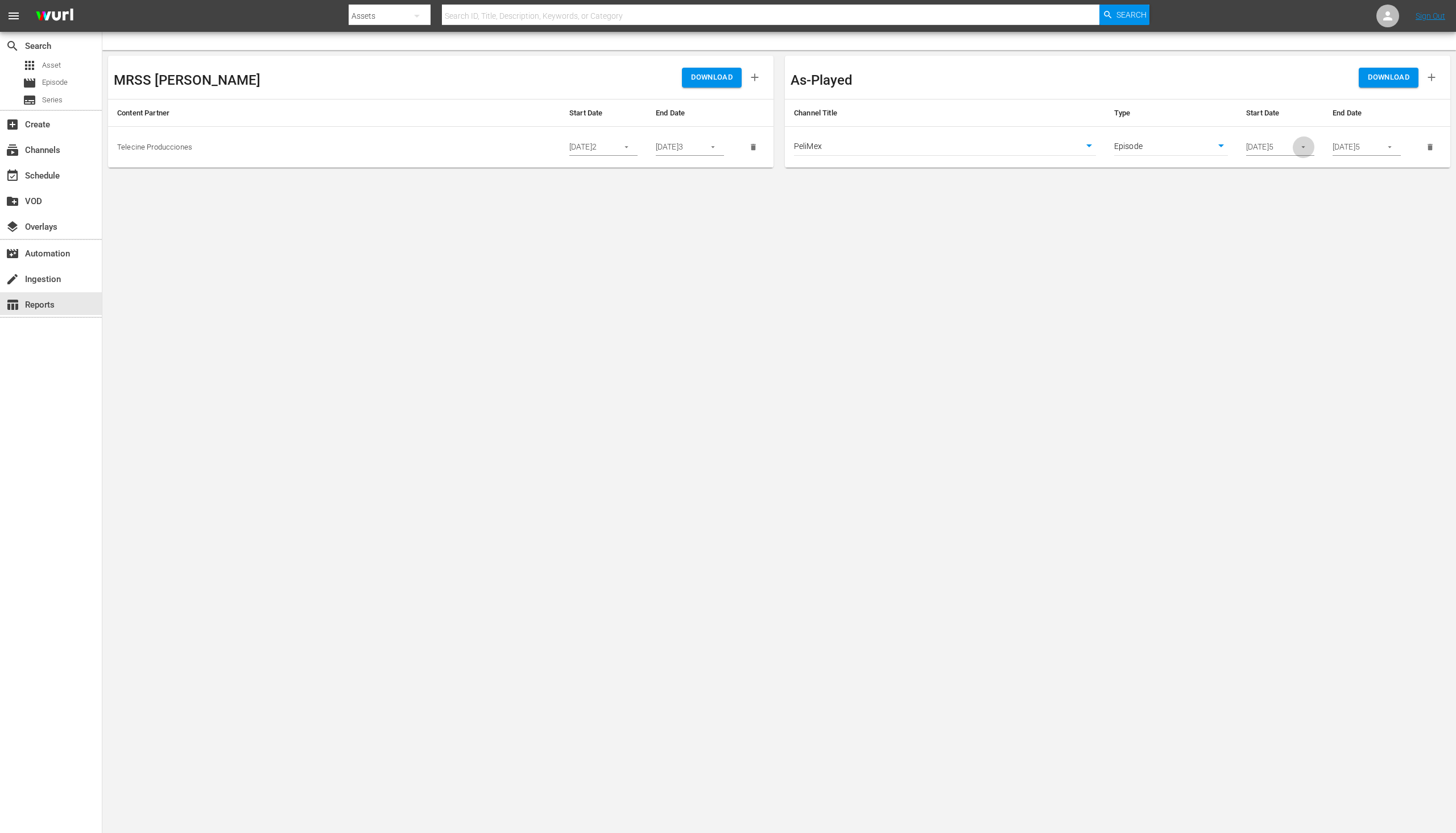
click at [1295, 148] on button "button" at bounding box center [1303, 147] width 22 height 22
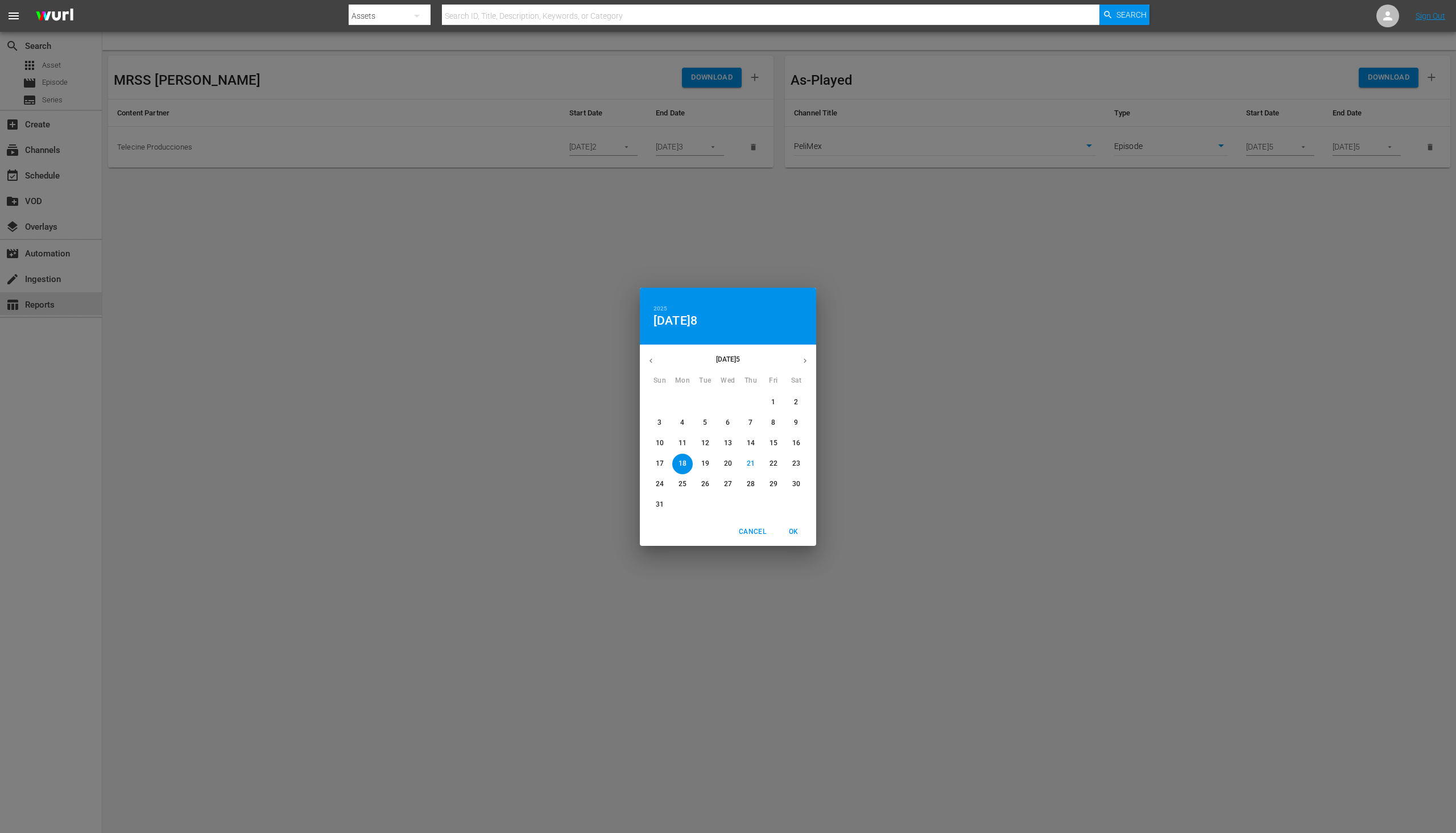
click at [680, 484] on p "25" at bounding box center [682, 483] width 8 height 10
click at [793, 532] on span "OK" at bounding box center [793, 532] width 27 height 12
type input "[DATE]5"
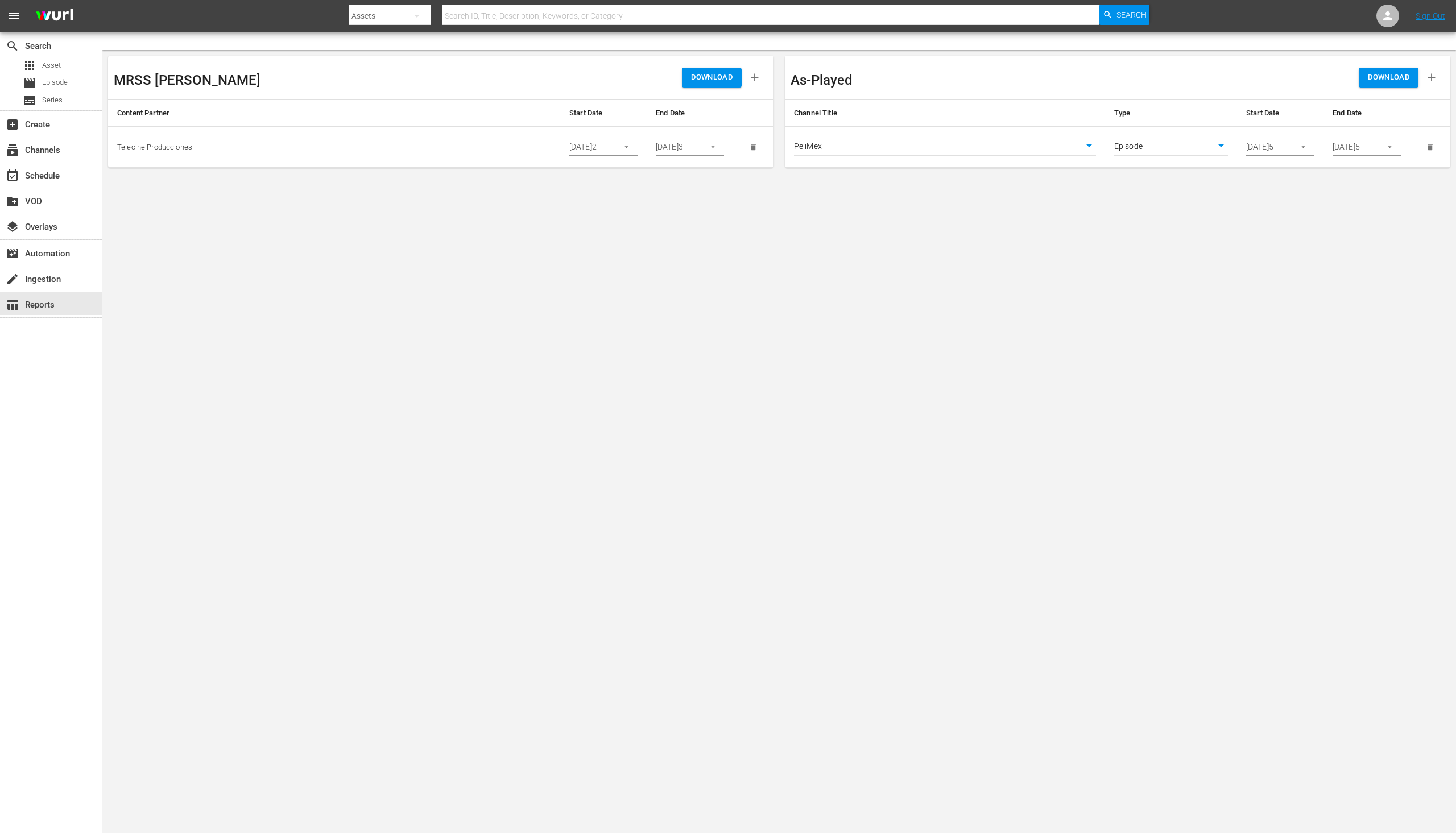
click at [1379, 79] on span "DOWNLOAD" at bounding box center [1388, 77] width 41 height 13
